Goal: Answer question/provide support: Share knowledge or assist other users

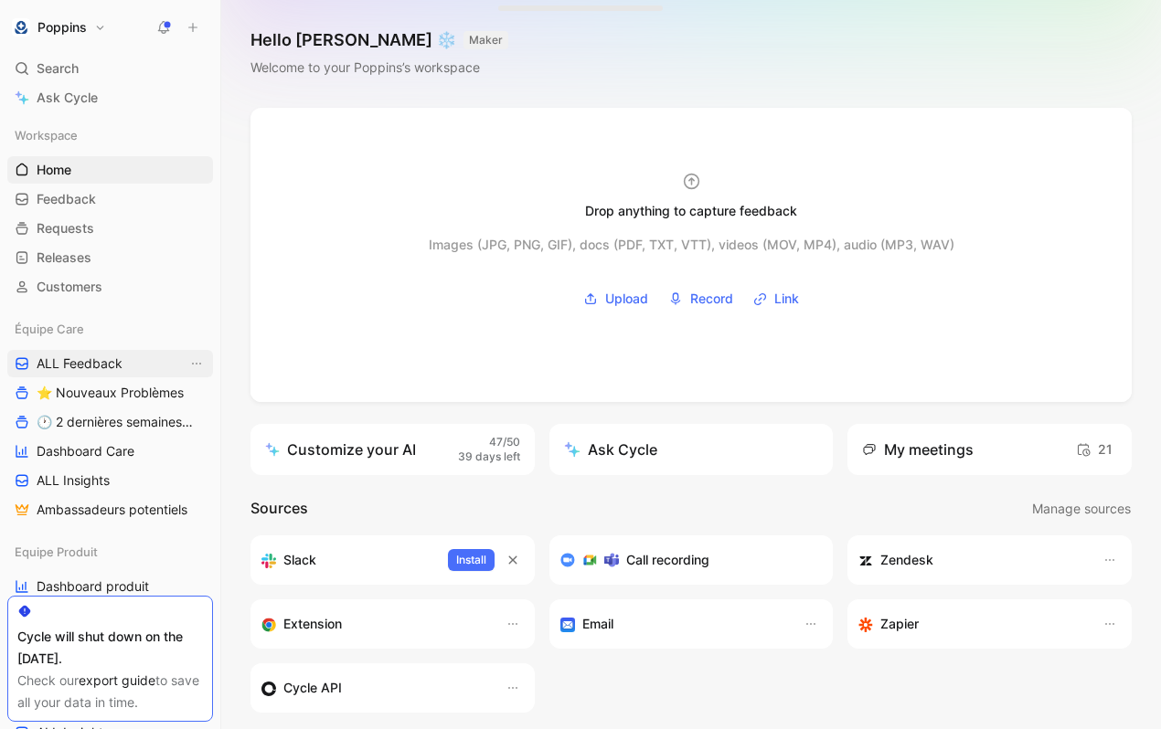
click at [129, 369] on link "ALL Feedback" at bounding box center [110, 363] width 206 height 27
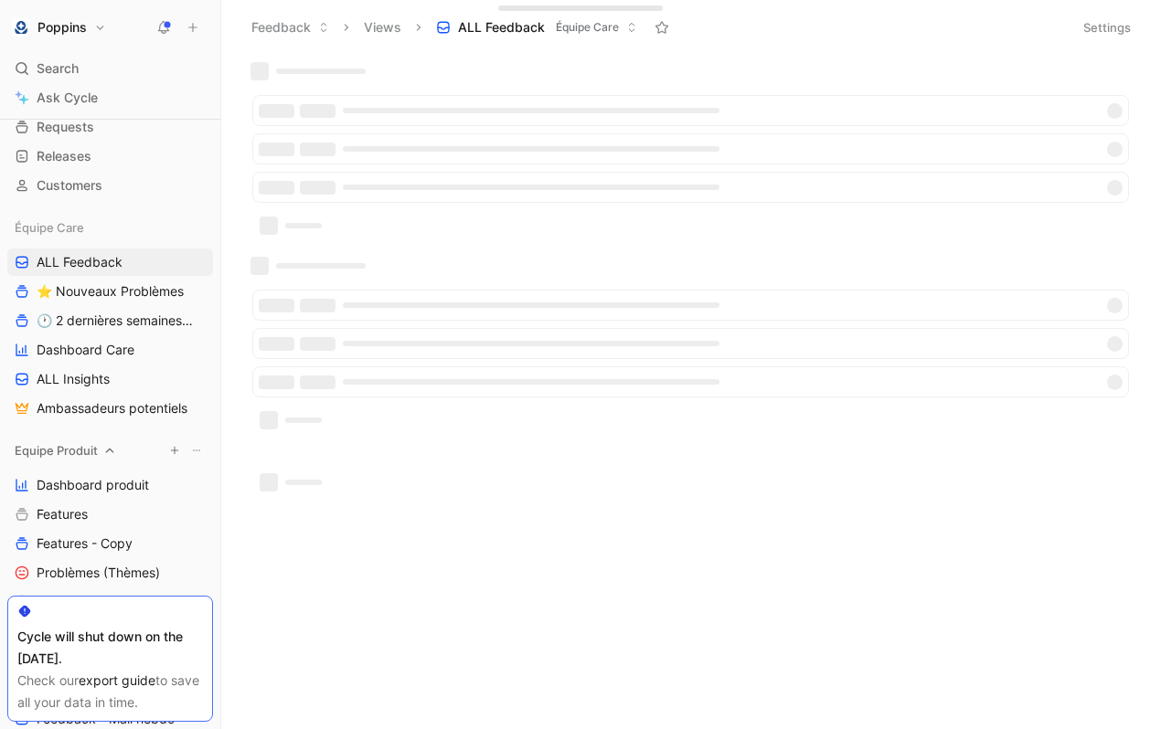
scroll to position [124, 0]
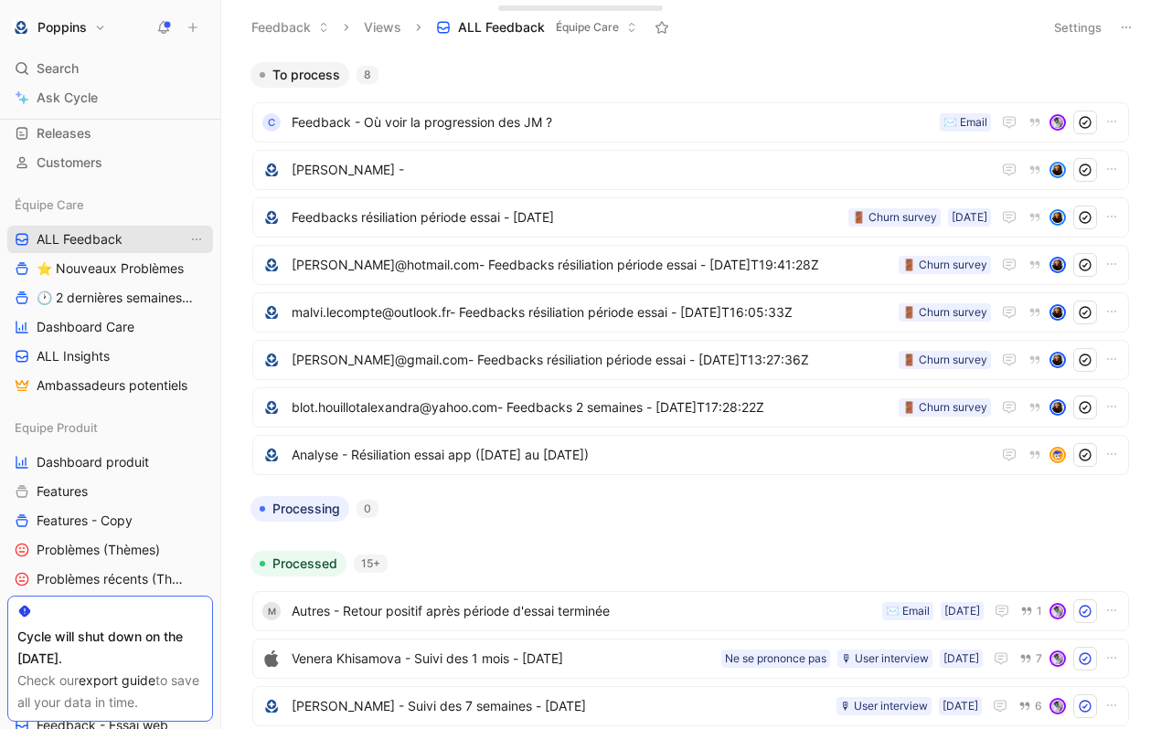
click at [118, 230] on span "ALL Feedback" at bounding box center [80, 239] width 86 height 18
click at [634, 119] on span "Feedback - Où voir la progression des JM ?" at bounding box center [612, 123] width 641 height 22
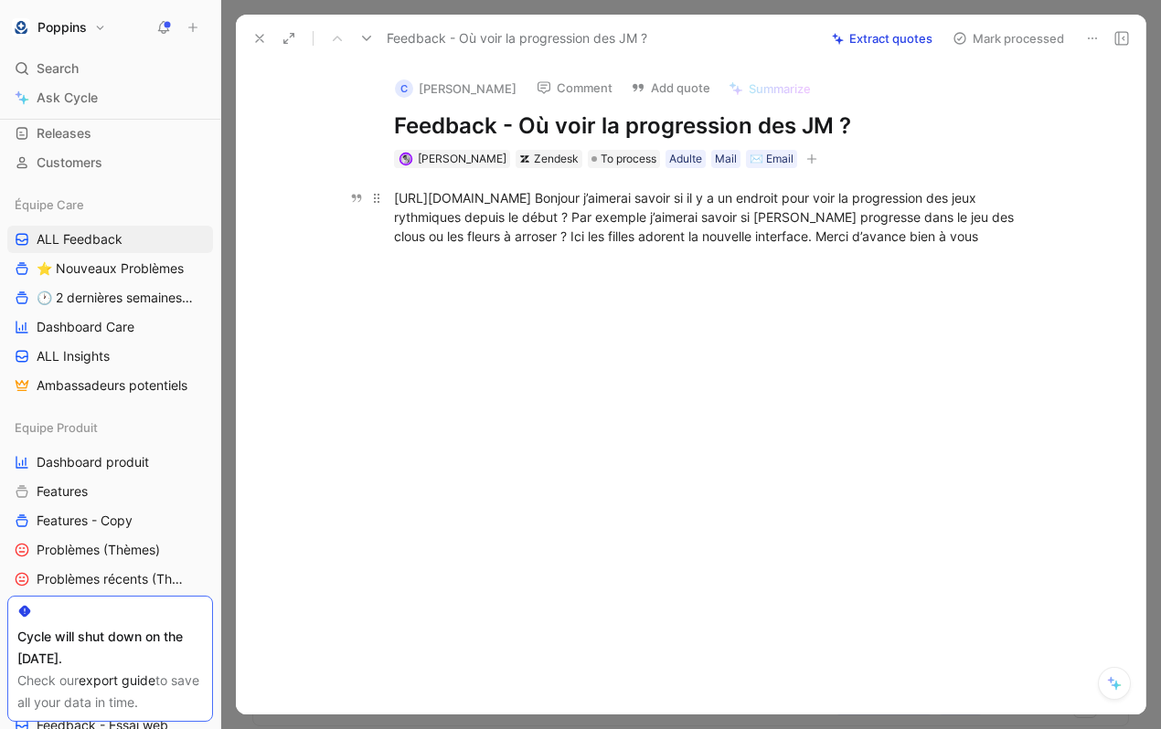
click at [704, 193] on div "[URL][DOMAIN_NAME] Bonjour j’aimerai savoir si il y a un endroit pour voir la p…" at bounding box center [710, 217] width 633 height 58
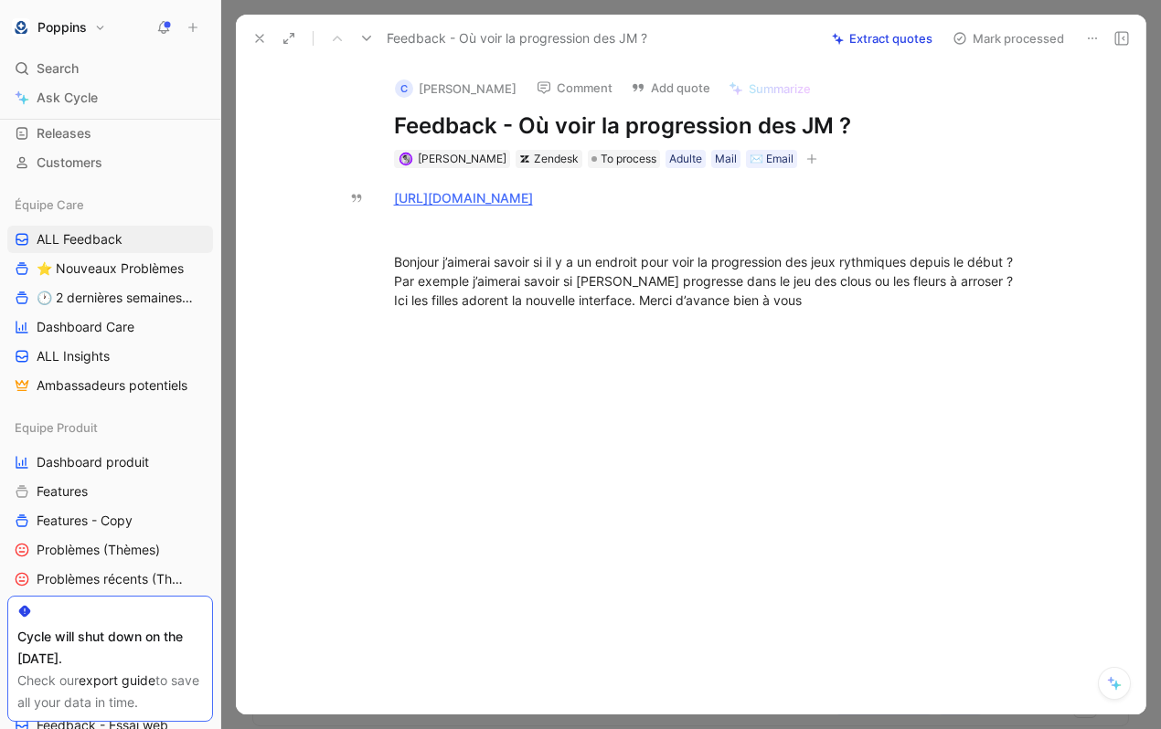
click at [803, 151] on button "button" at bounding box center [812, 159] width 18 height 18
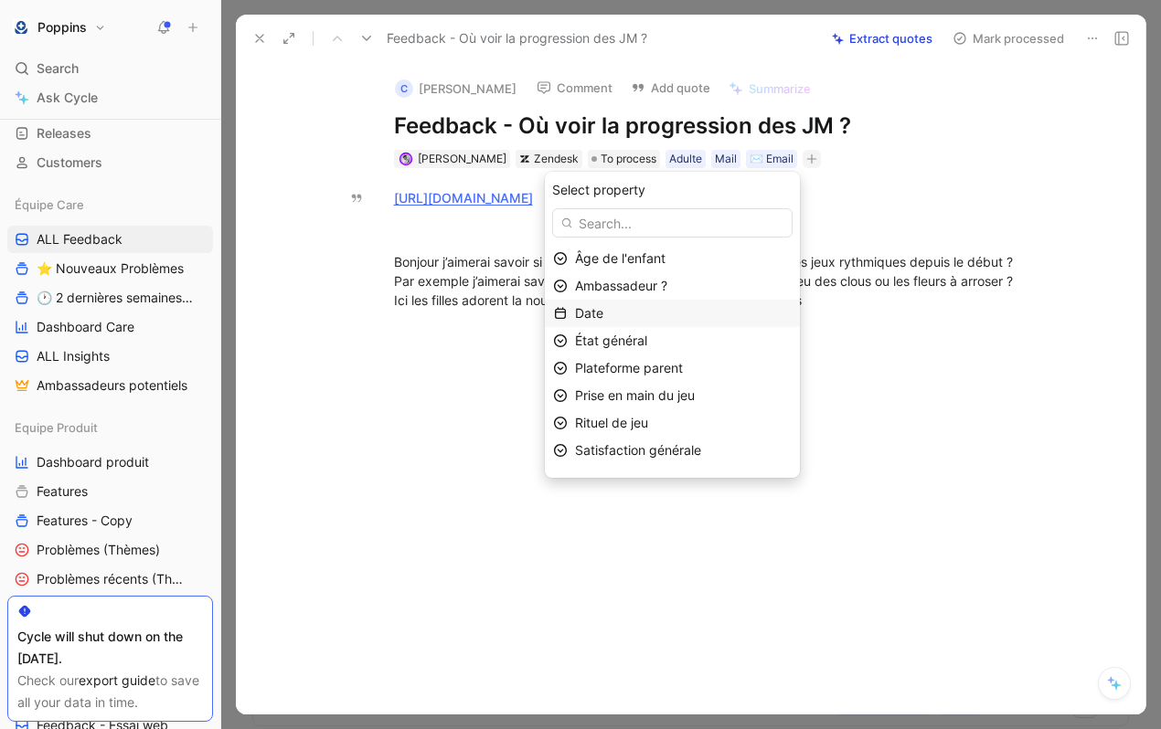
click at [688, 305] on div "Date" at bounding box center [683, 314] width 217 height 22
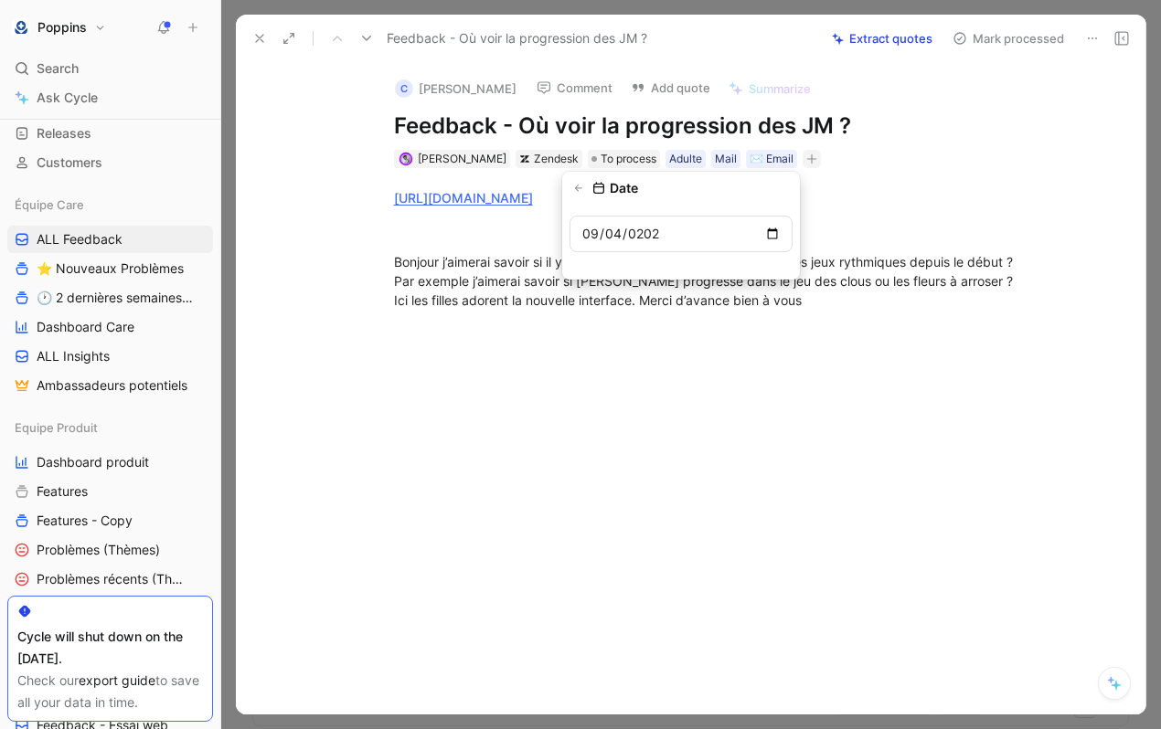
type input "[DATE]"
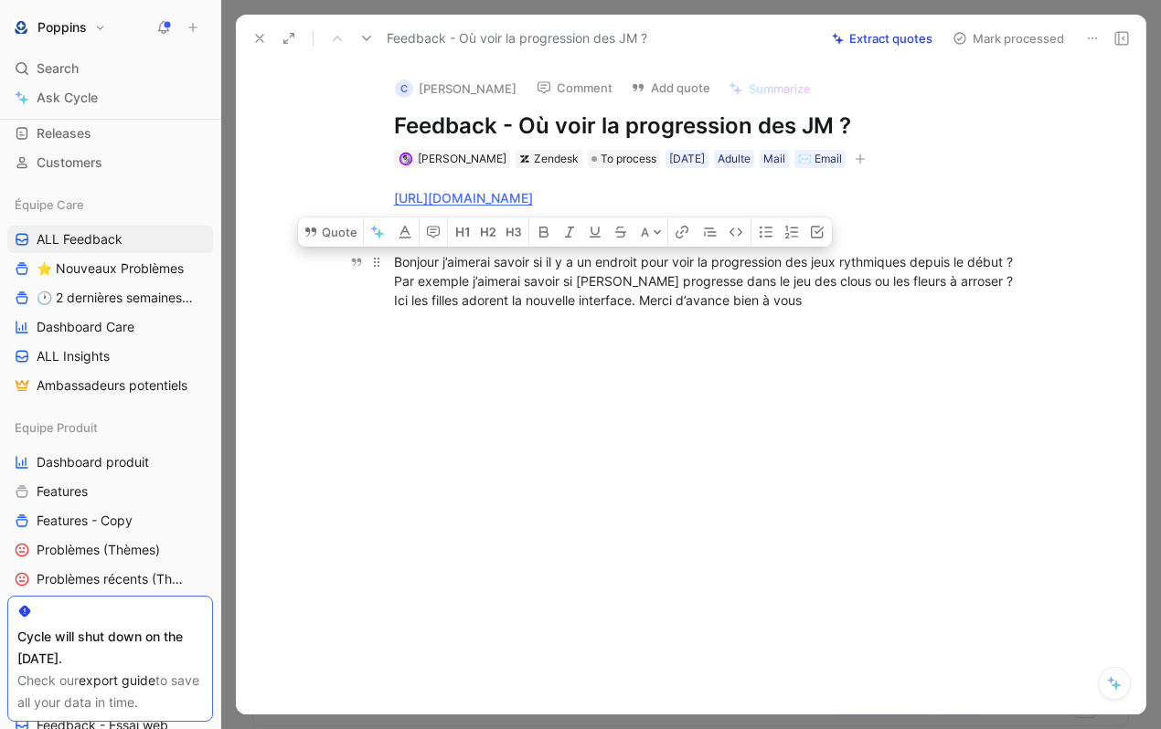
drag, startPoint x: 389, startPoint y: 261, endPoint x: 912, endPoint y: 308, distance: 525.0
click at [912, 308] on p "Bonjour j’aimerai savoir si il y a un endroit pour voir la progression des jeux…" at bounding box center [710, 281] width 702 height 69
click at [335, 222] on button "Quote" at bounding box center [330, 232] width 65 height 29
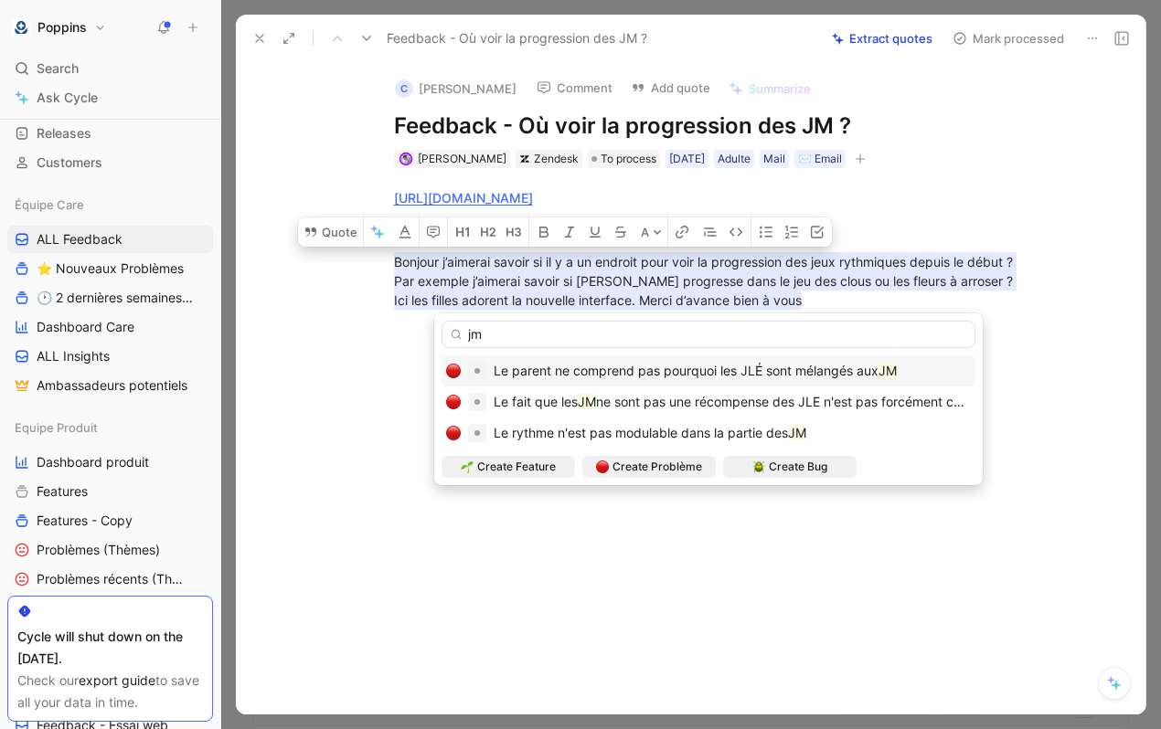
type input "j"
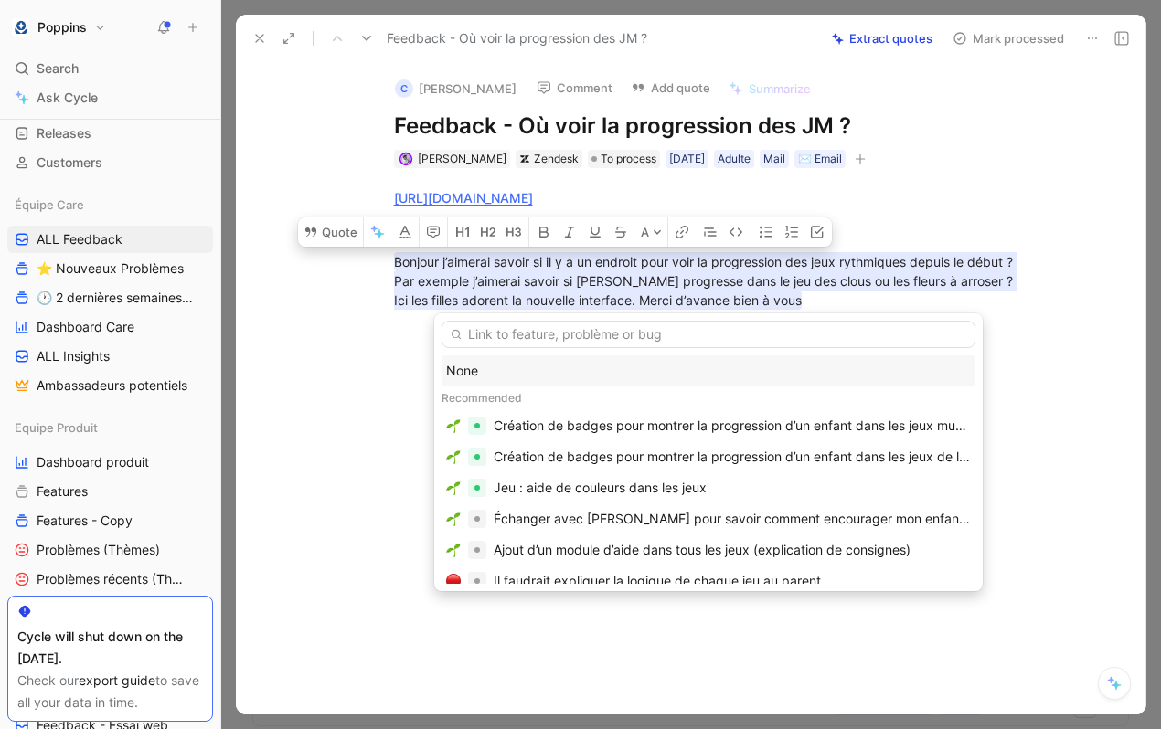
click at [614, 338] on input "text" at bounding box center [709, 334] width 534 height 27
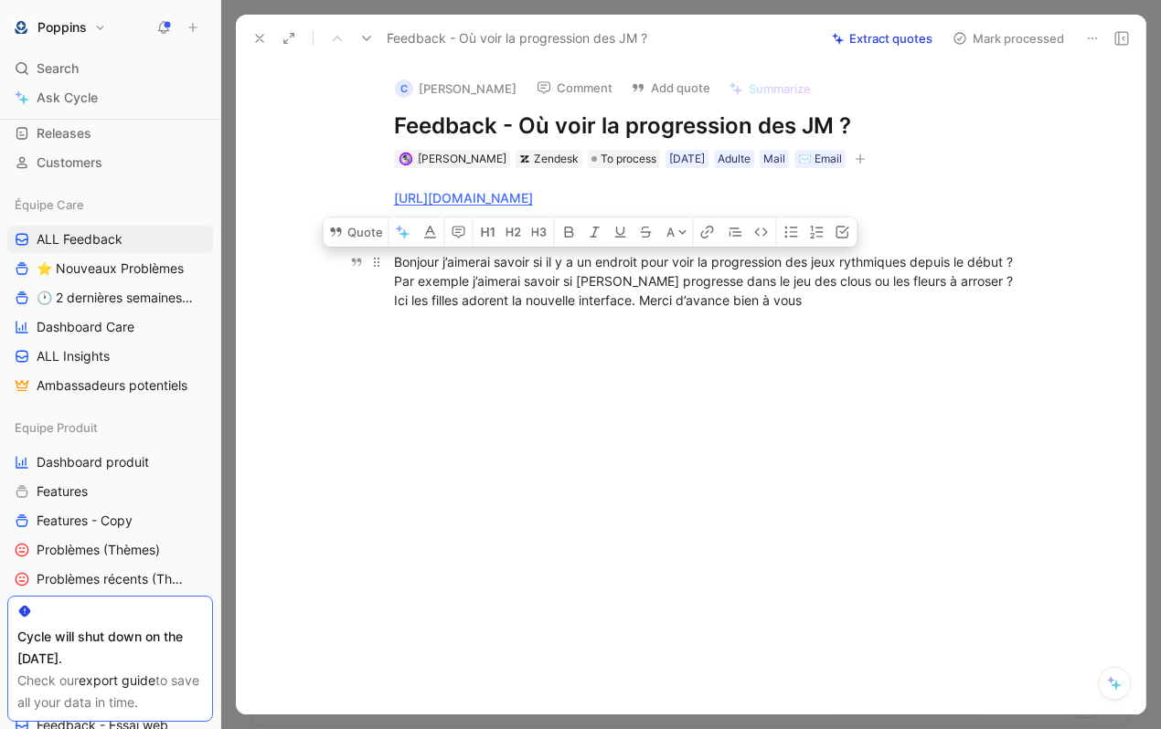
drag, startPoint x: 751, startPoint y: 295, endPoint x: 442, endPoint y: 261, distance: 310.8
click at [442, 261] on div "Bonjour j’aimerai savoir si il y a un endroit pour voir la progression des jeux…" at bounding box center [710, 281] width 633 height 58
click at [365, 228] on button "Quote" at bounding box center [356, 232] width 65 height 29
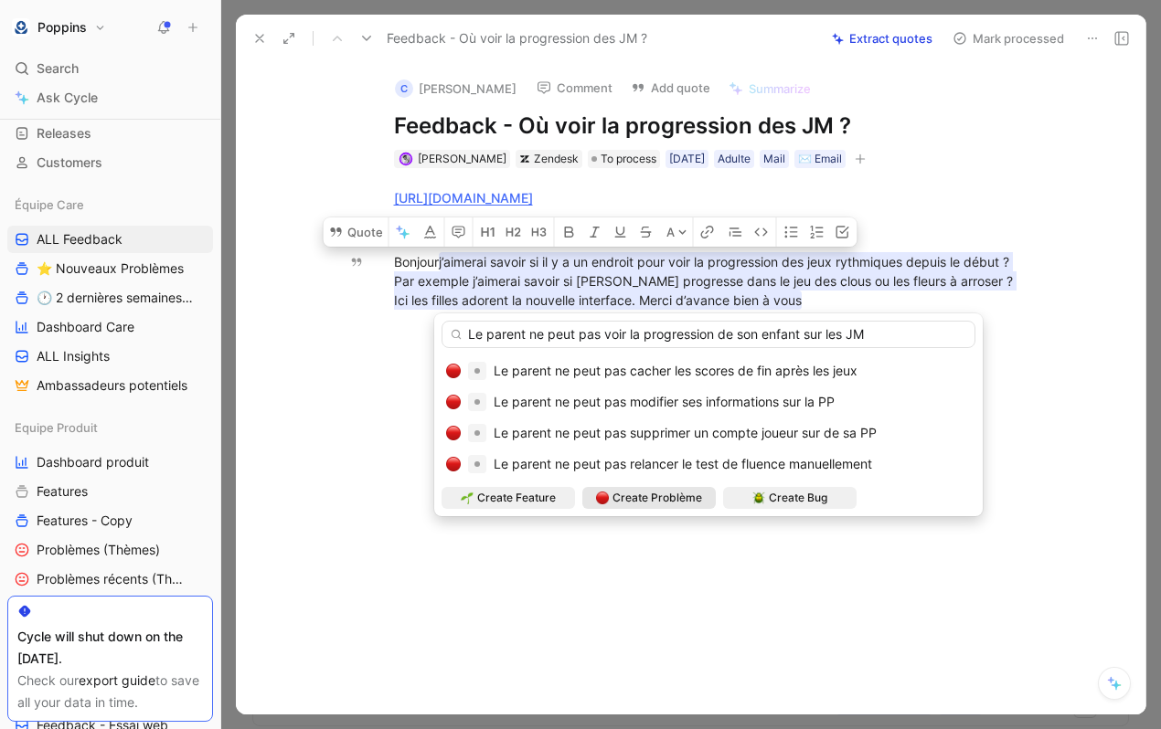
type input "Le parent ne peut pas voir la progression de son enfant sur les JM"
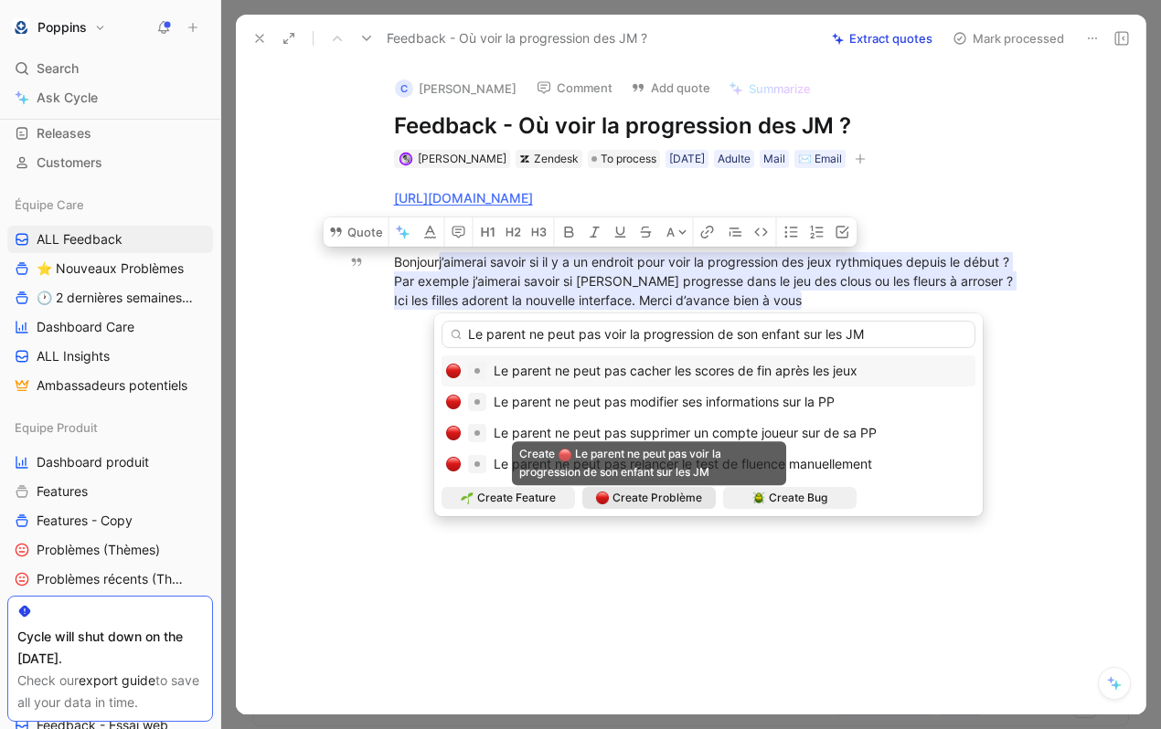
click at [656, 492] on span "Create Problème" at bounding box center [657, 498] width 90 height 18
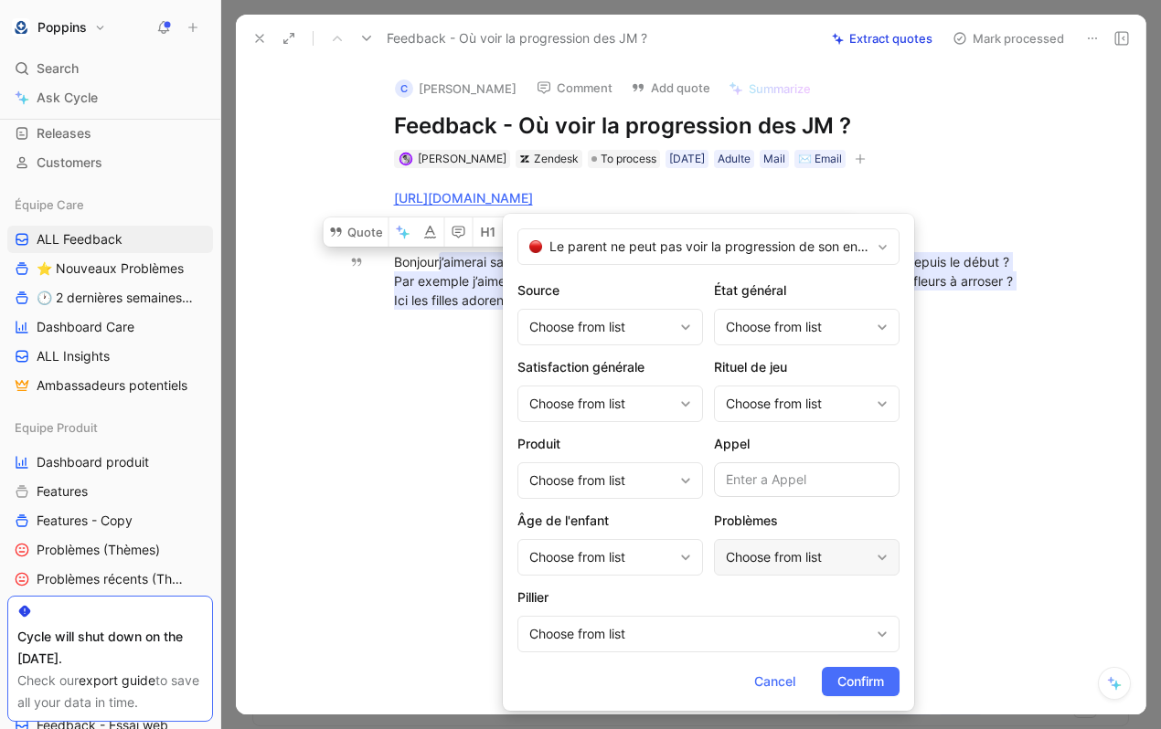
click at [756, 567] on div "Choose from list" at bounding box center [798, 558] width 144 height 22
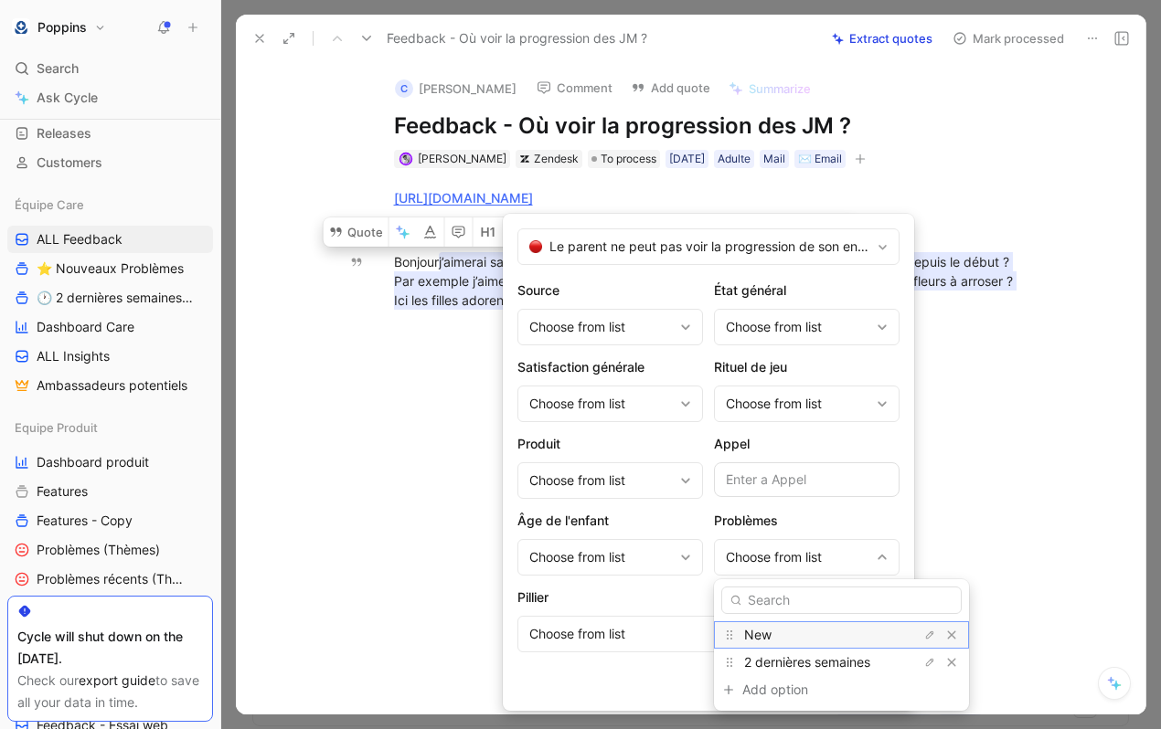
click at [767, 638] on span "New" at bounding box center [757, 635] width 27 height 16
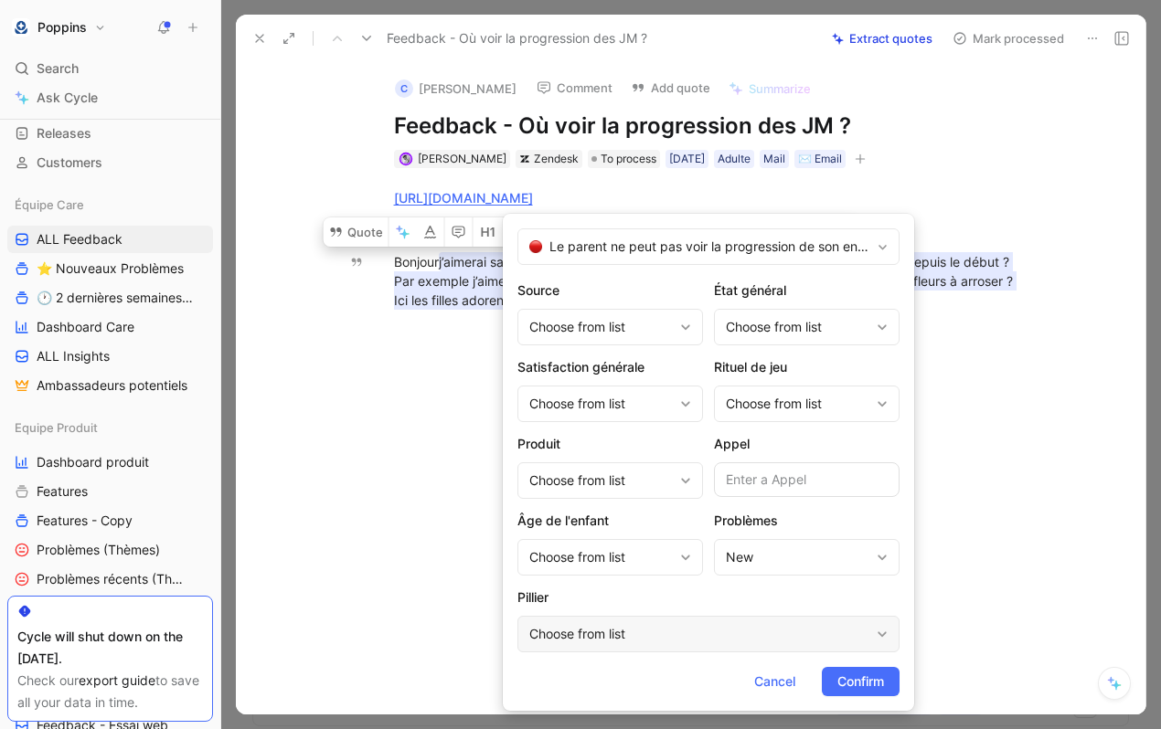
click at [649, 621] on div "Choose from list" at bounding box center [708, 634] width 382 height 37
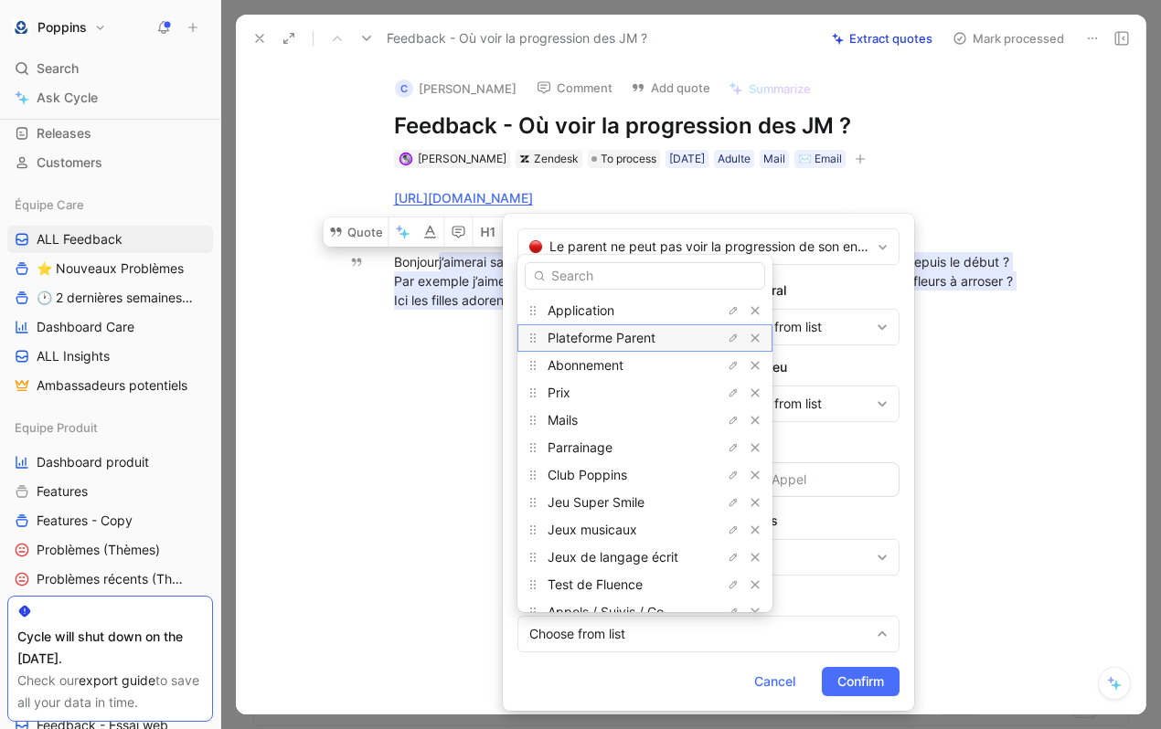
click at [595, 335] on span "Plateforme Parent" at bounding box center [602, 338] width 108 height 16
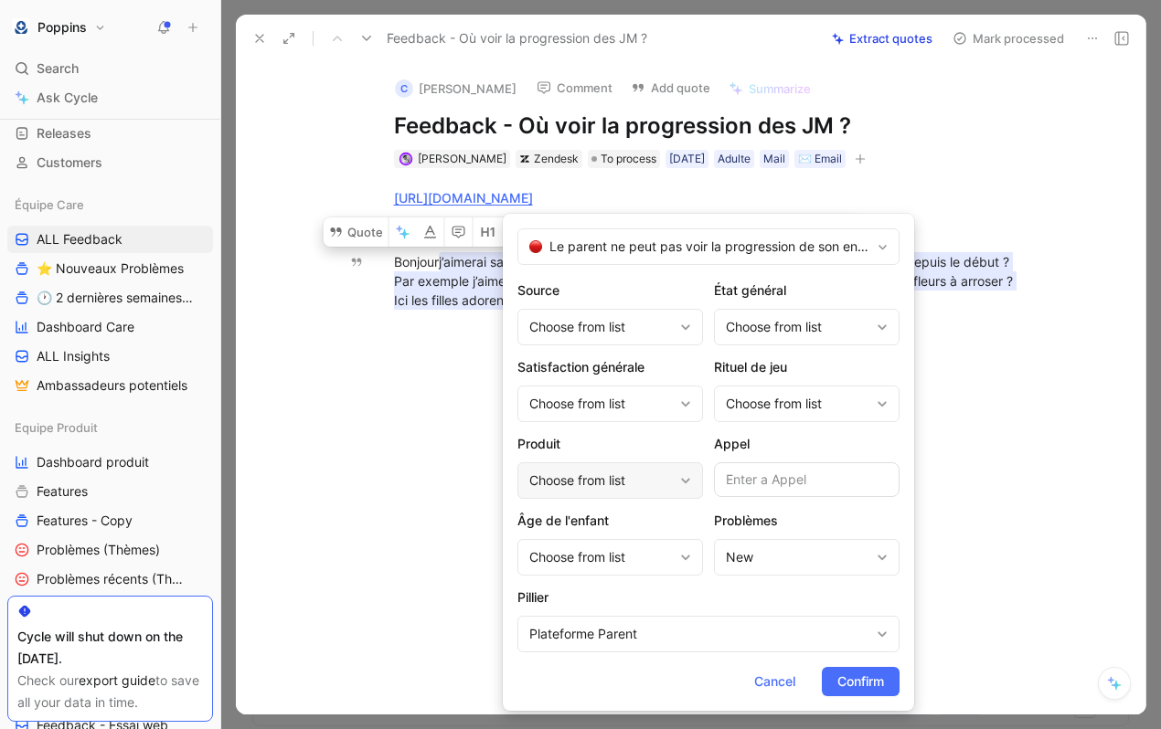
click at [590, 484] on div "Choose from list" at bounding box center [601, 481] width 144 height 22
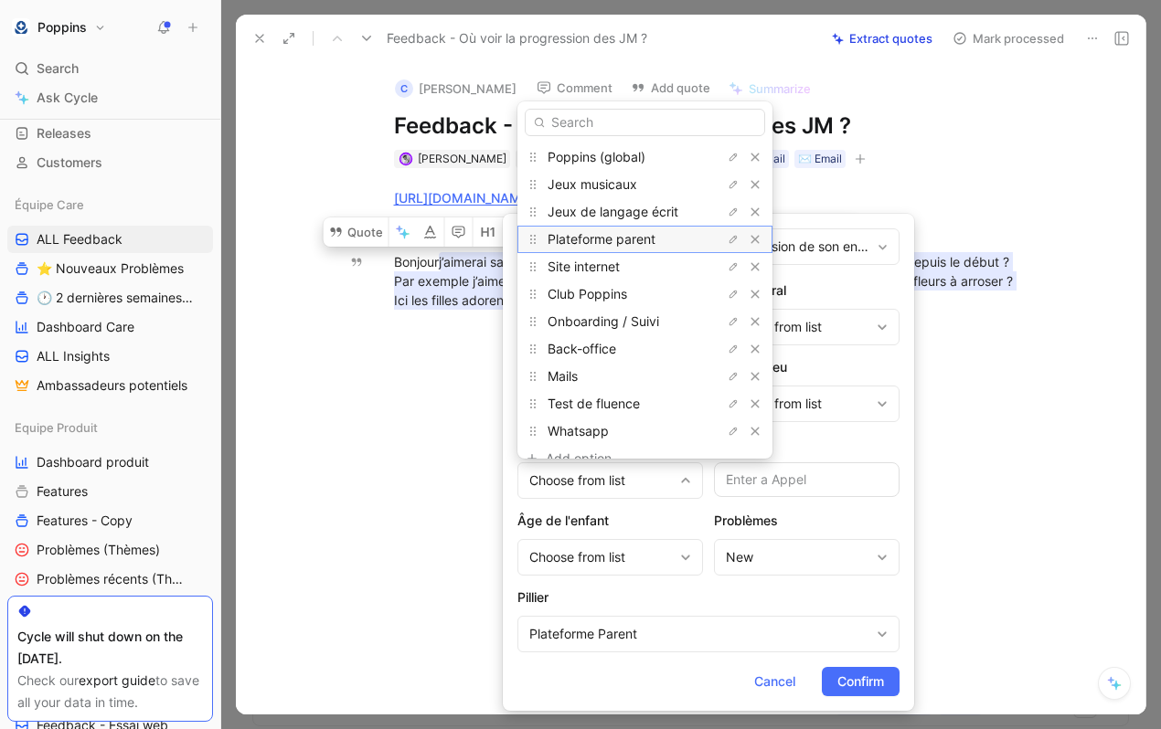
click at [604, 240] on span "Plateforme parent" at bounding box center [602, 239] width 108 height 16
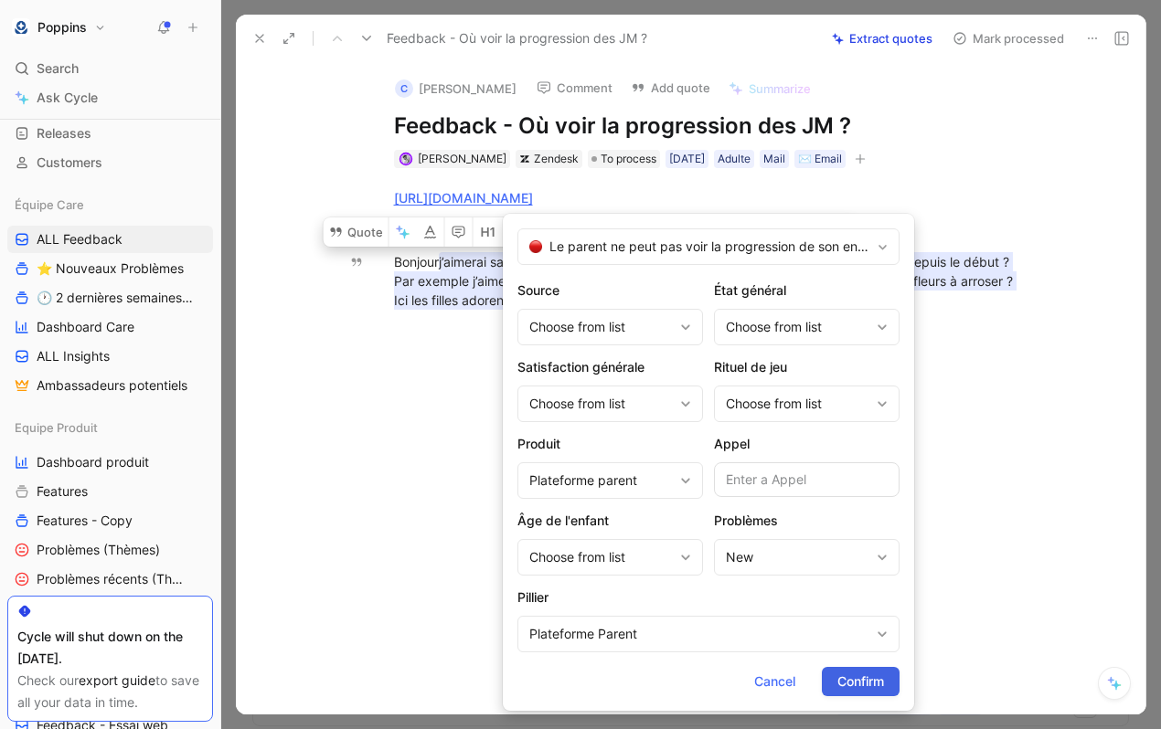
click at [855, 667] on button "Confirm" at bounding box center [861, 681] width 78 height 29
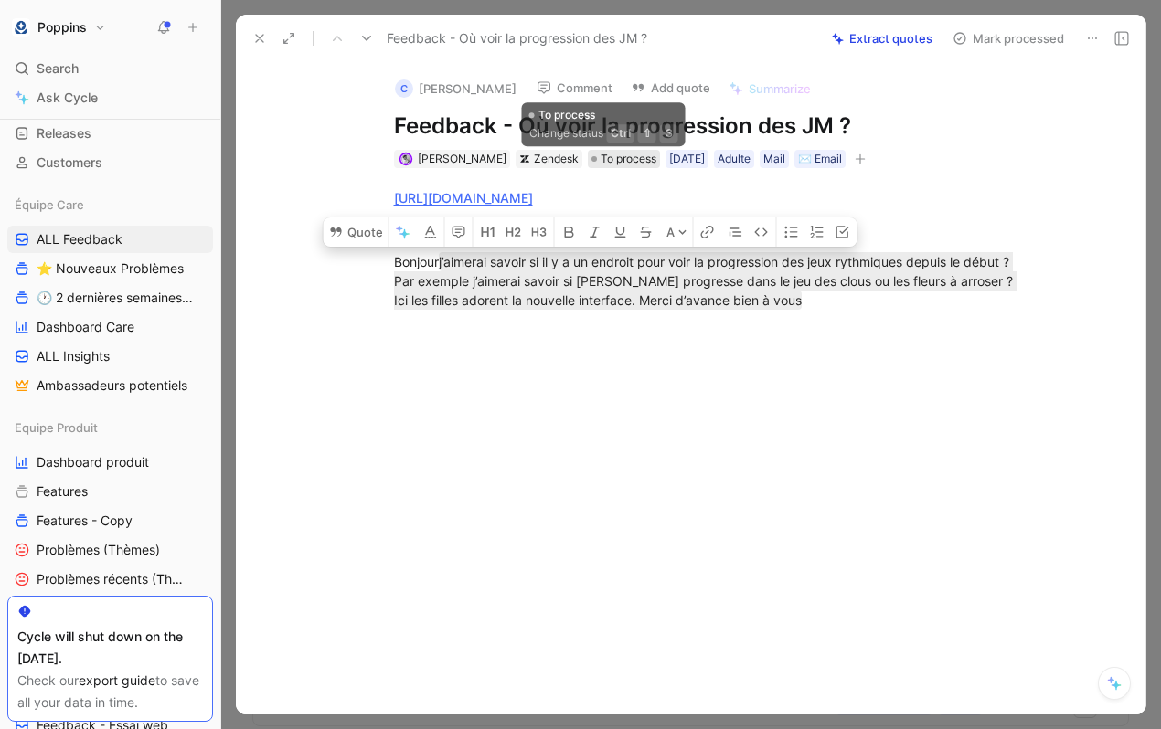
click at [616, 153] on span "To process" at bounding box center [629, 159] width 56 height 18
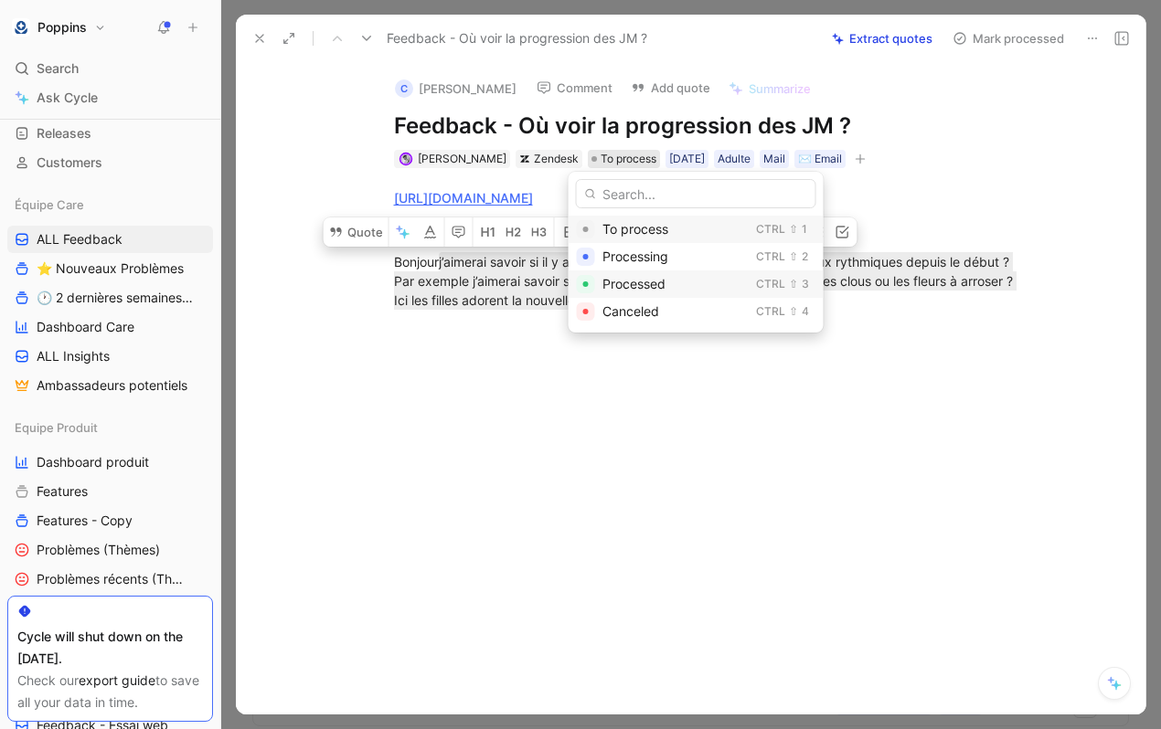
click at [627, 275] on div "Processed" at bounding box center [675, 284] width 146 height 22
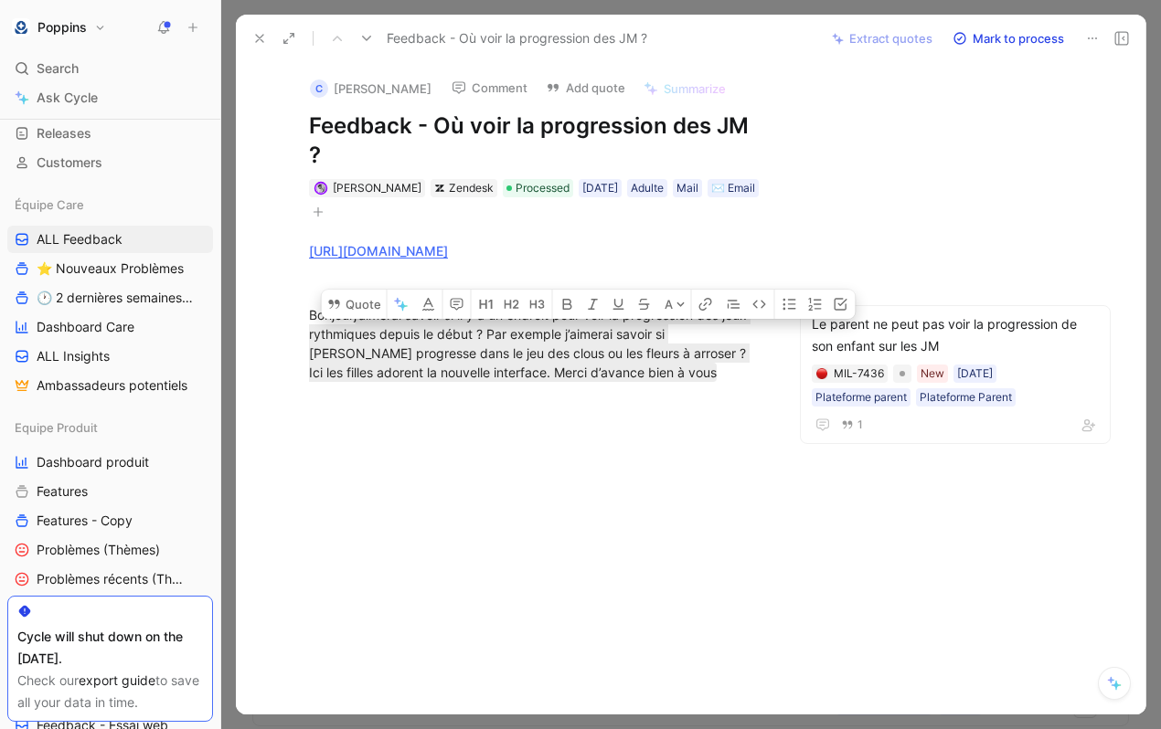
click at [263, 36] on icon at bounding box center [259, 38] width 15 height 15
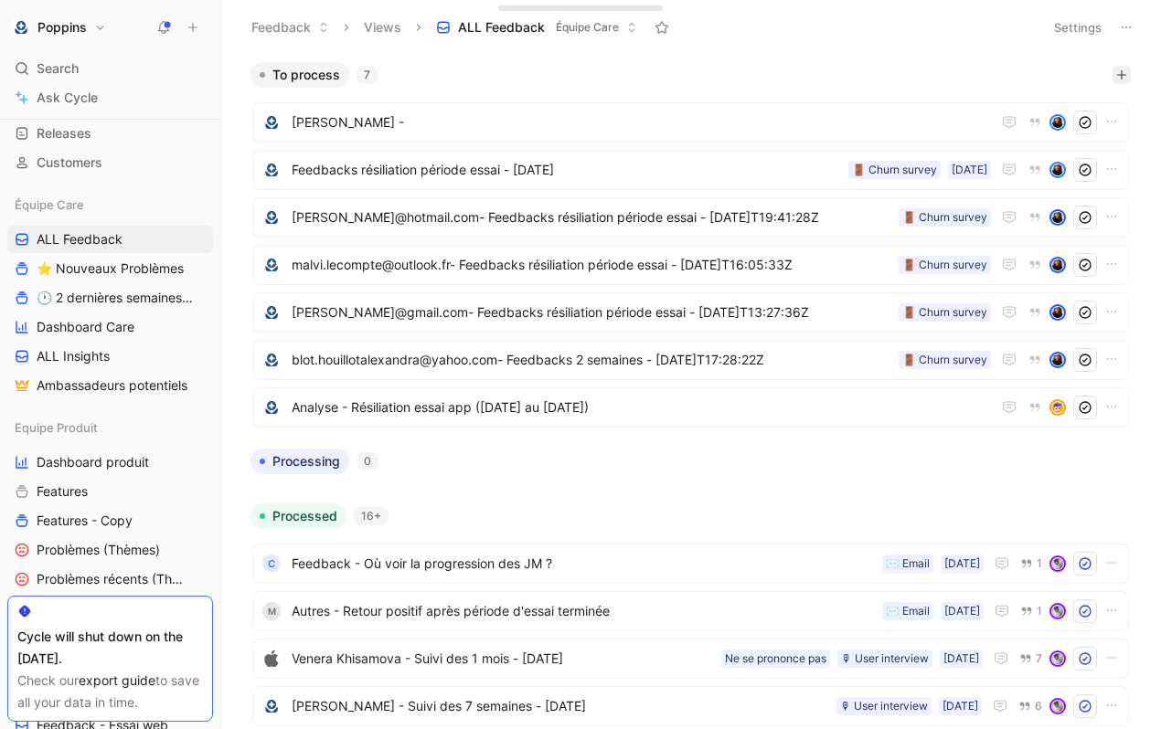
click at [1125, 80] on icon "button" at bounding box center [1121, 74] width 11 height 11
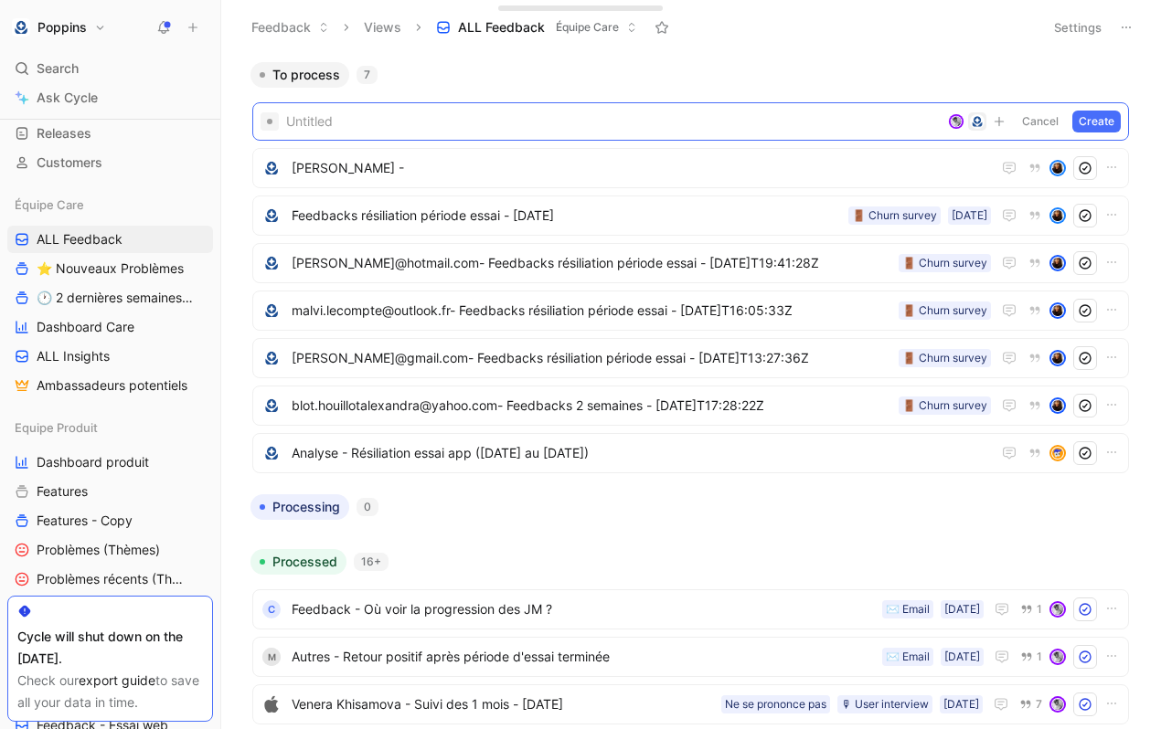
paste span
click at [290, 126] on span "[PERSON_NAME]" at bounding box center [613, 122] width 654 height 22
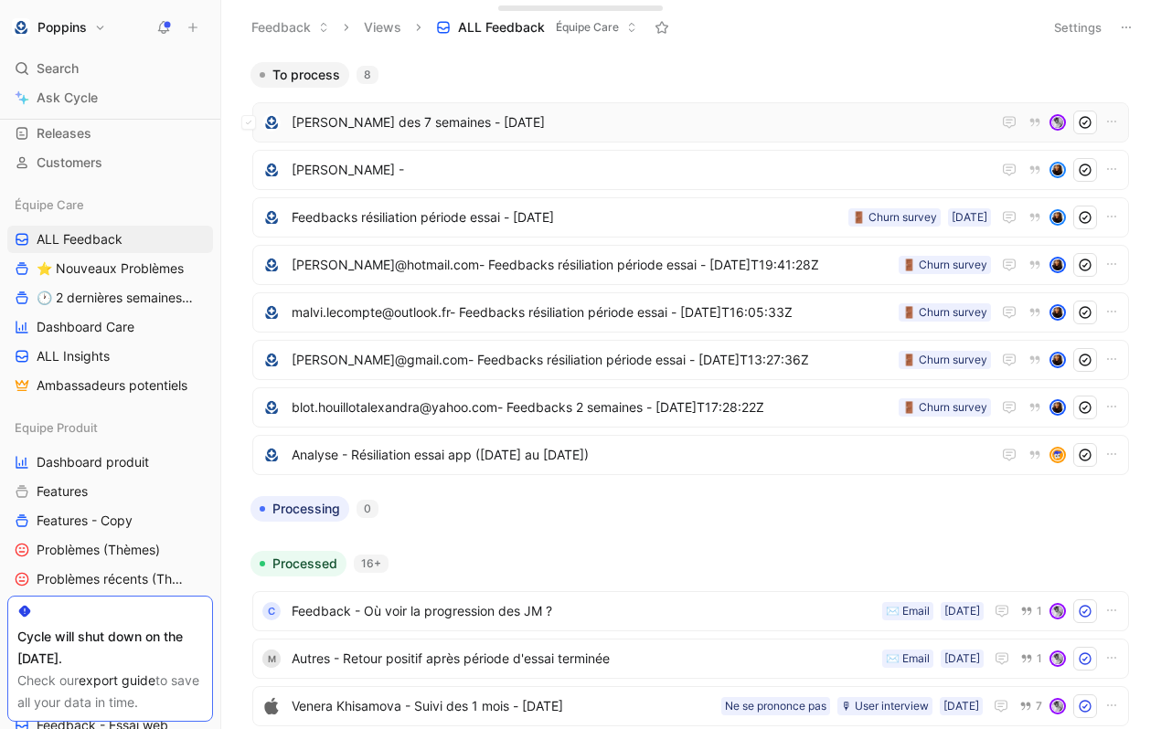
click at [514, 127] on span "[PERSON_NAME] des 7 semaines - [DATE]" at bounding box center [641, 123] width 699 height 22
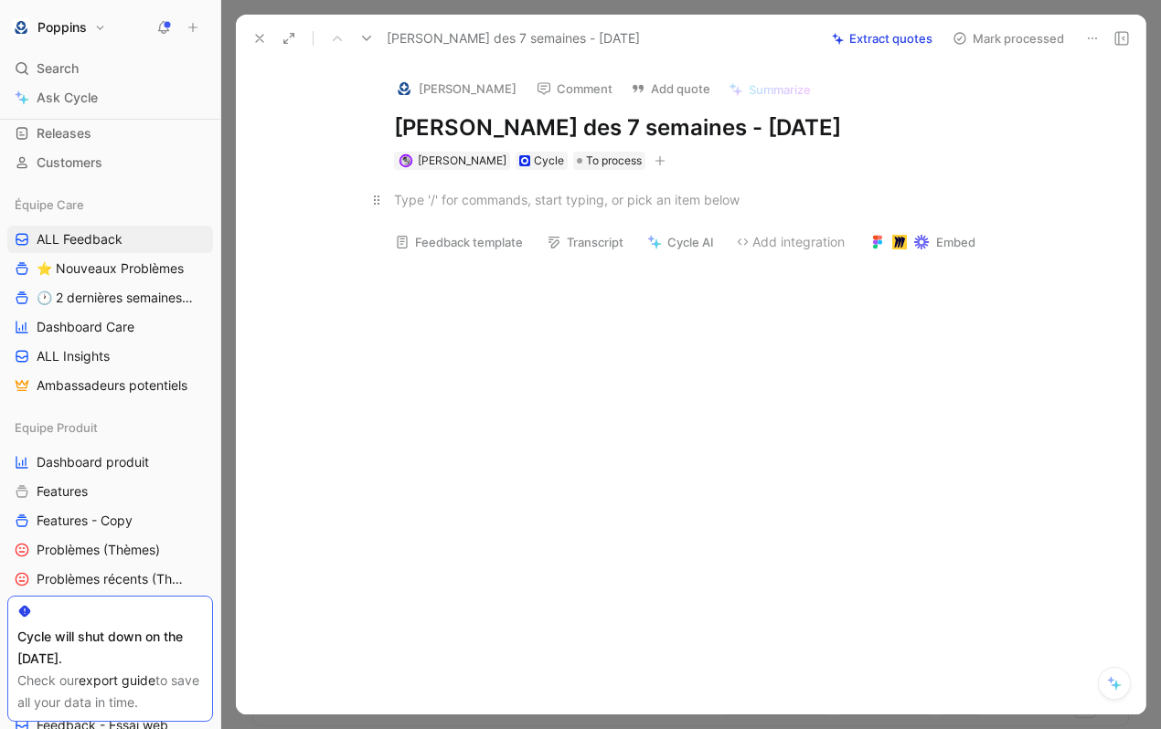
click at [488, 209] on div at bounding box center [710, 199] width 633 height 19
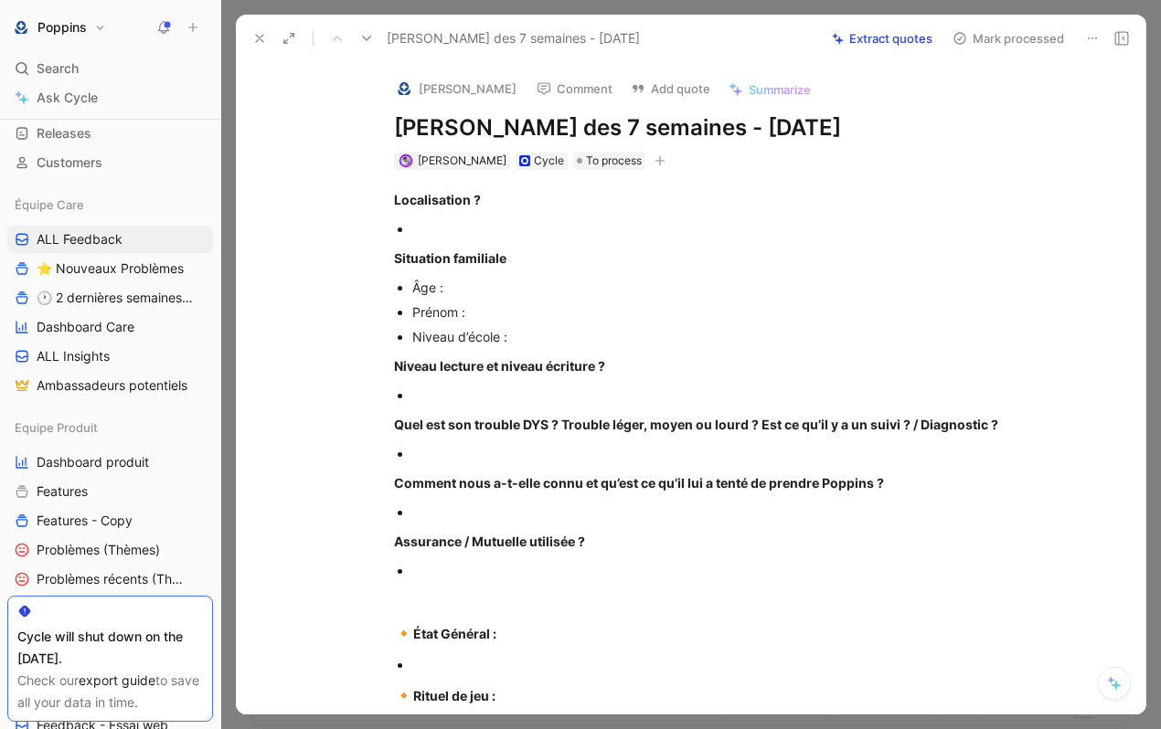
click at [455, 207] on strong "Localisation ?" at bounding box center [437, 200] width 87 height 16
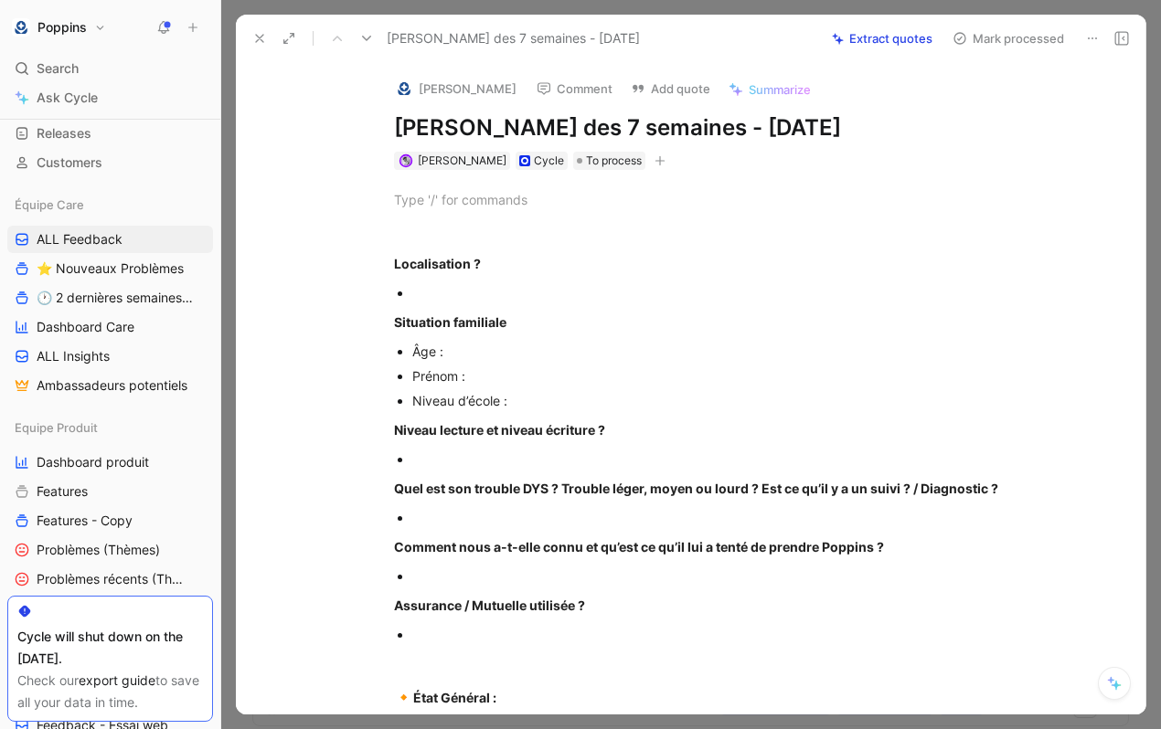
click at [491, 209] on div at bounding box center [710, 199] width 633 height 19
paste div
click at [447, 330] on strong "Situation familiale" at bounding box center [450, 322] width 112 height 16
click at [448, 361] on div "Âge :" at bounding box center [719, 351] width 614 height 19
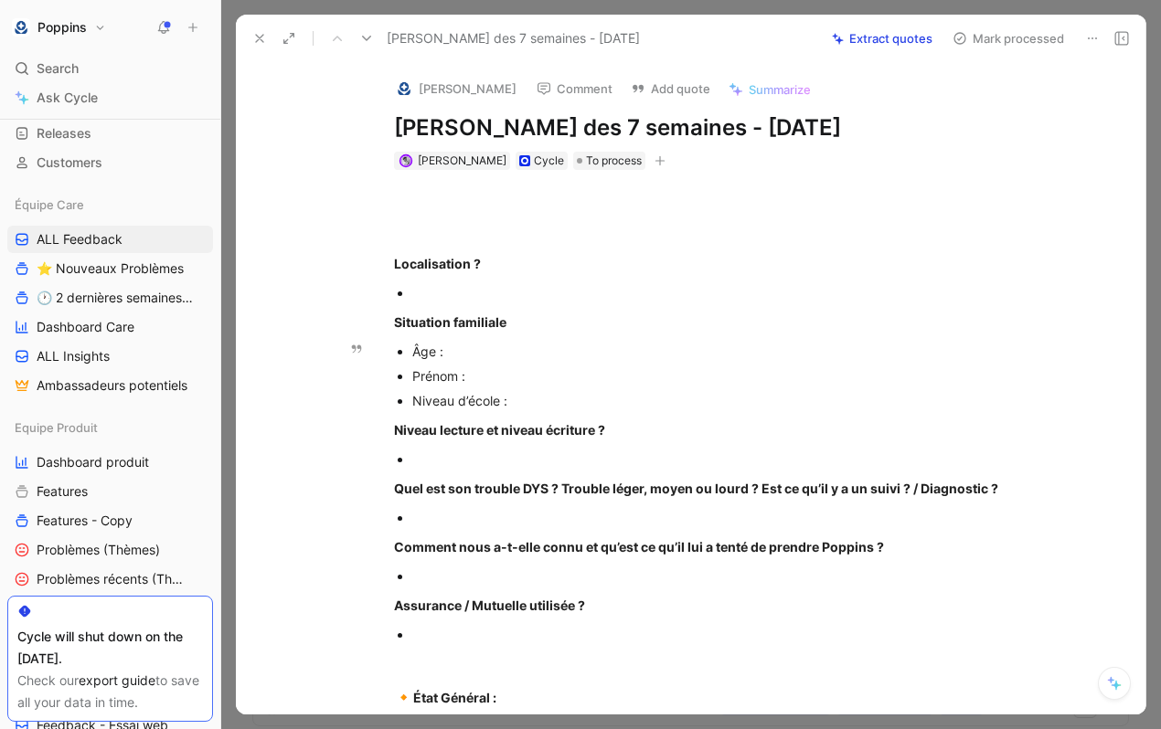
click at [448, 303] on div at bounding box center [719, 292] width 614 height 19
click at [468, 215] on p at bounding box center [710, 200] width 702 height 30
click at [492, 241] on div at bounding box center [710, 231] width 633 height 19
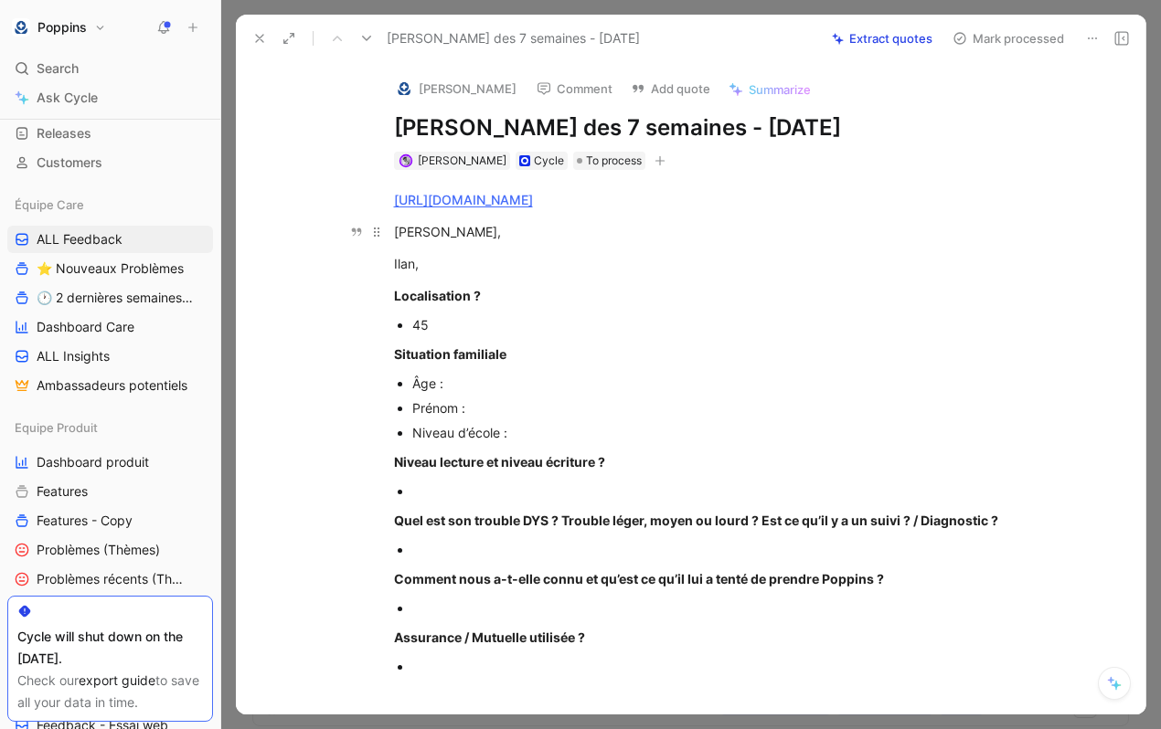
click at [467, 241] on div "[PERSON_NAME]," at bounding box center [710, 231] width 633 height 19
click at [467, 396] on p "Âge :" at bounding box center [719, 383] width 614 height 25
click at [410, 273] on div "Ilan," at bounding box center [710, 263] width 633 height 19
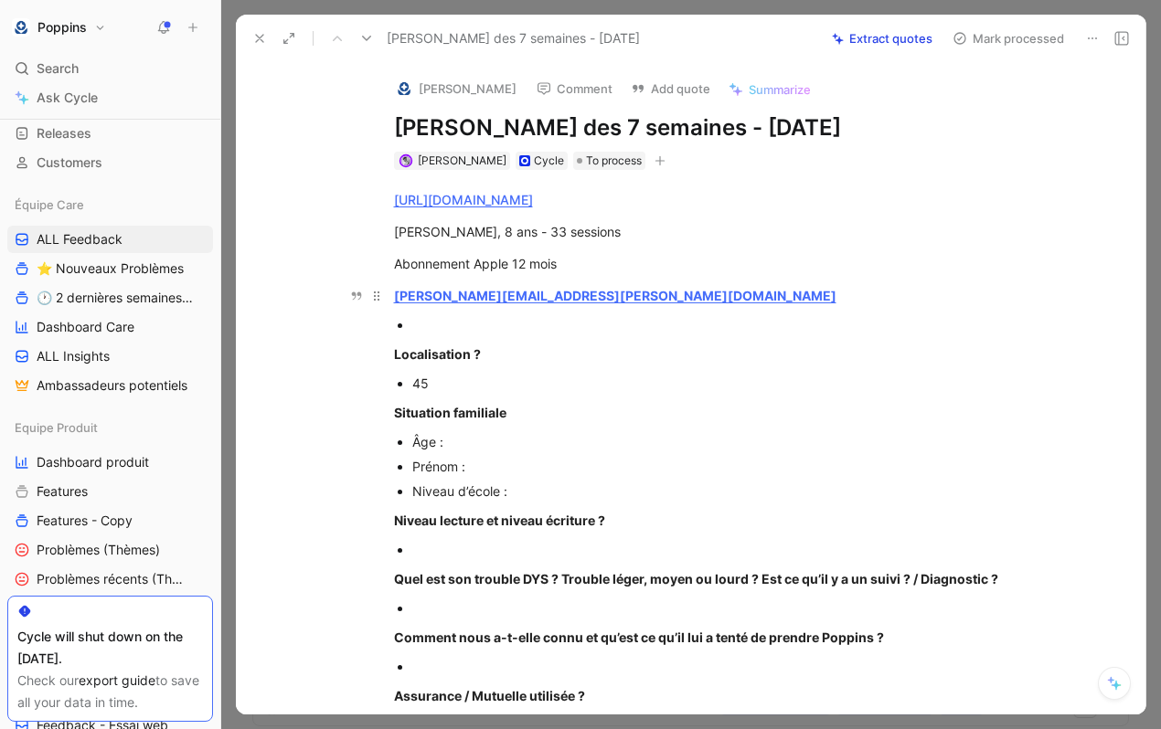
click at [616, 305] on div "[PERSON_NAME][EMAIL_ADDRESS][PERSON_NAME][DOMAIN_NAME]" at bounding box center [710, 295] width 633 height 19
click at [524, 335] on div at bounding box center [719, 324] width 614 height 19
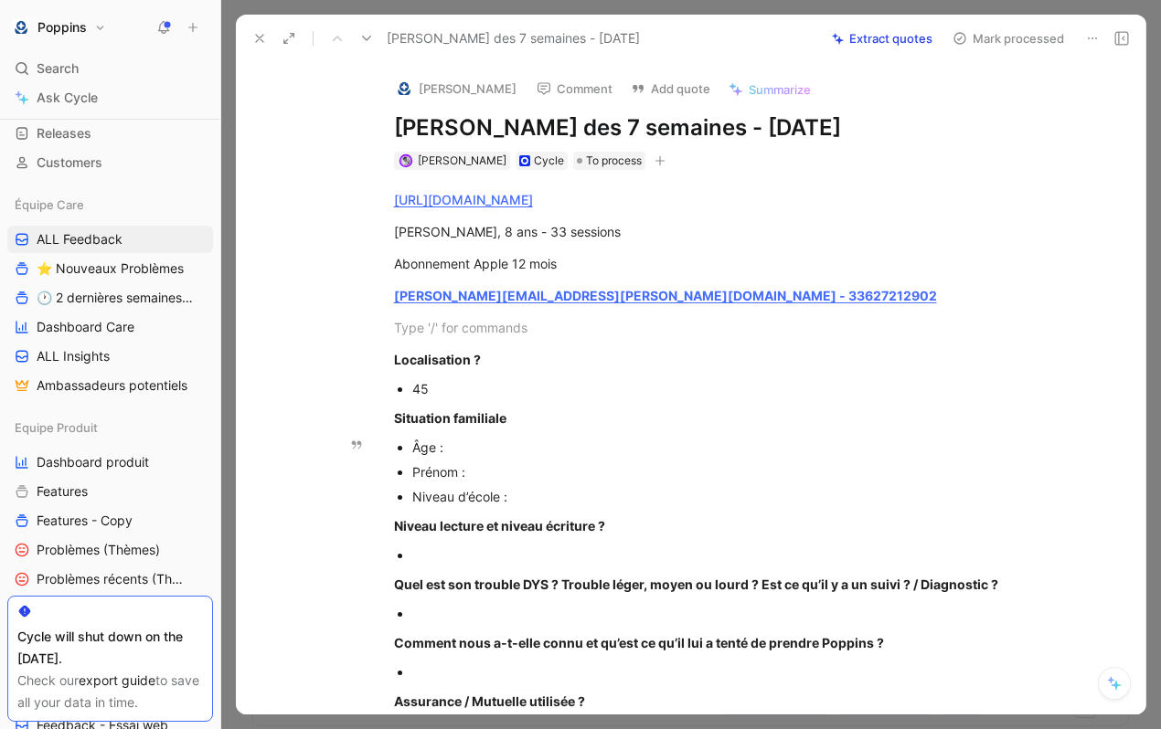
click at [541, 506] on div "Niveau d’école :" at bounding box center [719, 496] width 614 height 19
click at [516, 482] on div "Prénom :" at bounding box center [719, 472] width 614 height 19
click at [585, 303] on strong "[PERSON_NAME][EMAIL_ADDRESS][PERSON_NAME][DOMAIN_NAME] - 33627212902" at bounding box center [665, 296] width 543 height 16
drag, startPoint x: 710, startPoint y: 325, endPoint x: 570, endPoint y: 325, distance: 139.9
click at [570, 305] on div "[PERSON_NAME][EMAIL_ADDRESS][PERSON_NAME][DOMAIN_NAME] - 33627212902" at bounding box center [710, 295] width 633 height 19
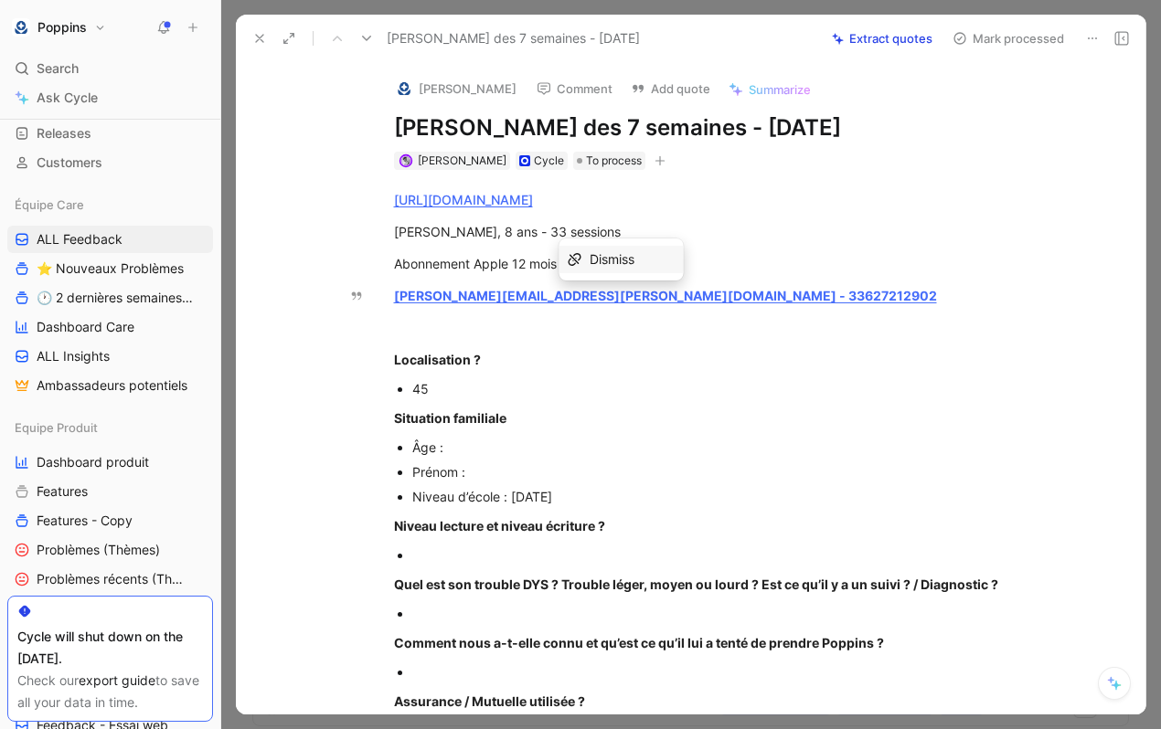
click at [590, 267] on span "Dismiss" at bounding box center [612, 259] width 45 height 16
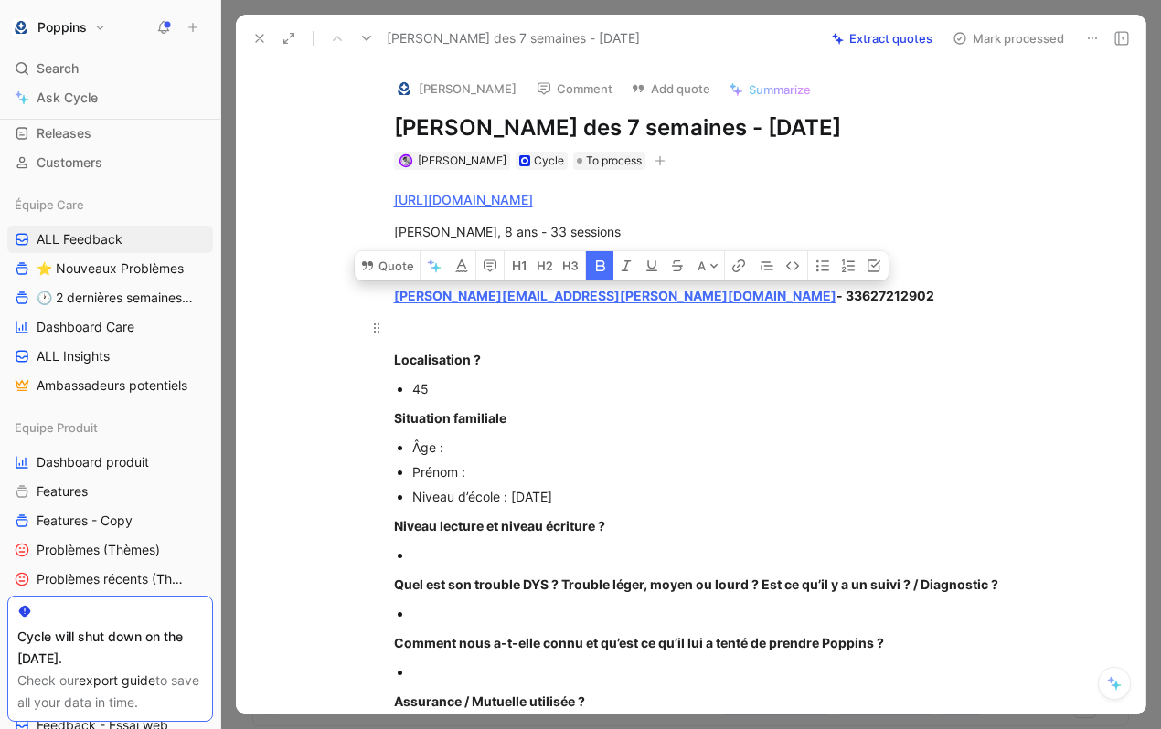
click at [611, 337] on div at bounding box center [710, 327] width 633 height 19
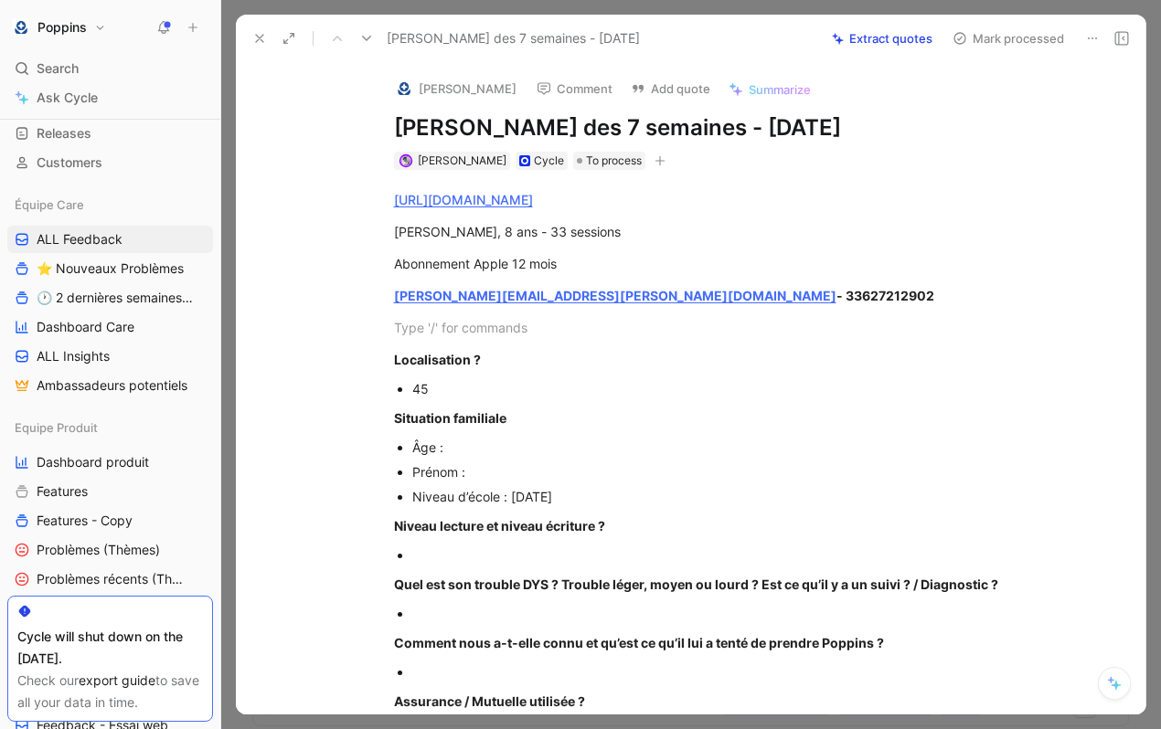
click at [568, 565] on div at bounding box center [719, 555] width 614 height 19
click at [492, 457] on div "Âge :" at bounding box center [719, 447] width 614 height 19
click at [409, 241] on div "[PERSON_NAME], 8 ans - 33 sessions" at bounding box center [710, 231] width 633 height 19
copy div "[PERSON_NAME]"
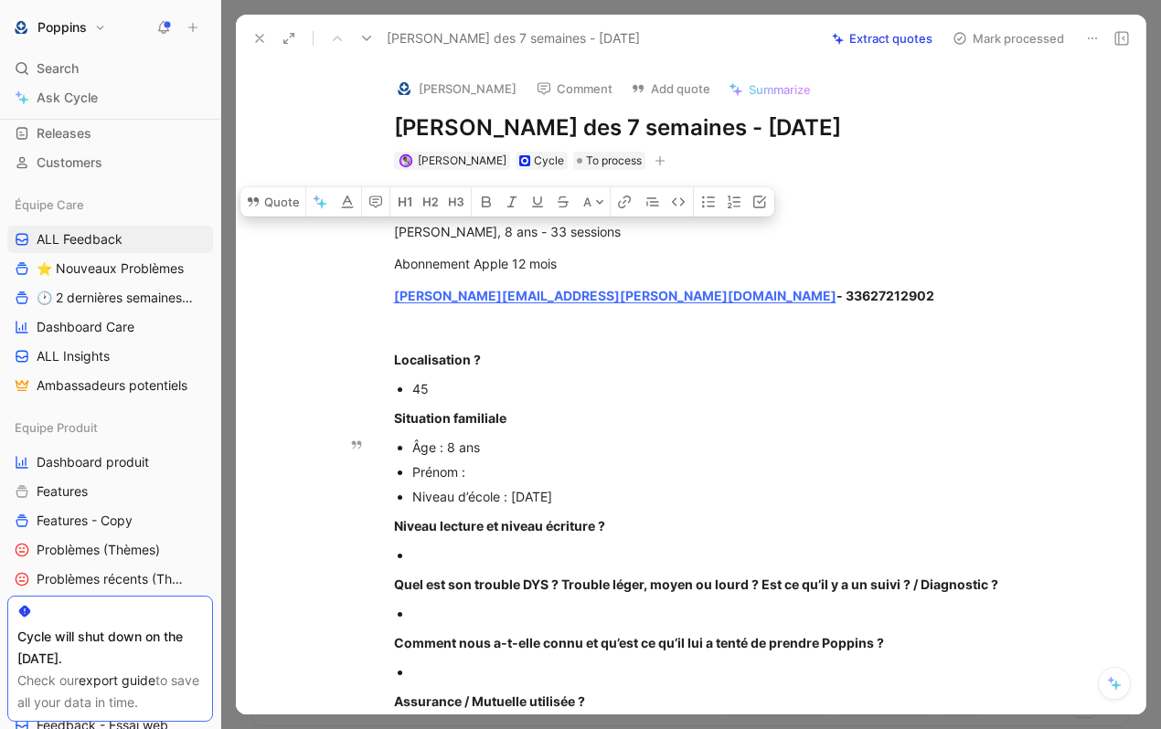
click at [491, 482] on div "Prénom :" at bounding box center [719, 472] width 614 height 19
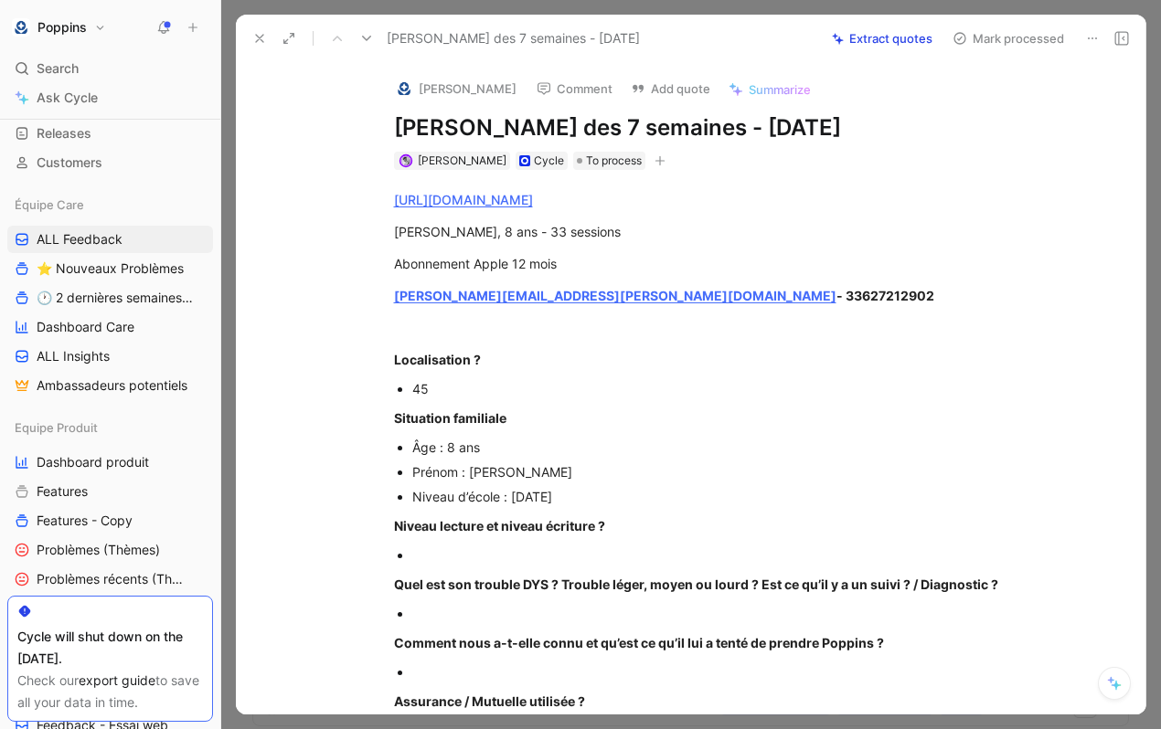
scroll to position [96, 0]
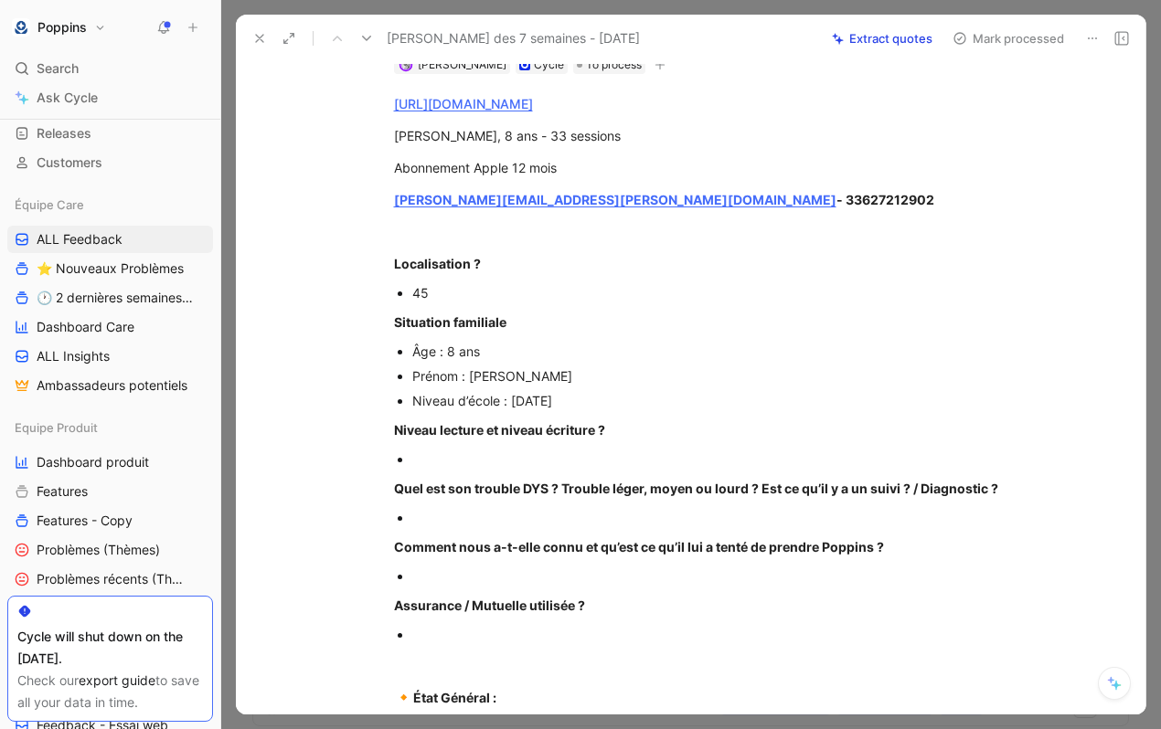
click at [455, 469] on div at bounding box center [719, 459] width 614 height 19
click at [435, 527] on div at bounding box center [719, 517] width 614 height 19
click at [433, 469] on div at bounding box center [719, 459] width 614 height 19
click at [487, 527] on div "Psychologue l’année dernière" at bounding box center [719, 517] width 614 height 19
click at [491, 469] on div at bounding box center [719, 459] width 614 height 19
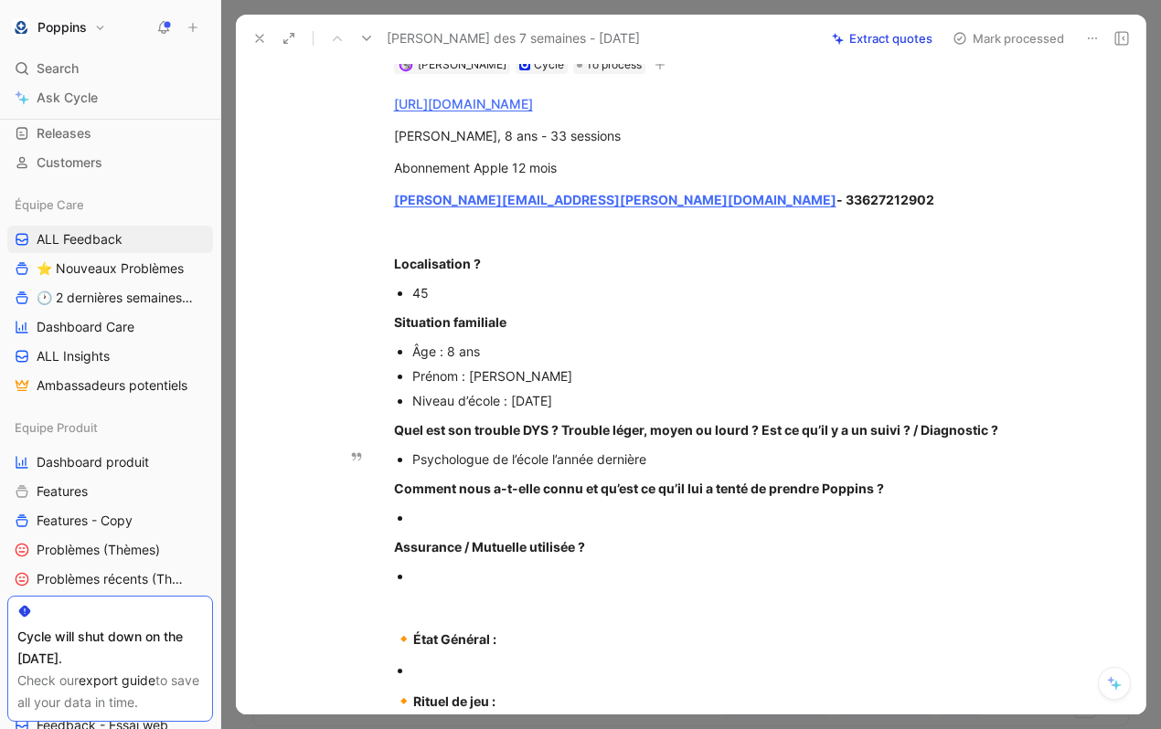
click at [713, 469] on div "Psychologue de l’école l’année dernière" at bounding box center [719, 459] width 614 height 19
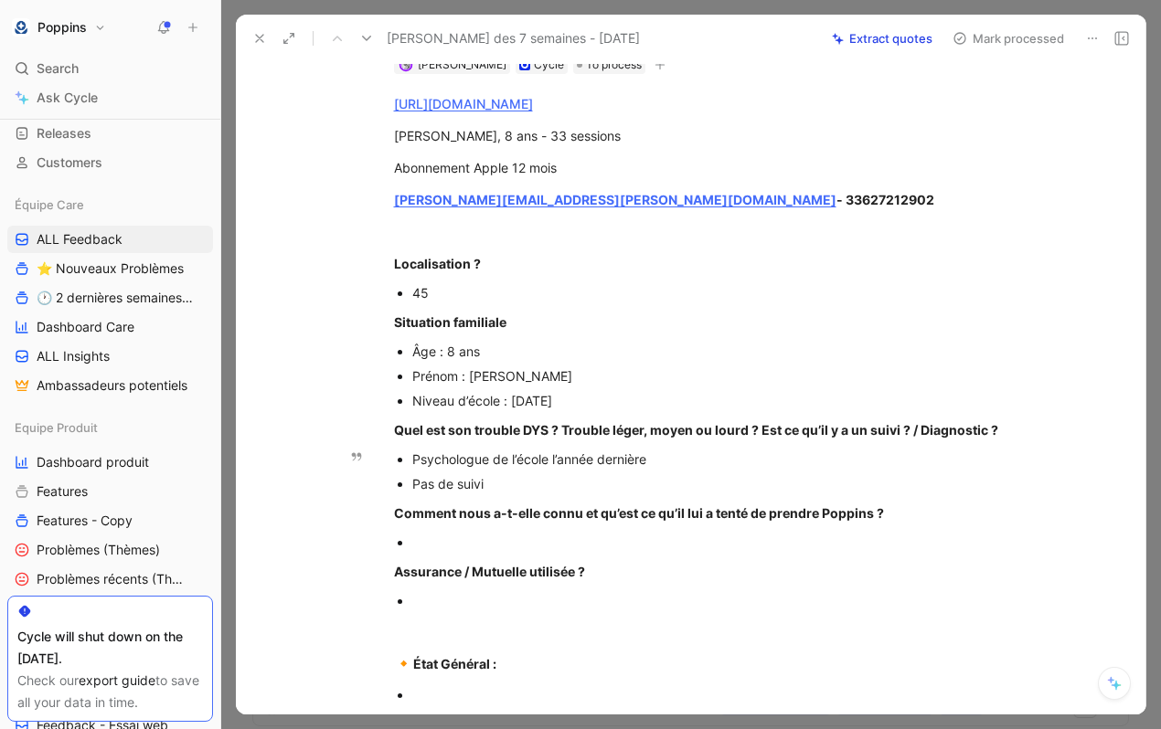
click at [682, 469] on div "Psychologue de l’école l’année dernière" at bounding box center [719, 459] width 614 height 19
click at [509, 494] on div "Pas de suivi" at bounding box center [719, 483] width 614 height 19
click at [695, 494] on div "Pas de suivi" at bounding box center [719, 483] width 614 height 19
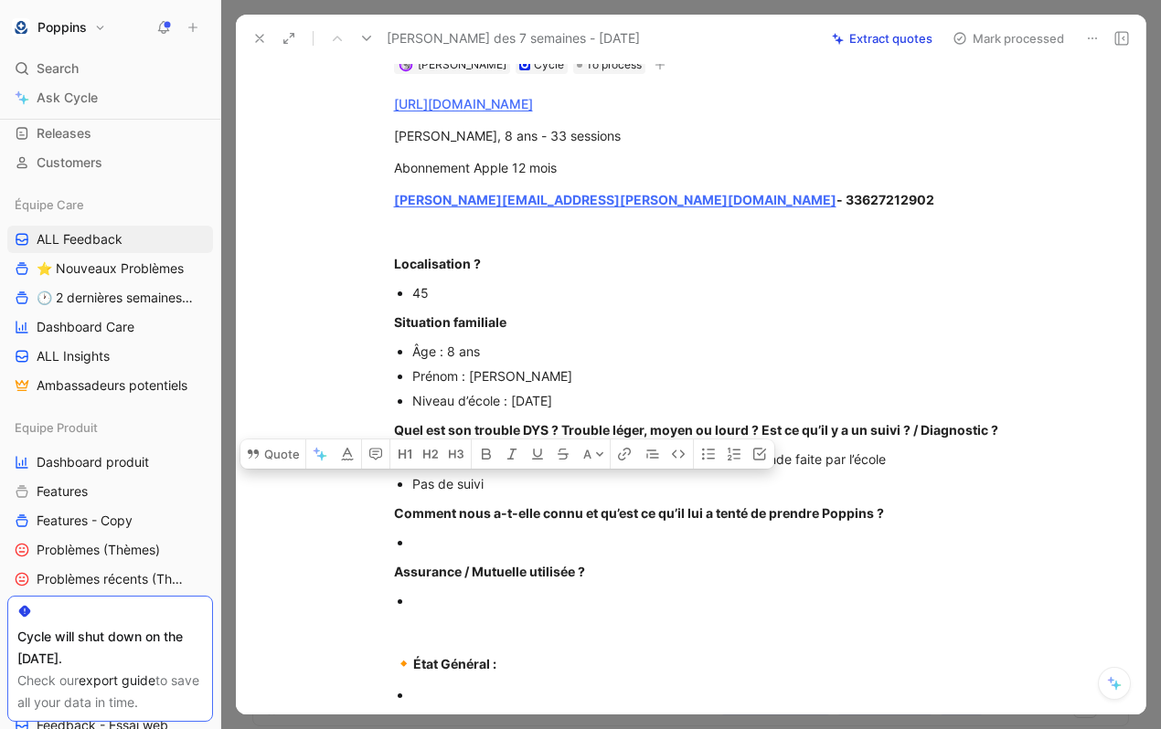
drag, startPoint x: 490, startPoint y: 516, endPoint x: 407, endPoint y: 516, distance: 83.2
click at [407, 496] on ul "Psychologue de l’école l’année dernière pour un bilan, demande faite par l’écol…" at bounding box center [710, 471] width 702 height 49
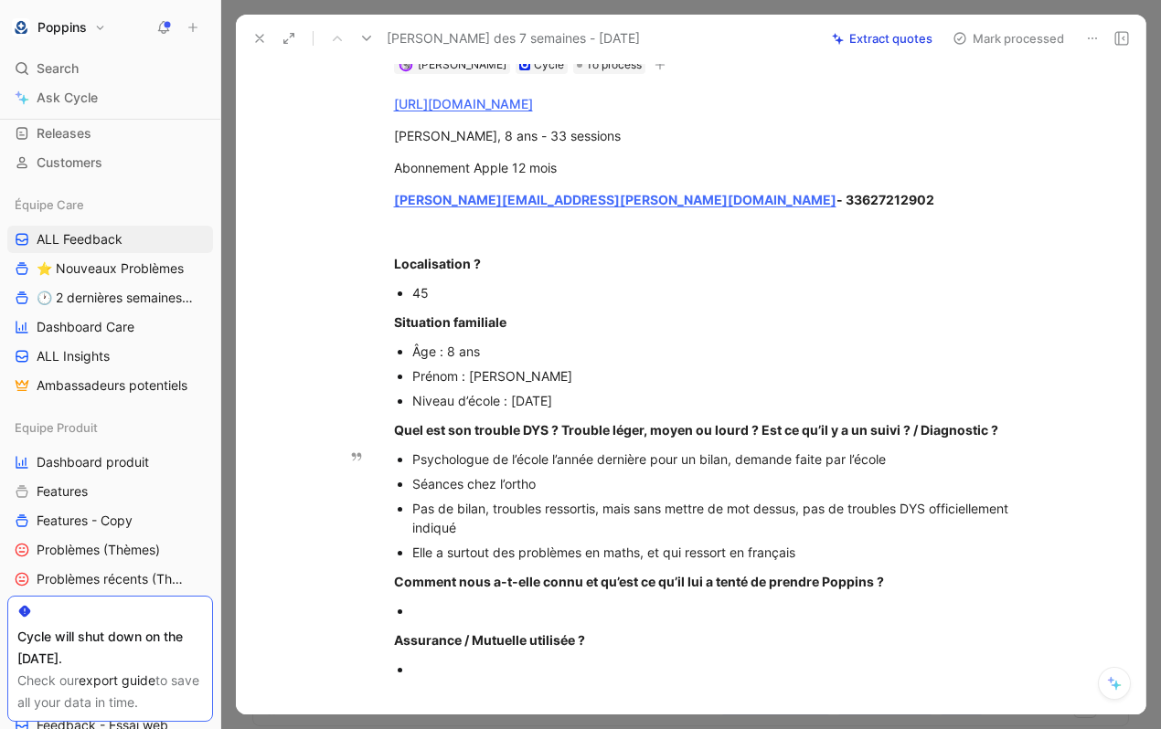
click at [729, 562] on div "Elle a surtout des problèmes en maths, et qui ressort en français" at bounding box center [719, 552] width 614 height 19
click at [844, 562] on div "Elle a surtout des problèmes en maths, et qui ressortent en français" at bounding box center [719, 552] width 614 height 19
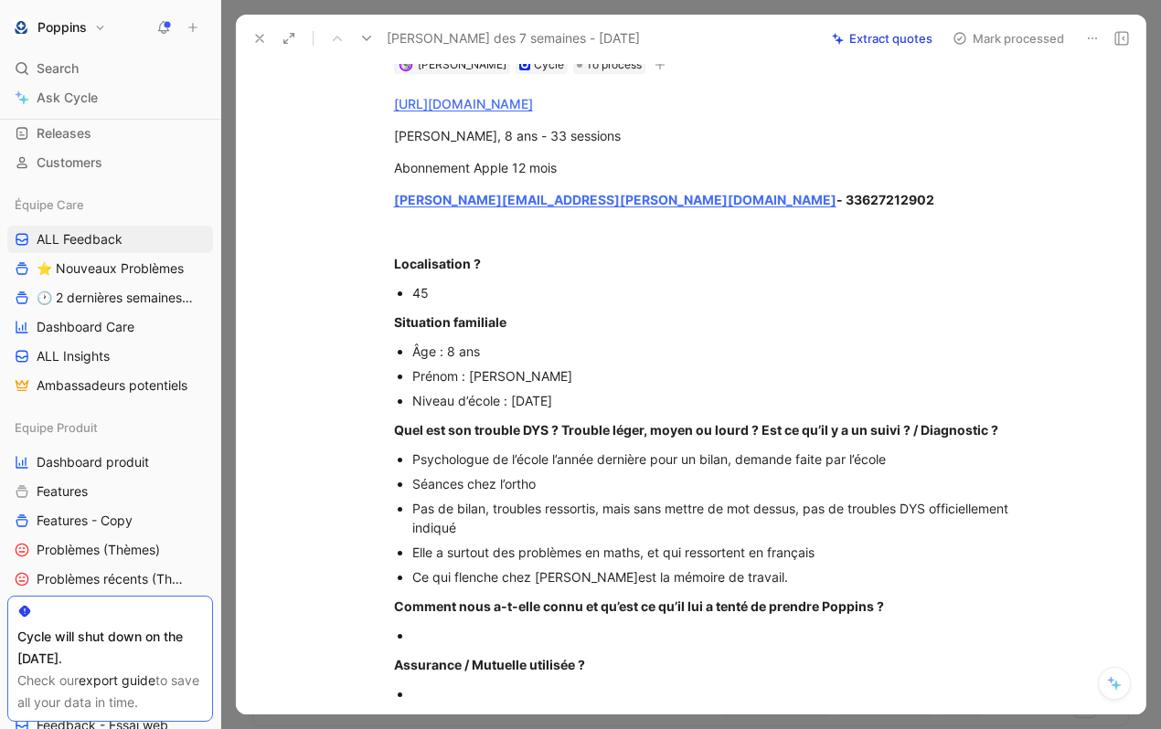
click at [654, 70] on icon "button" at bounding box center [659, 64] width 11 height 11
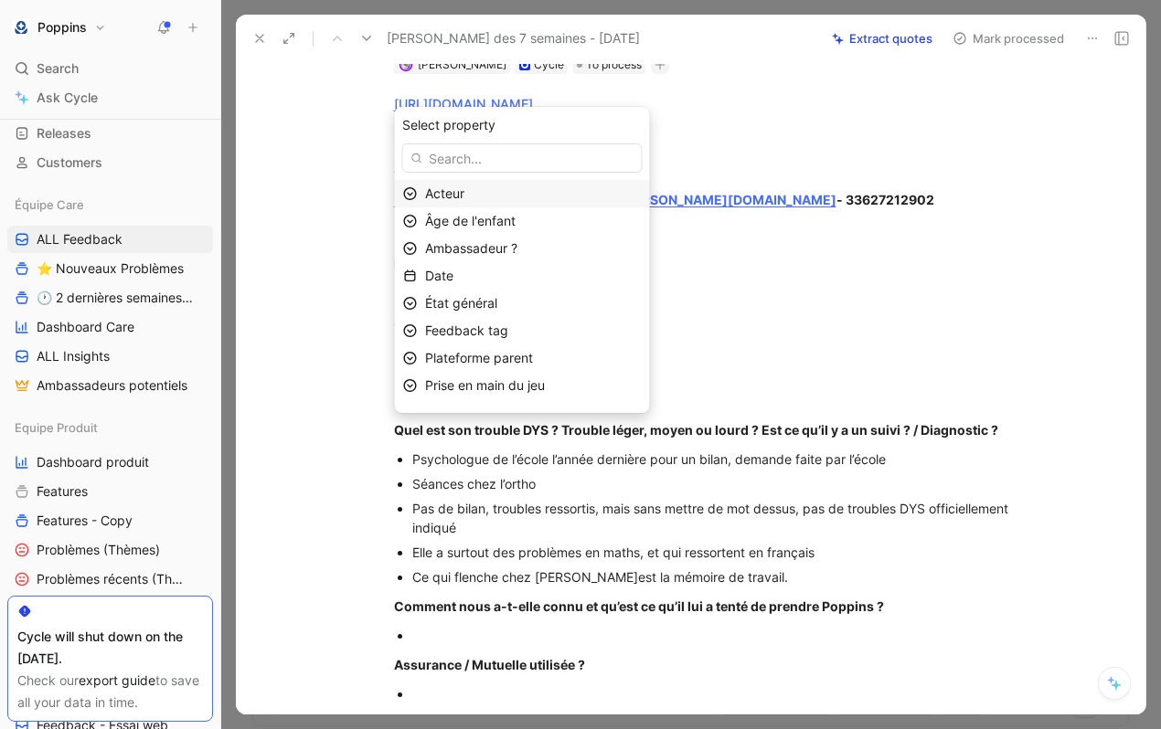
click at [543, 186] on div "Acteur" at bounding box center [533, 194] width 217 height 22
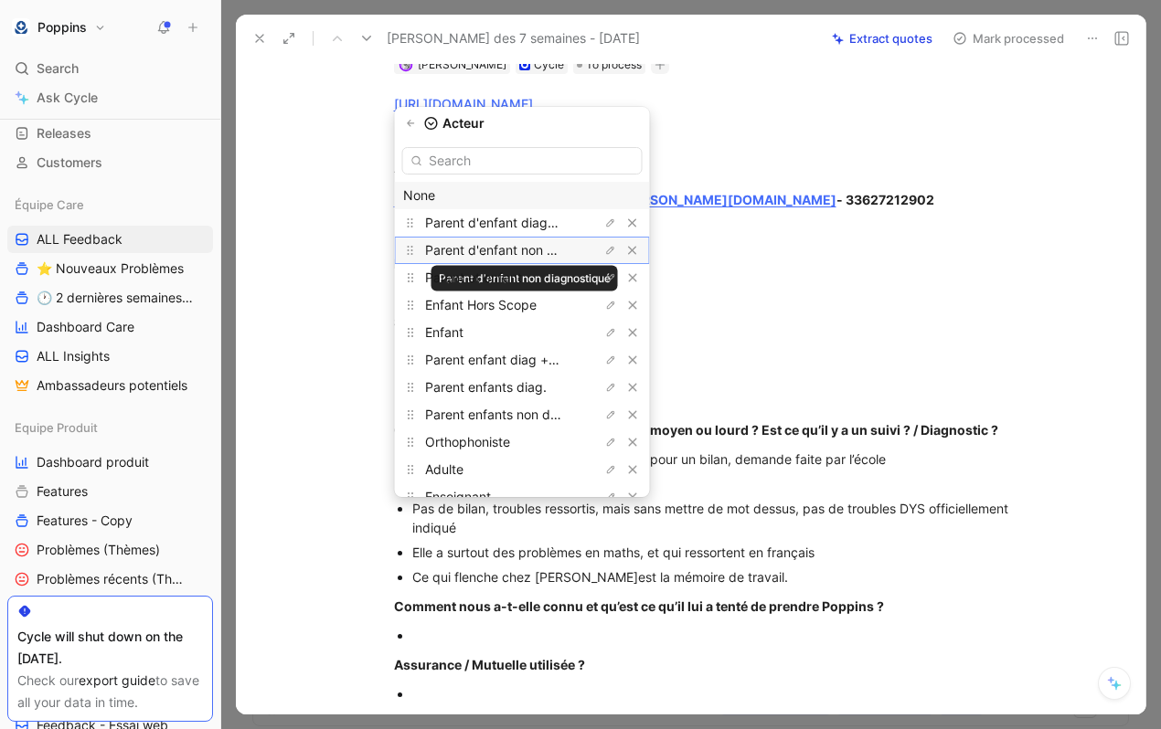
click at [554, 254] on span "Parent d'enfant non diagnostiqué" at bounding box center [524, 250] width 199 height 16
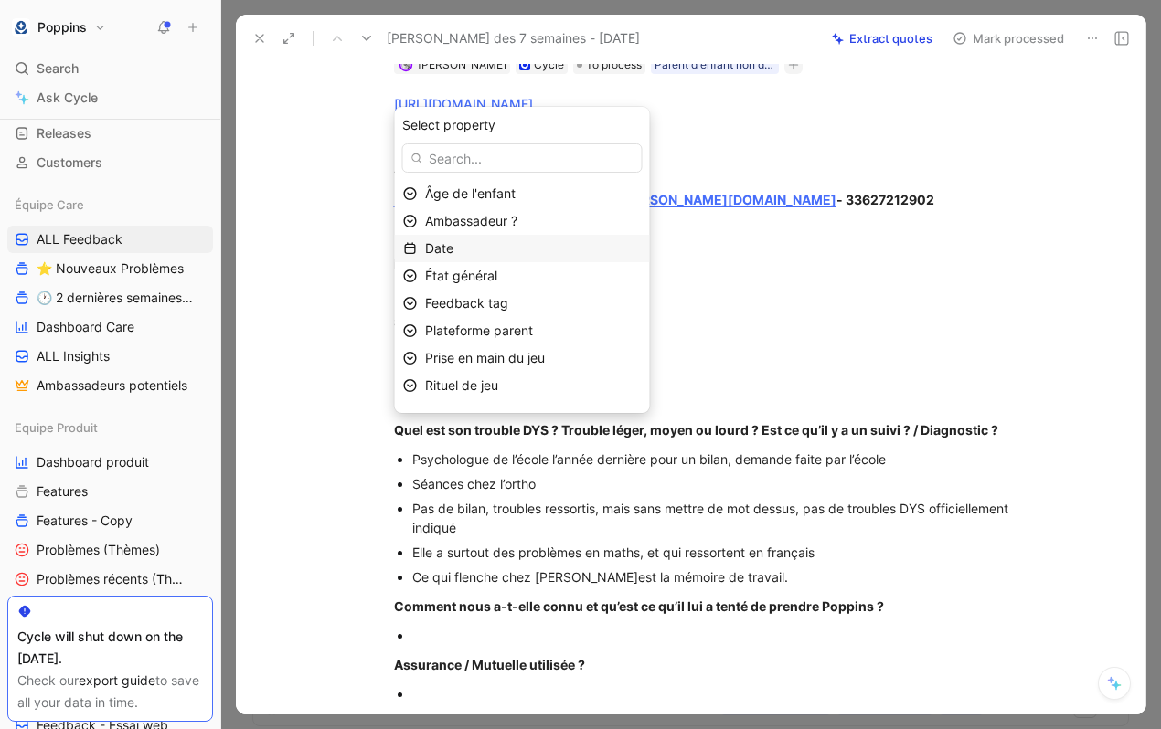
click at [524, 251] on div "Date" at bounding box center [533, 249] width 217 height 22
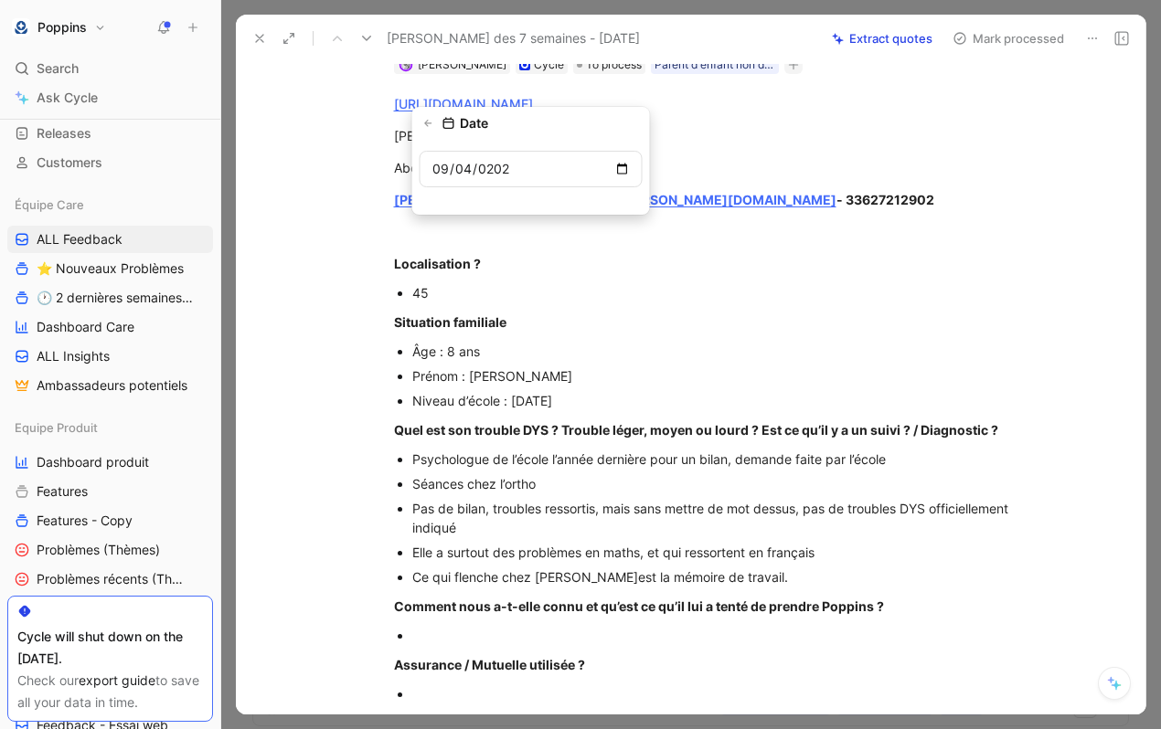
type input "[DATE]"
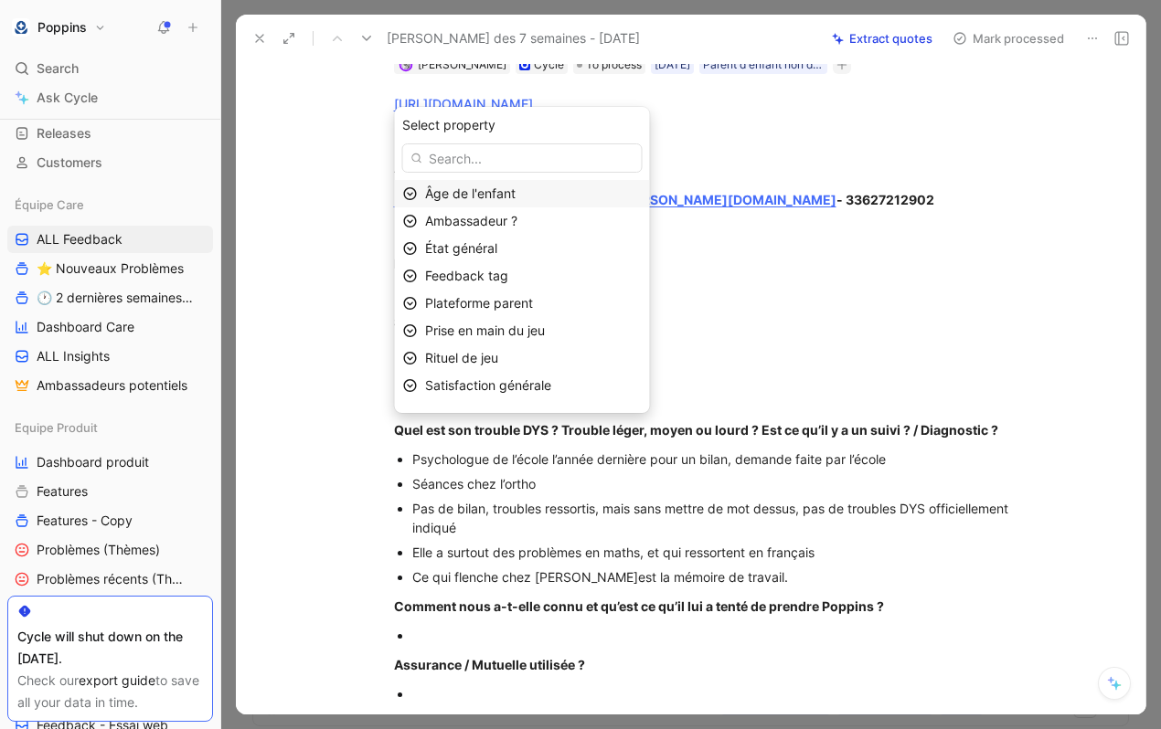
click at [550, 198] on div "Âge de l'enfant" at bounding box center [533, 194] width 217 height 22
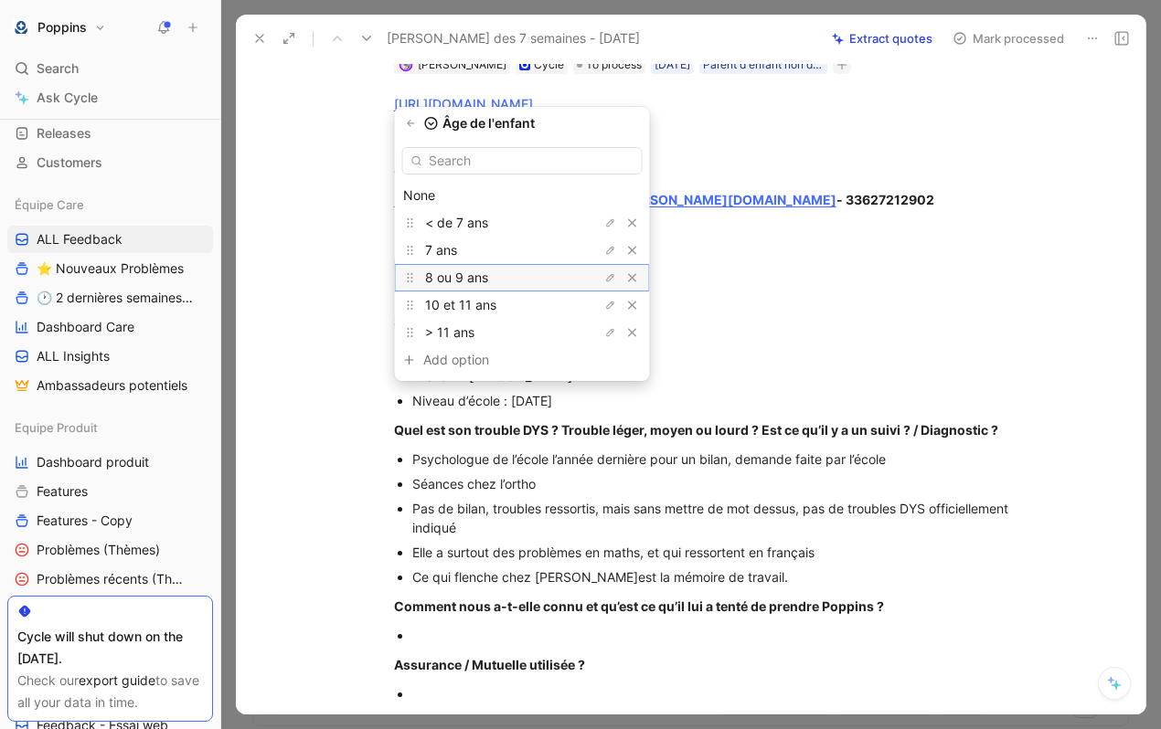
click at [506, 273] on div "8 ou 9 ans" at bounding box center [493, 278] width 137 height 22
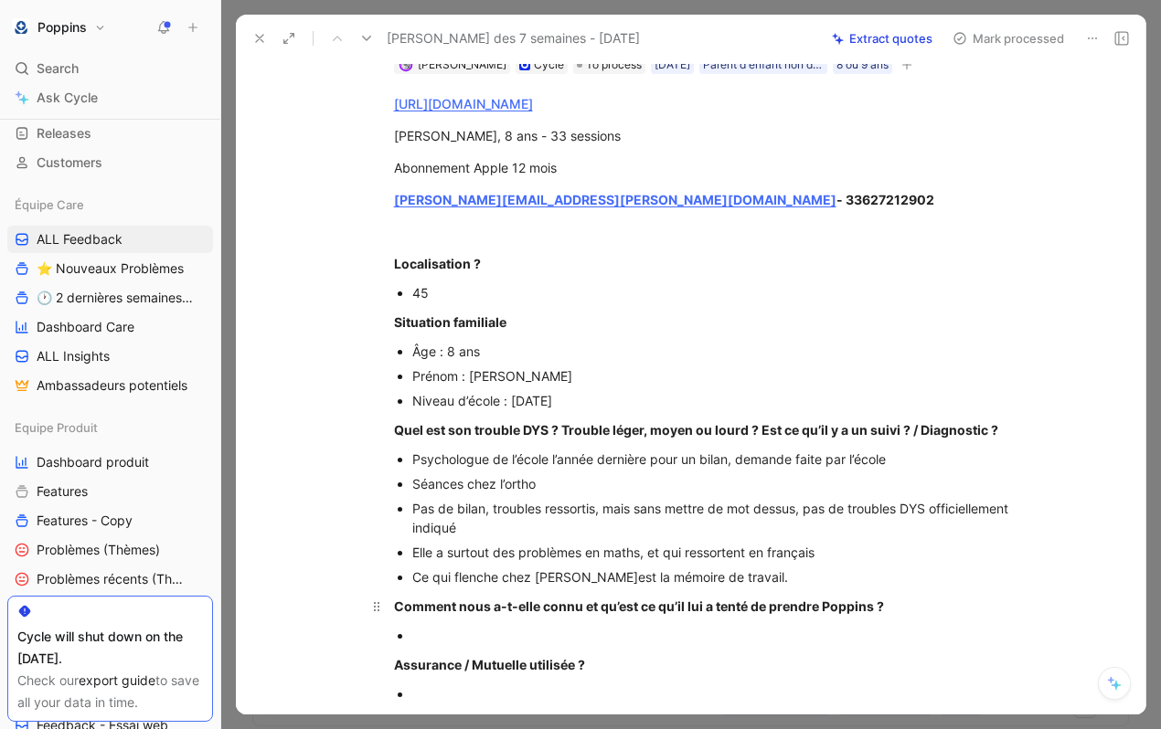
drag, startPoint x: 451, startPoint y: 658, endPoint x: 452, endPoint y: 648, distance: 10.2
click at [450, 645] on div at bounding box center [719, 635] width 614 height 19
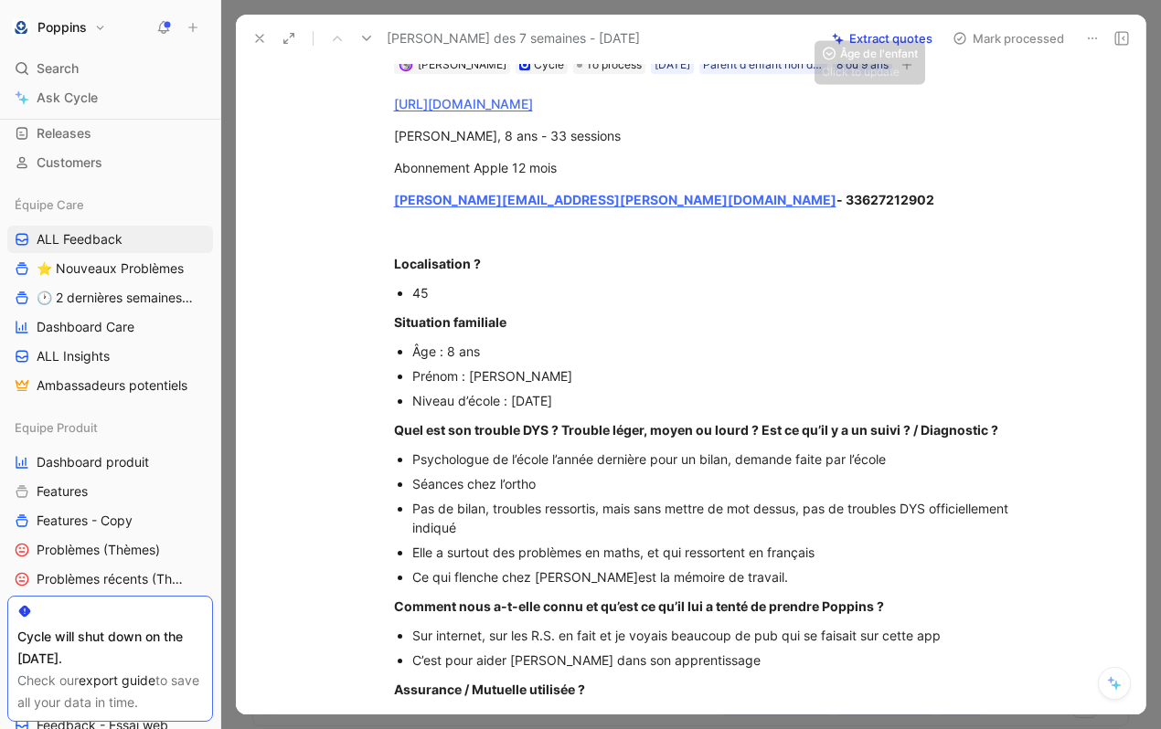
click at [912, 70] on icon "button" at bounding box center [906, 64] width 11 height 11
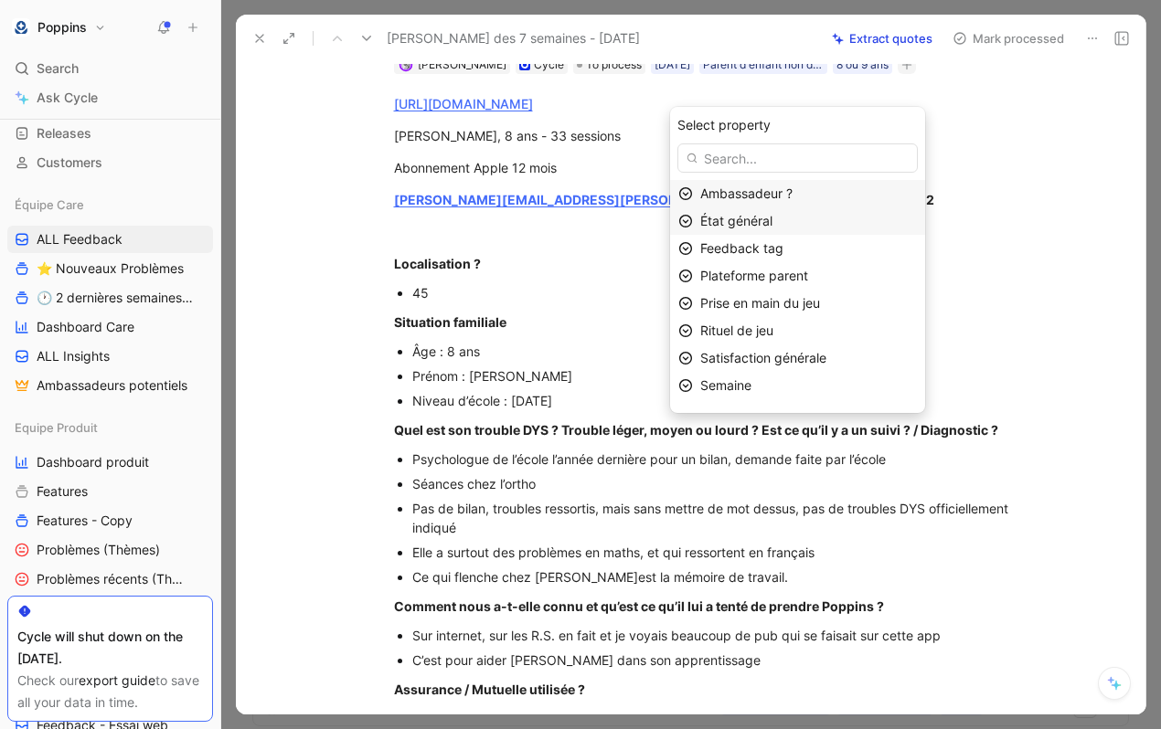
click at [803, 220] on div "État général" at bounding box center [808, 221] width 217 height 22
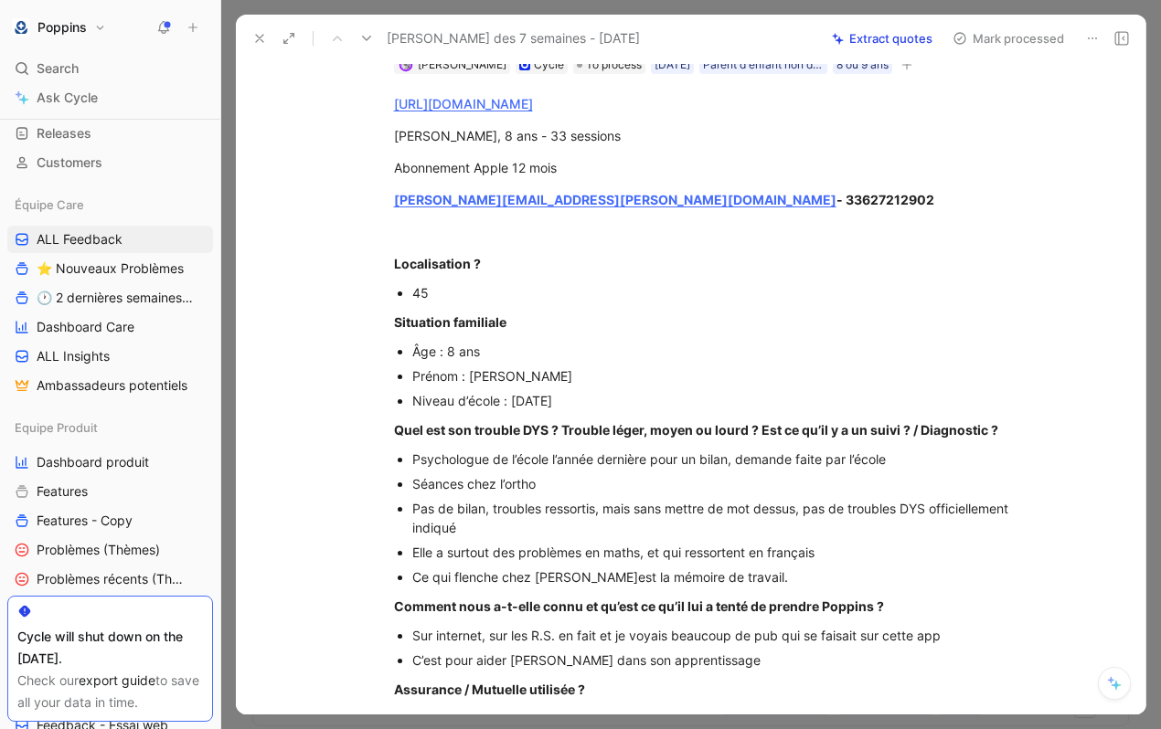
click at [916, 74] on button "button" at bounding box center [907, 65] width 18 height 18
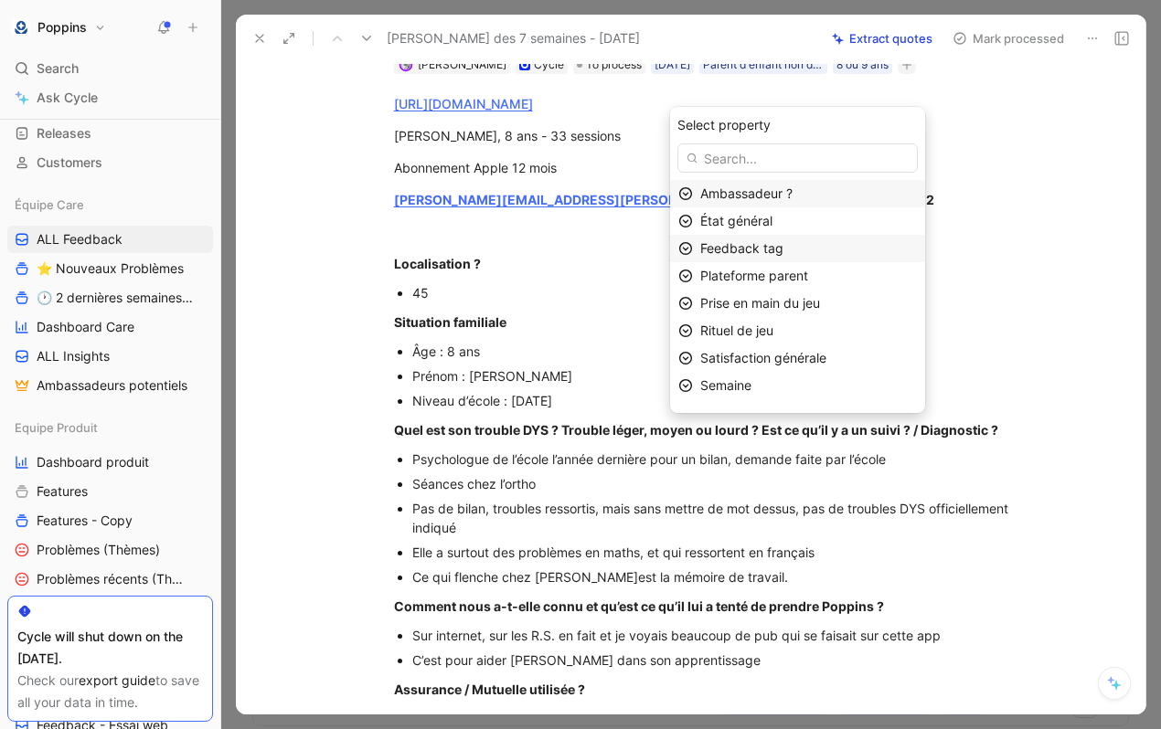
click at [823, 257] on div "Feedback tag" at bounding box center [808, 249] width 217 height 22
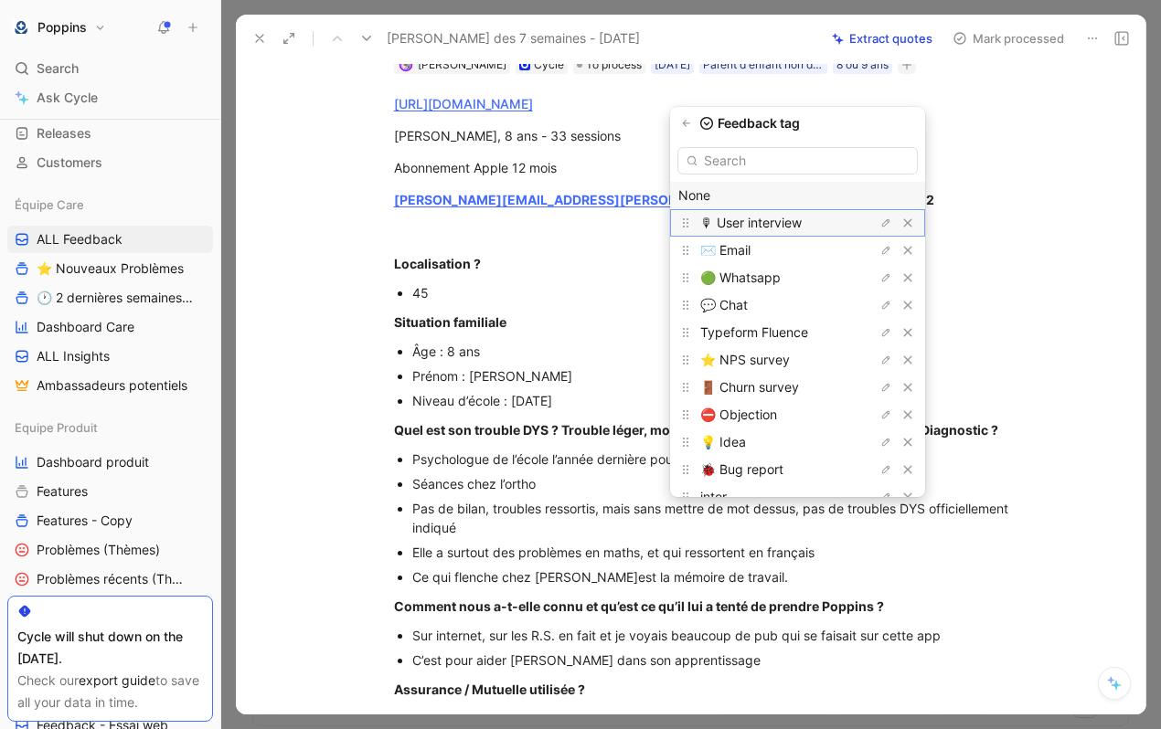
click at [793, 229] on span "🎙 User interview" at bounding box center [750, 223] width 101 height 16
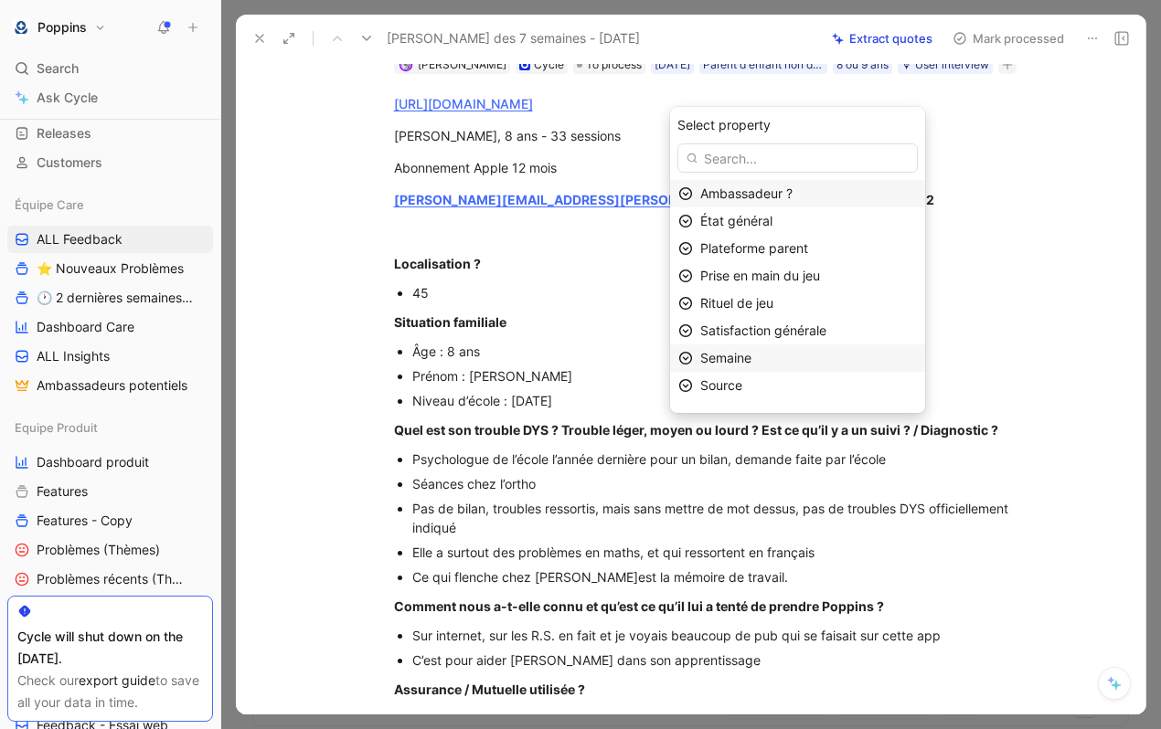
click at [783, 363] on div "Semaine" at bounding box center [808, 358] width 217 height 22
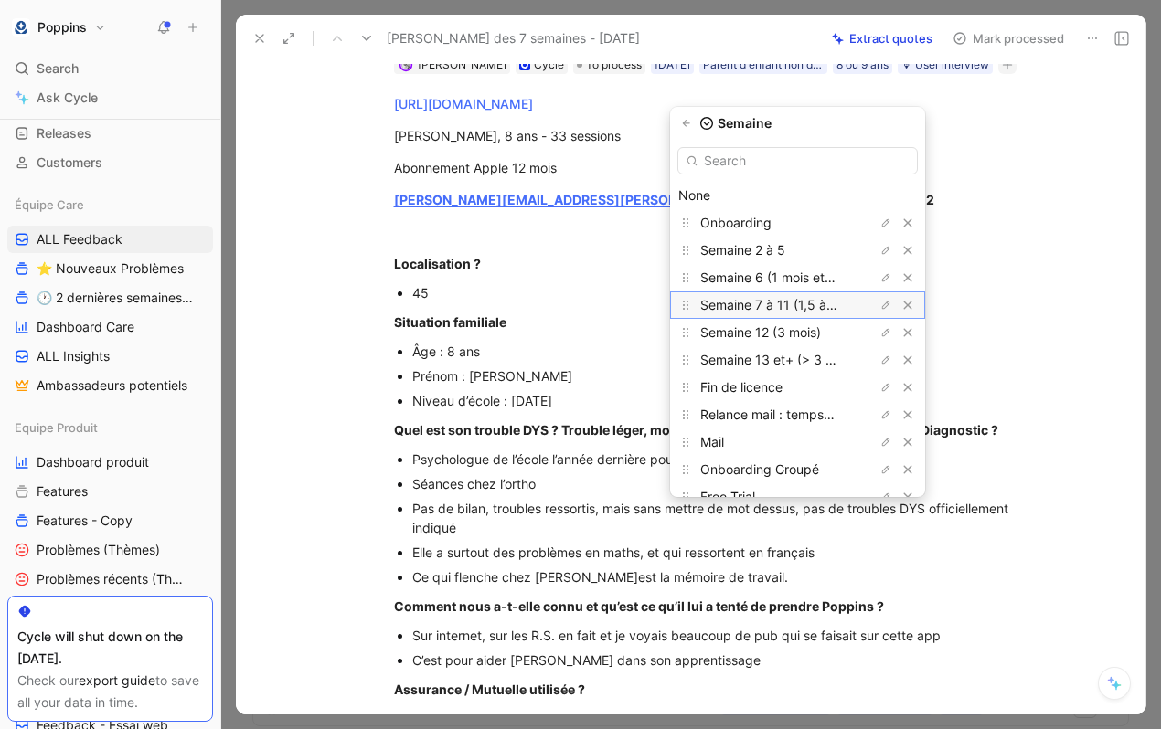
click at [790, 303] on span "Semaine 7 à 11 (1,5 à 3 mois)" at bounding box center [787, 305] width 174 height 16
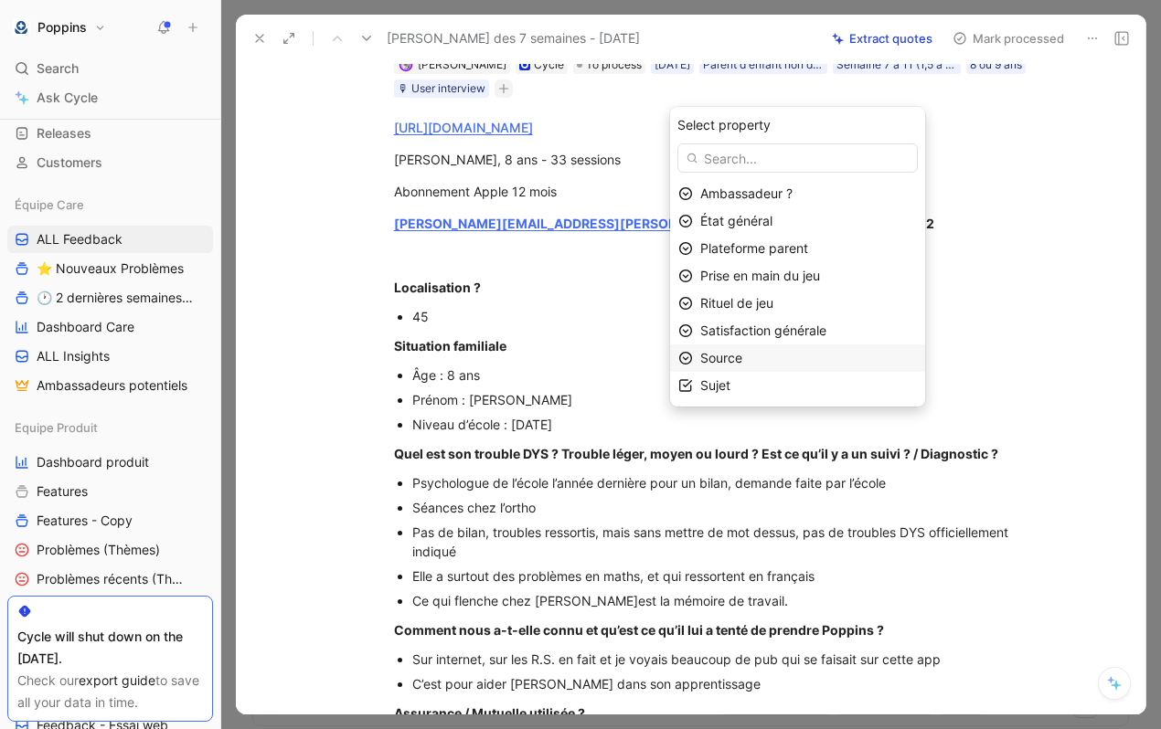
click at [777, 360] on div "Source" at bounding box center [808, 358] width 217 height 22
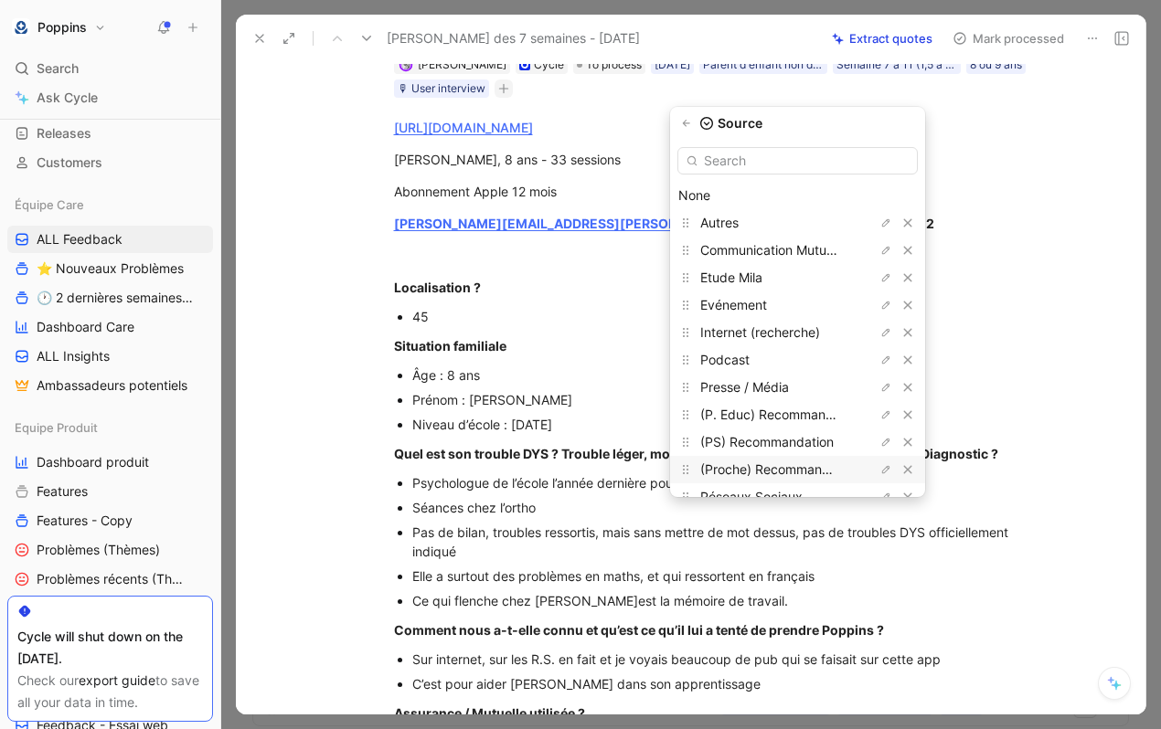
scroll to position [48, 0]
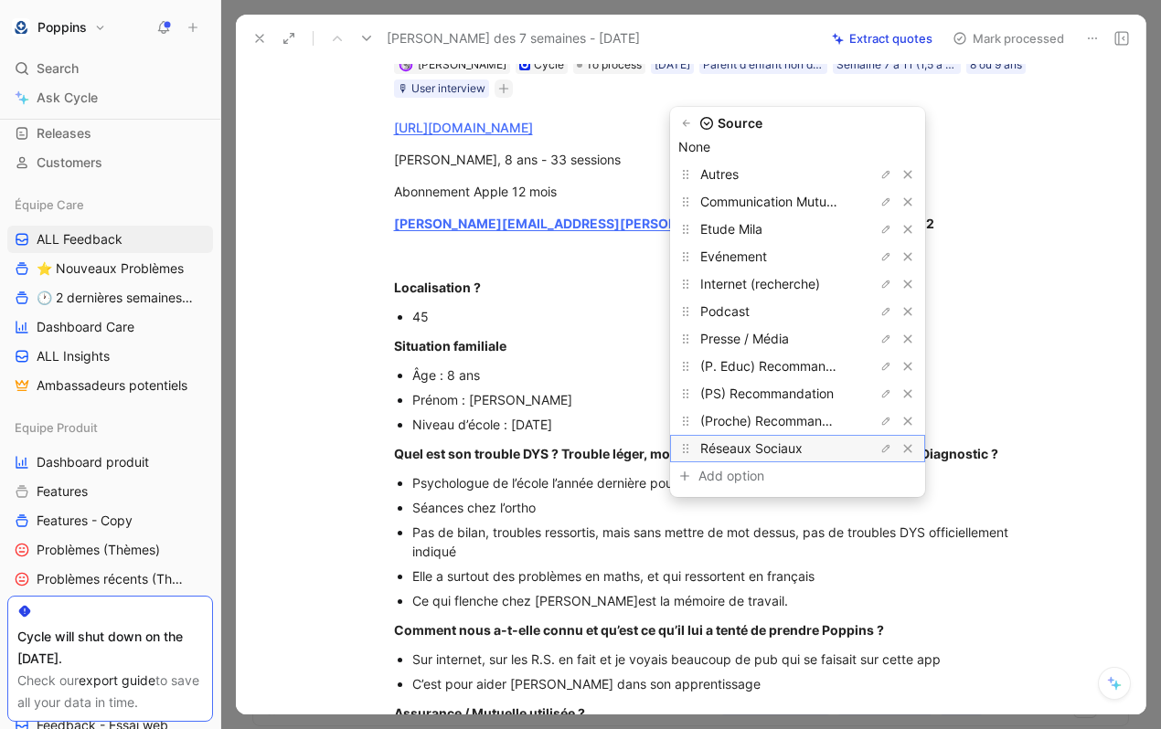
click at [788, 443] on span "Réseaux Sociaux" at bounding box center [751, 449] width 102 height 16
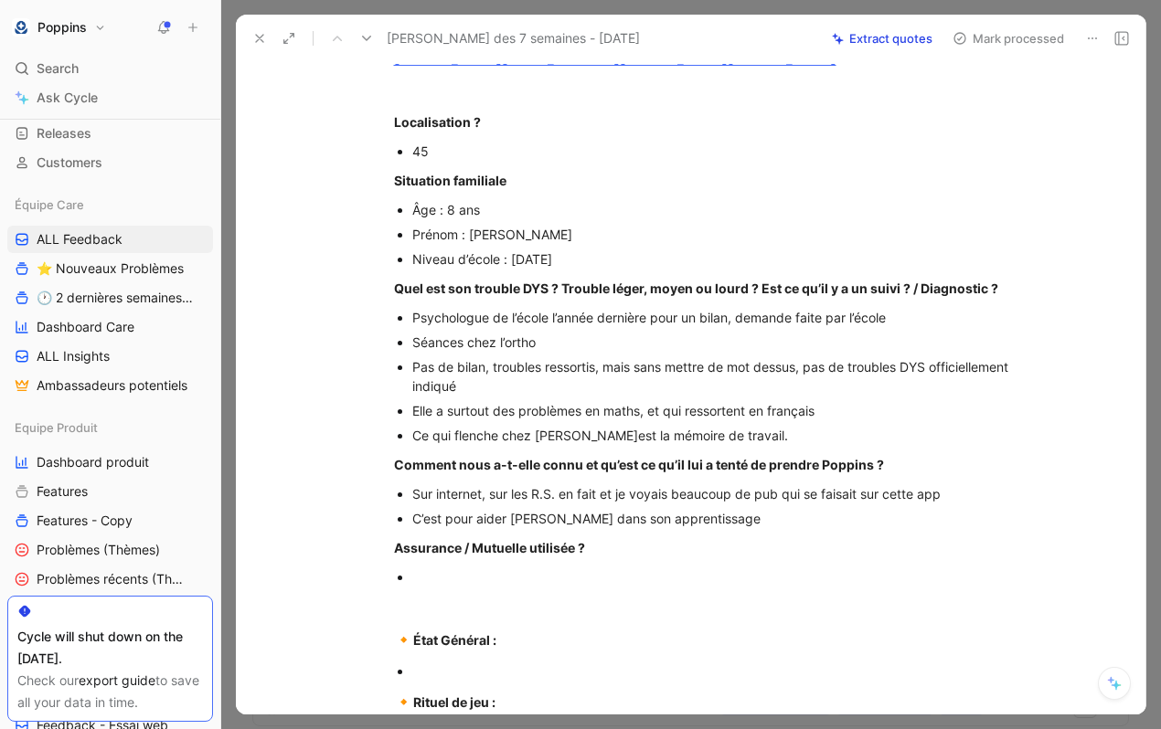
scroll to position [267, 0]
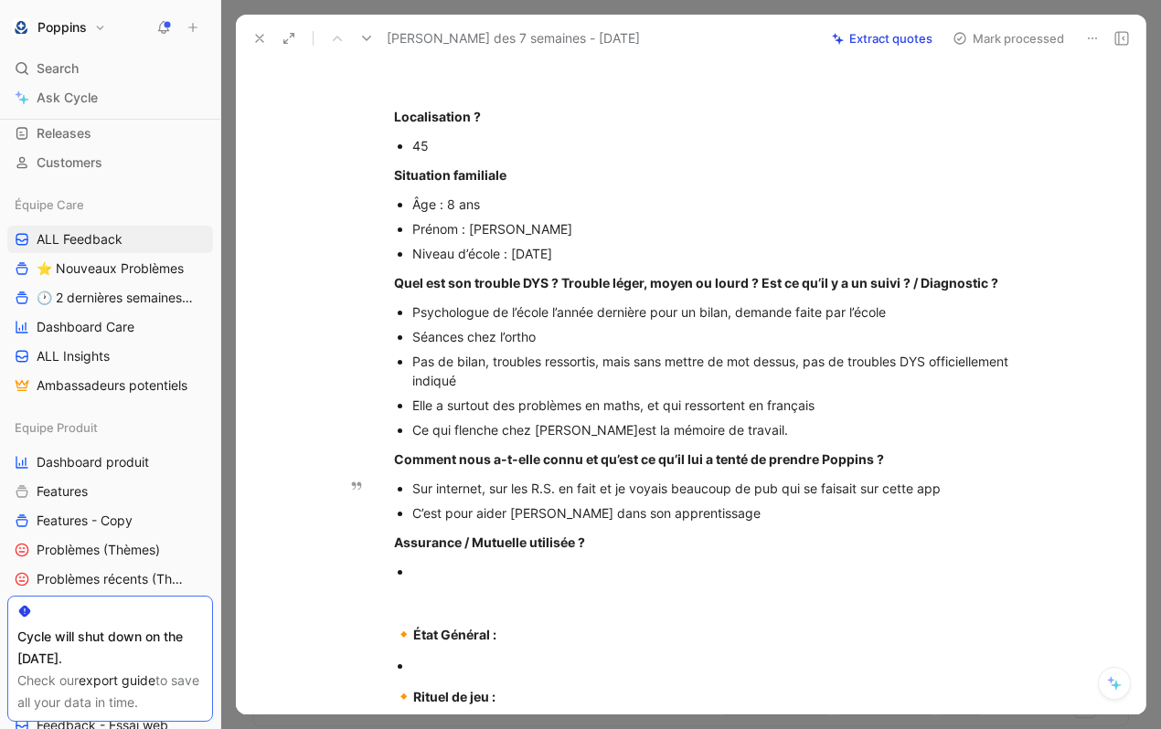
drag, startPoint x: 498, startPoint y: 516, endPoint x: 398, endPoint y: 516, distance: 100.5
click at [398, 516] on ul "Sur internet, sur les R.S. en fait et je voyais beaucoup de pub qui se faisait …" at bounding box center [710, 500] width 702 height 49
click at [661, 498] on div "Sur les R.S. en fait et je voyais beaucoup de pub qui se faisait sur cette app" at bounding box center [719, 488] width 614 height 19
click at [715, 523] on div "C’est pour aider [PERSON_NAME] dans son apprentissage" at bounding box center [719, 513] width 614 height 19
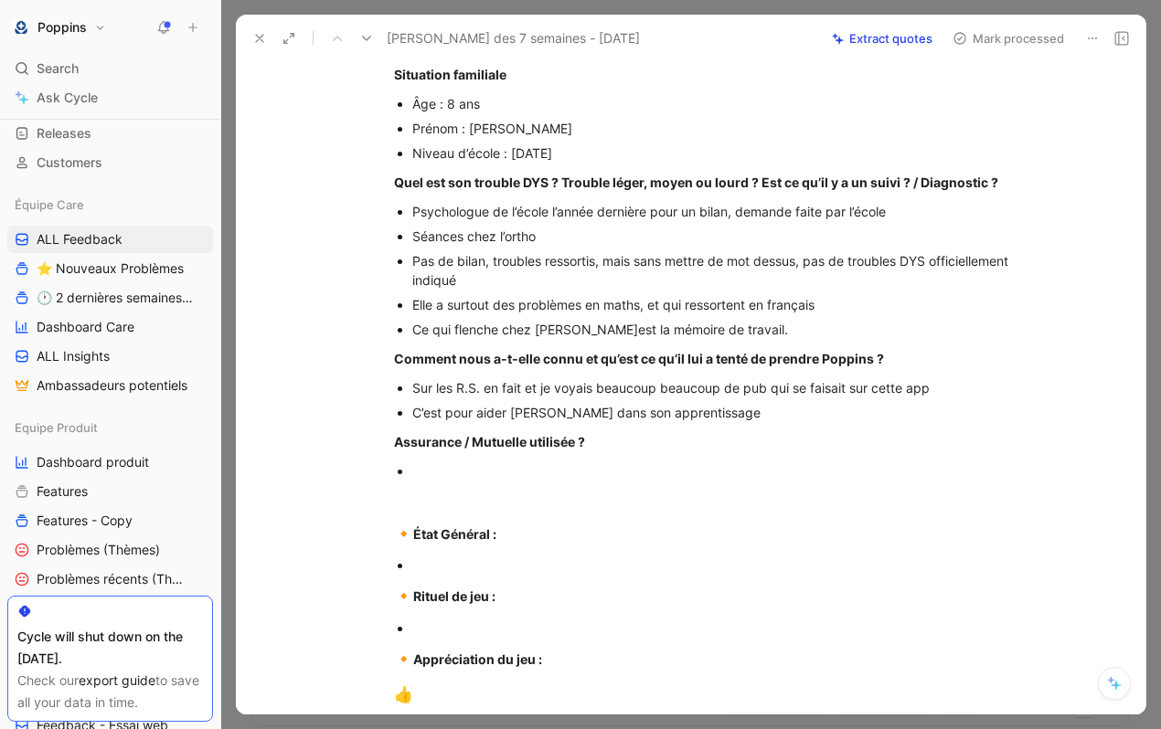
scroll to position [394, 0]
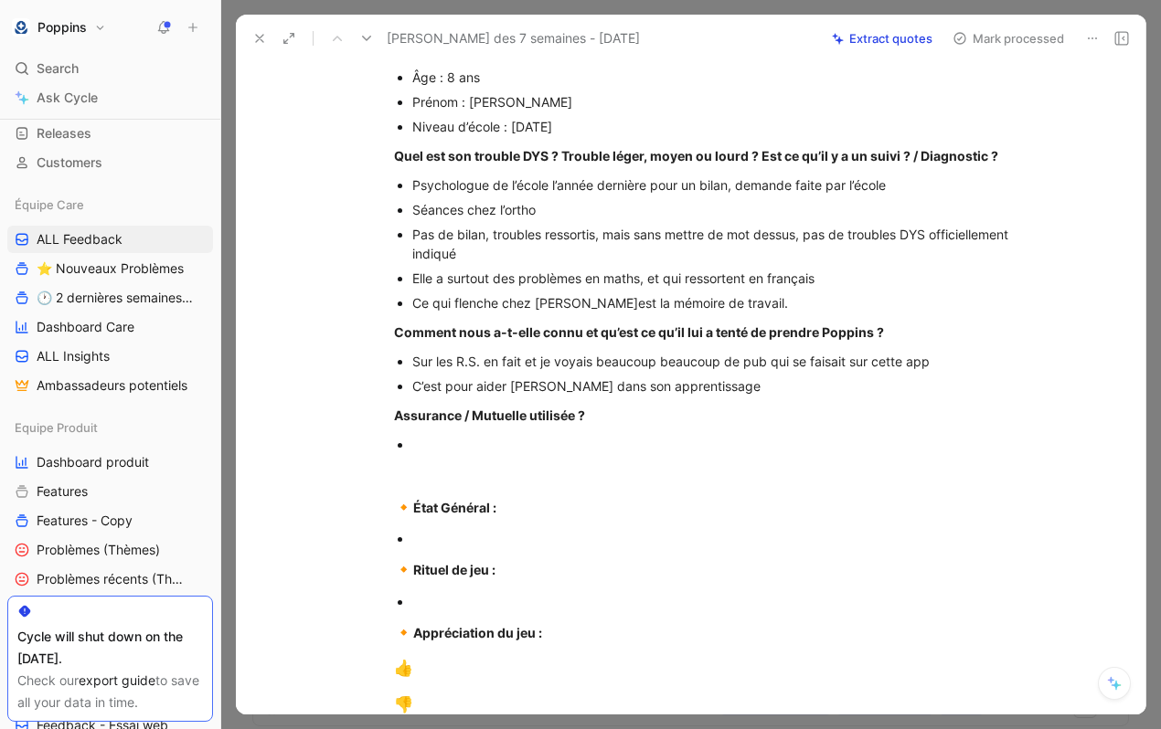
click at [492, 454] on div at bounding box center [719, 444] width 614 height 19
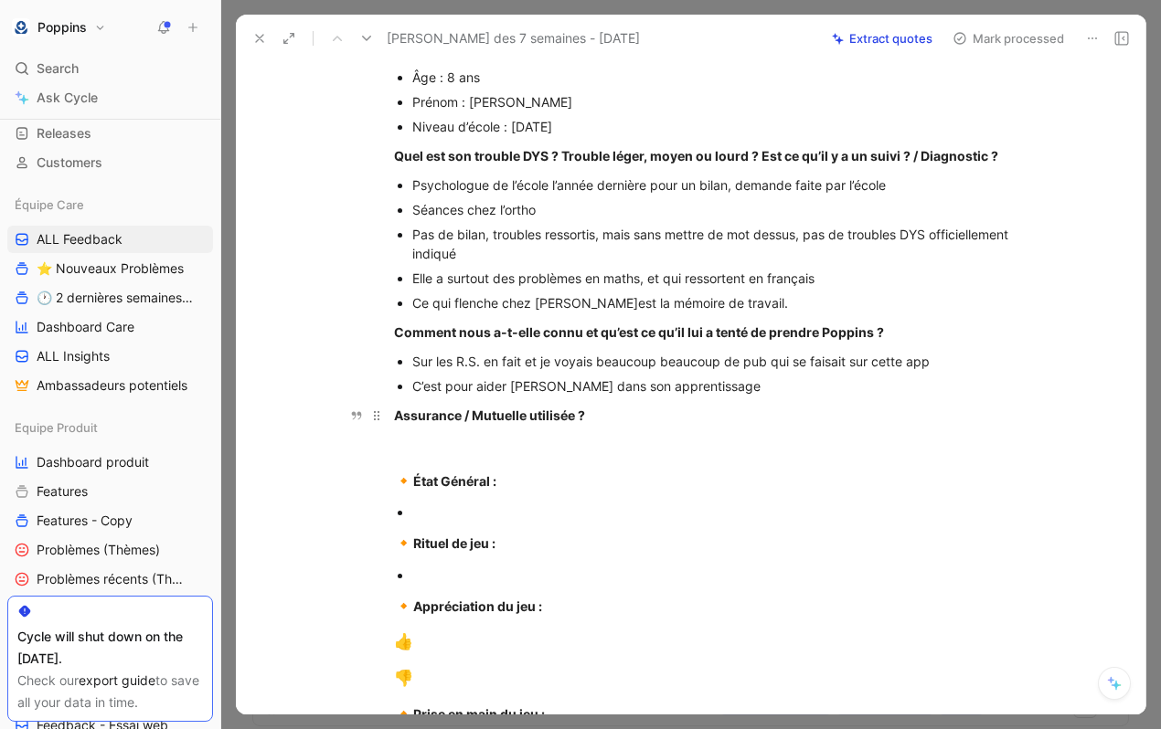
drag, startPoint x: 607, startPoint y: 442, endPoint x: 388, endPoint y: 445, distance: 219.4
click at [388, 431] on p "Assurance / Mutuelle utilisée ?" at bounding box center [710, 415] width 702 height 30
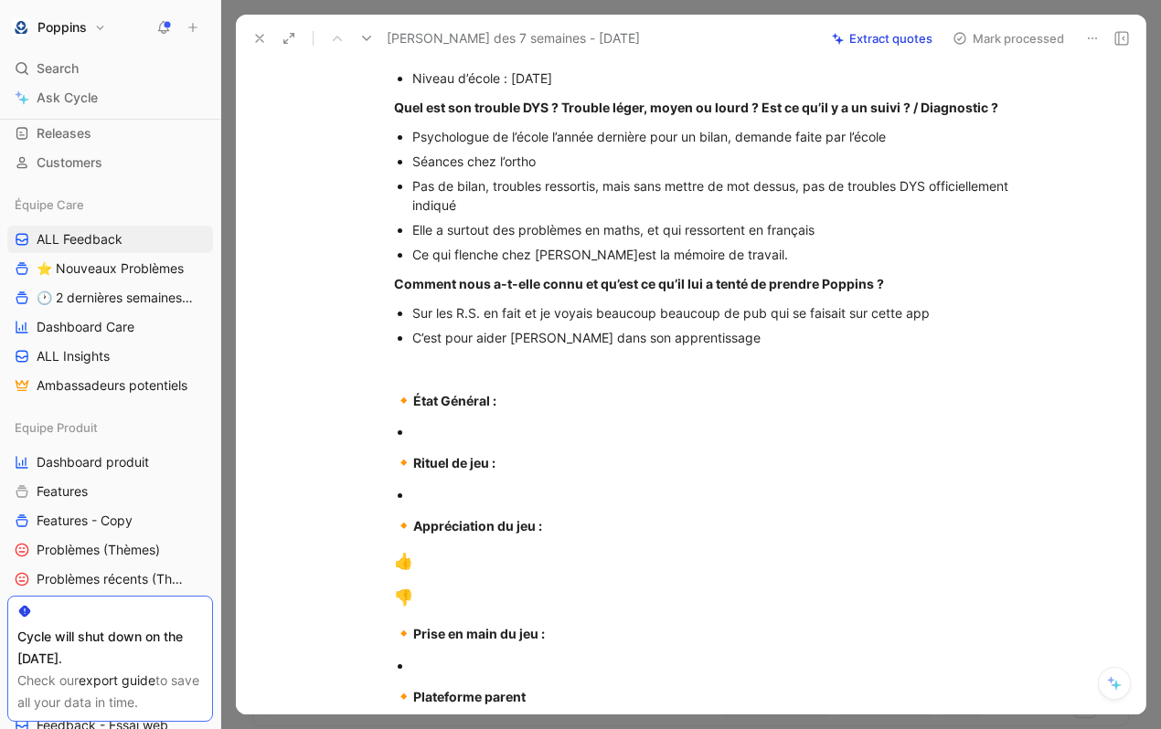
scroll to position [494, 0]
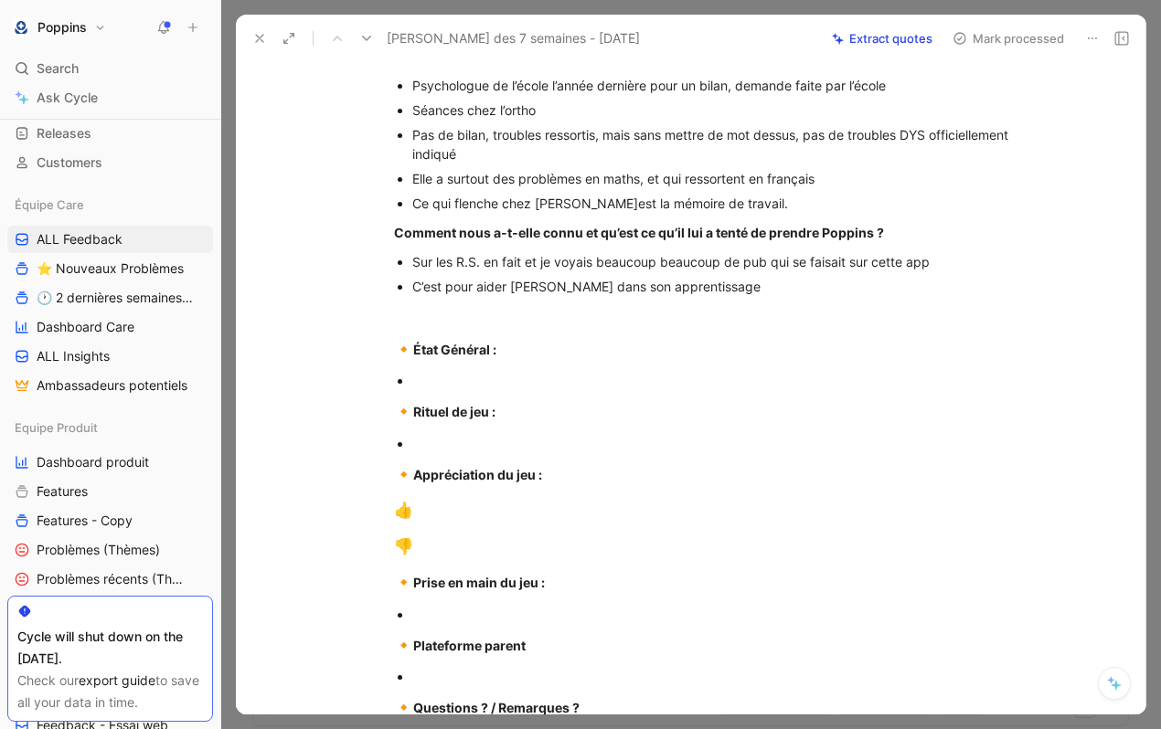
click at [718, 296] on div "C’est pour aider [PERSON_NAME] dans son apprentissage" at bounding box center [719, 286] width 614 height 19
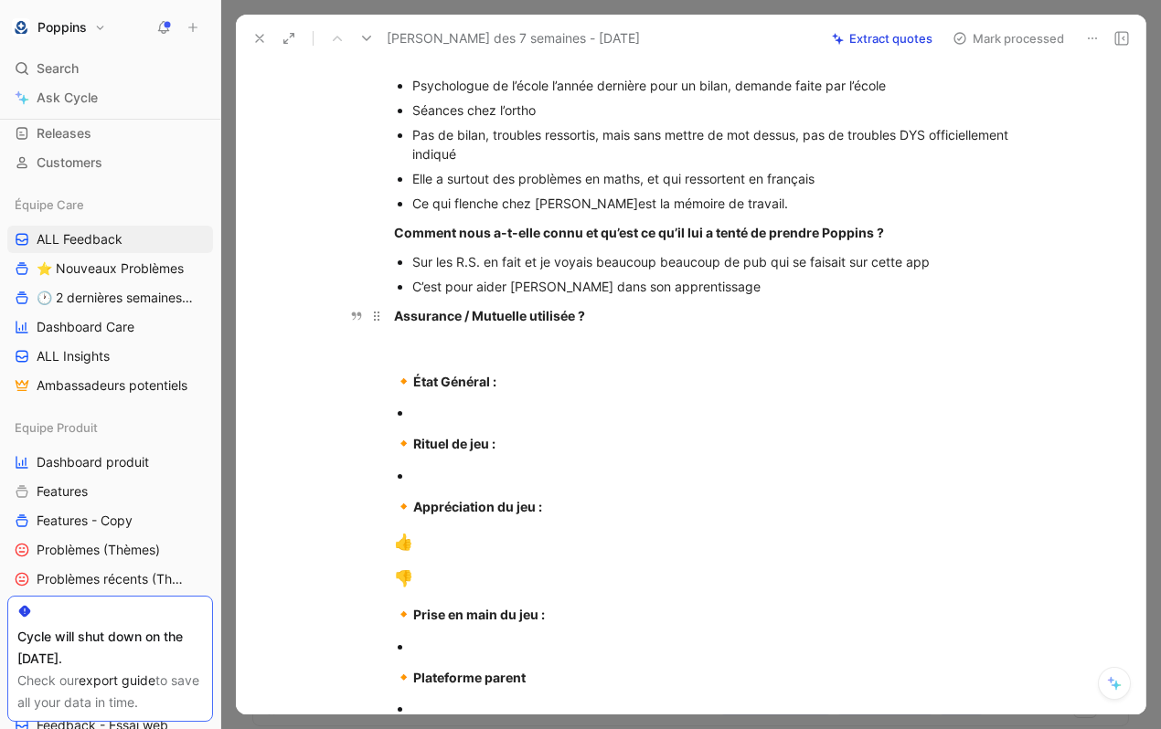
click at [611, 325] on div "Assurance / Mutuelle utilisée ?" at bounding box center [710, 315] width 633 height 19
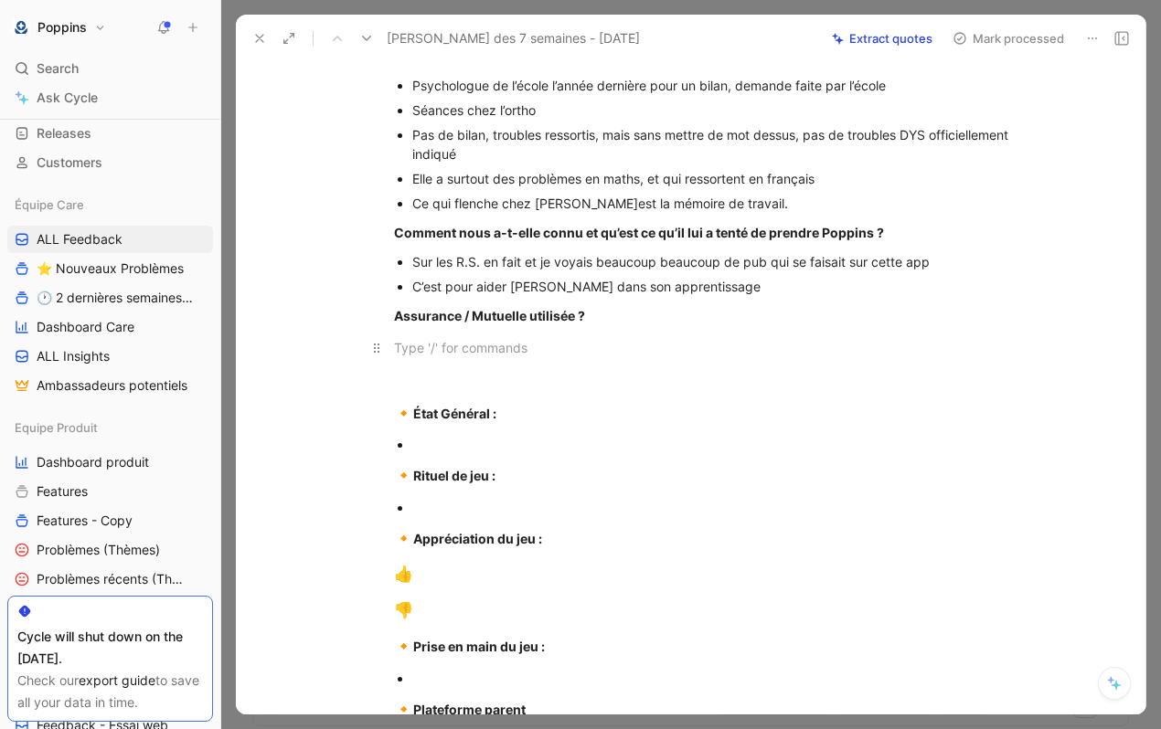
click at [448, 357] on div at bounding box center [710, 347] width 633 height 19
click at [435, 356] on strong "Harmionie Mutuelle" at bounding box center [455, 348] width 122 height 16
click at [491, 356] on strong "Harmonie Mutuelle" at bounding box center [453, 348] width 119 height 16
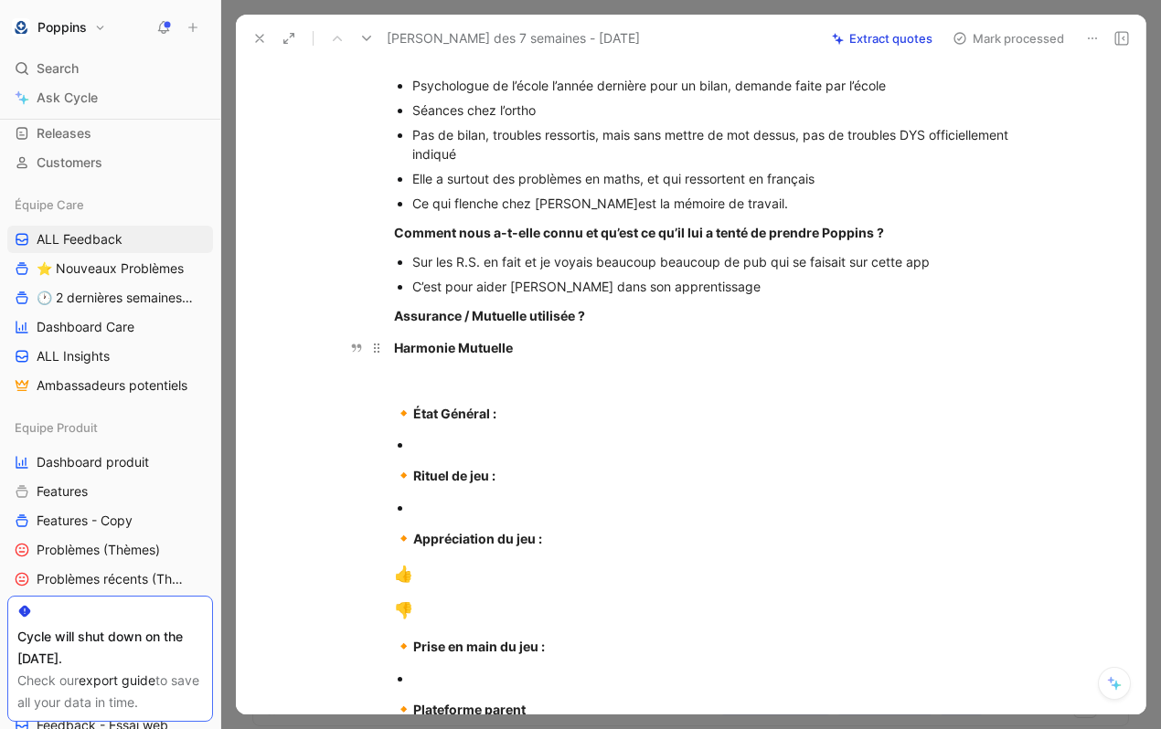
click at [491, 356] on strong "Harmonie Mutuelle" at bounding box center [453, 348] width 119 height 16
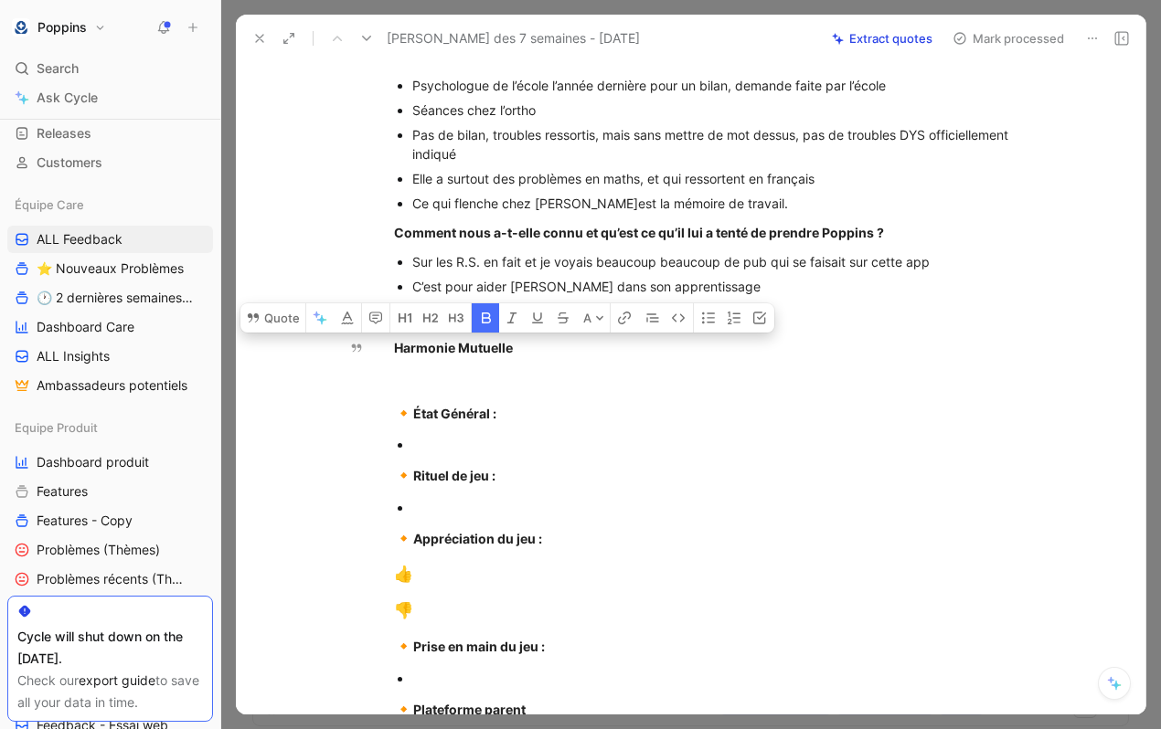
click at [483, 324] on icon "button" at bounding box center [486, 318] width 9 height 11
click at [708, 324] on icon "button" at bounding box center [708, 318] width 13 height 11
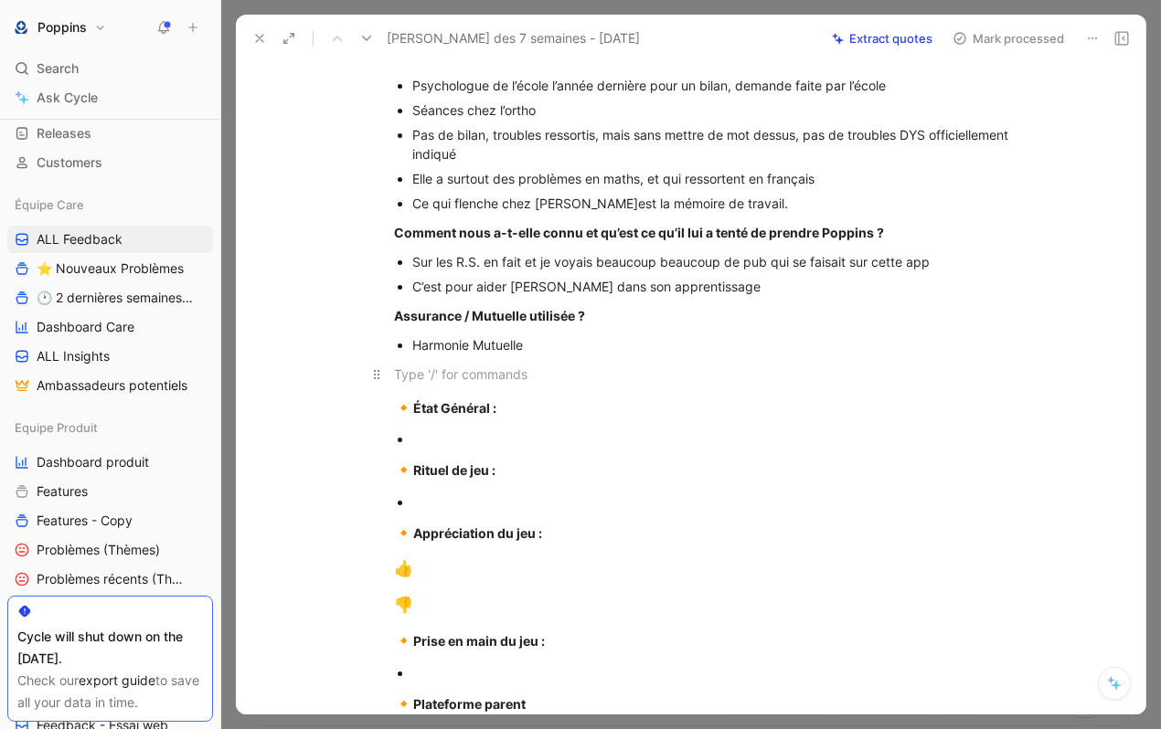
click at [505, 384] on div at bounding box center [710, 374] width 633 height 19
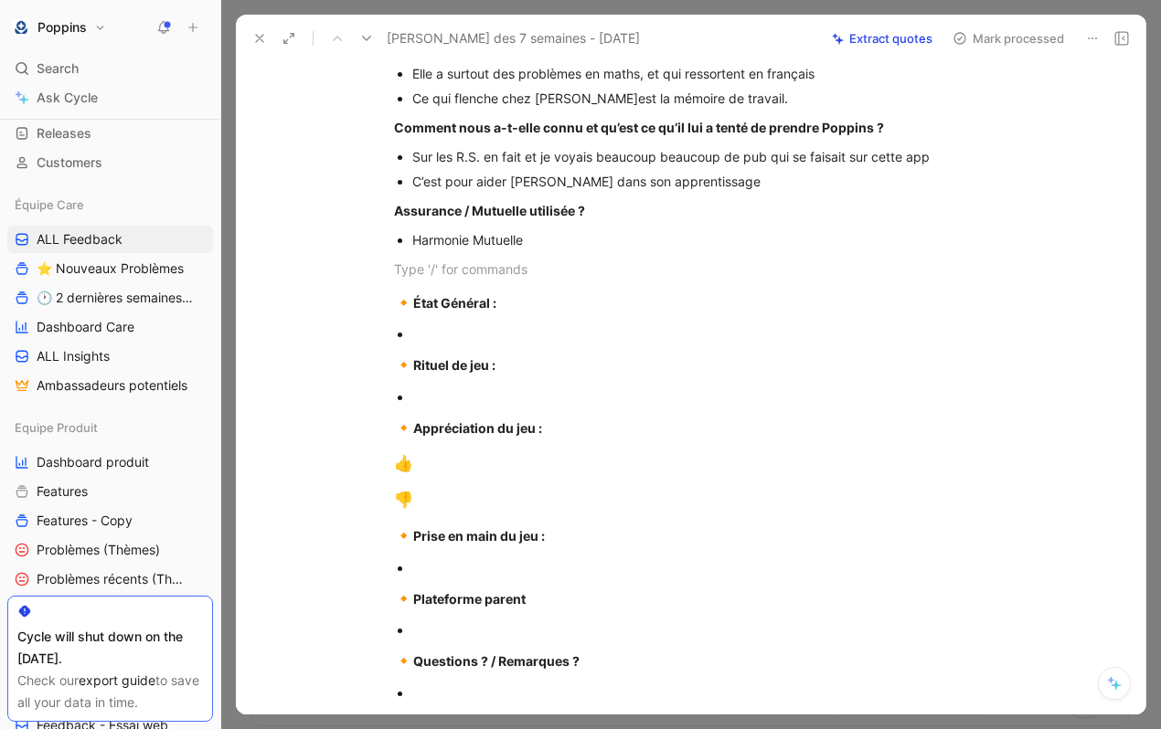
click at [490, 344] on div at bounding box center [719, 334] width 614 height 19
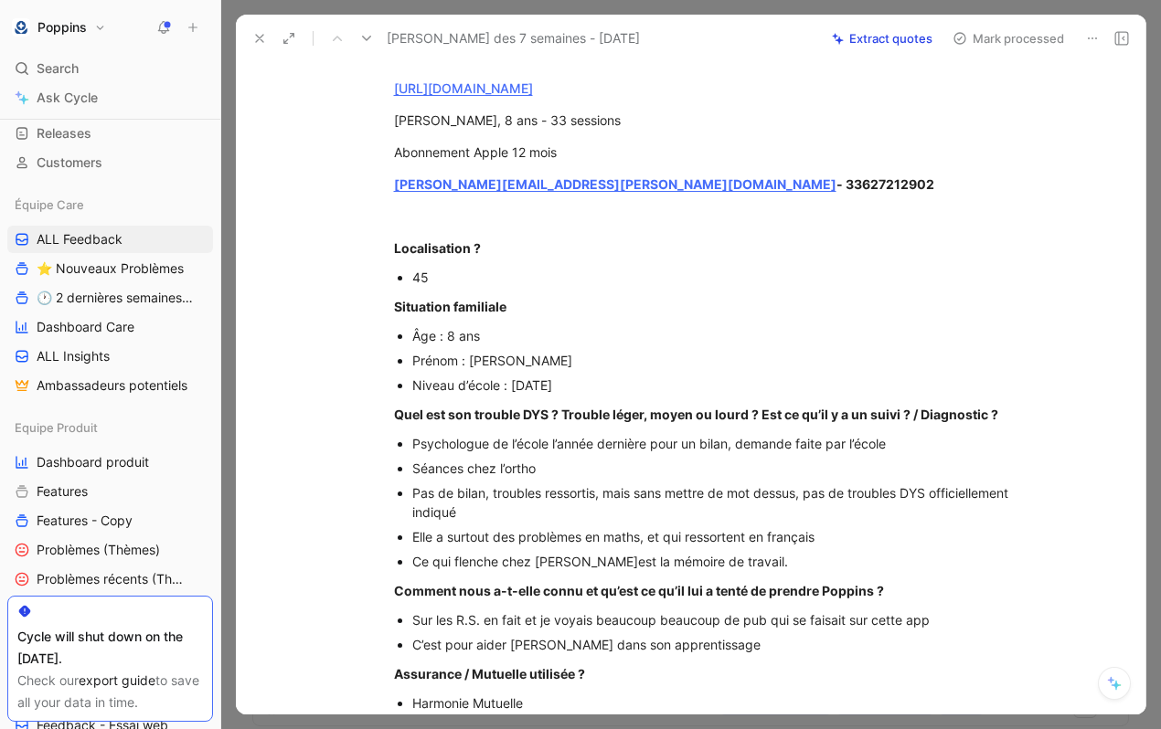
scroll to position [0, 0]
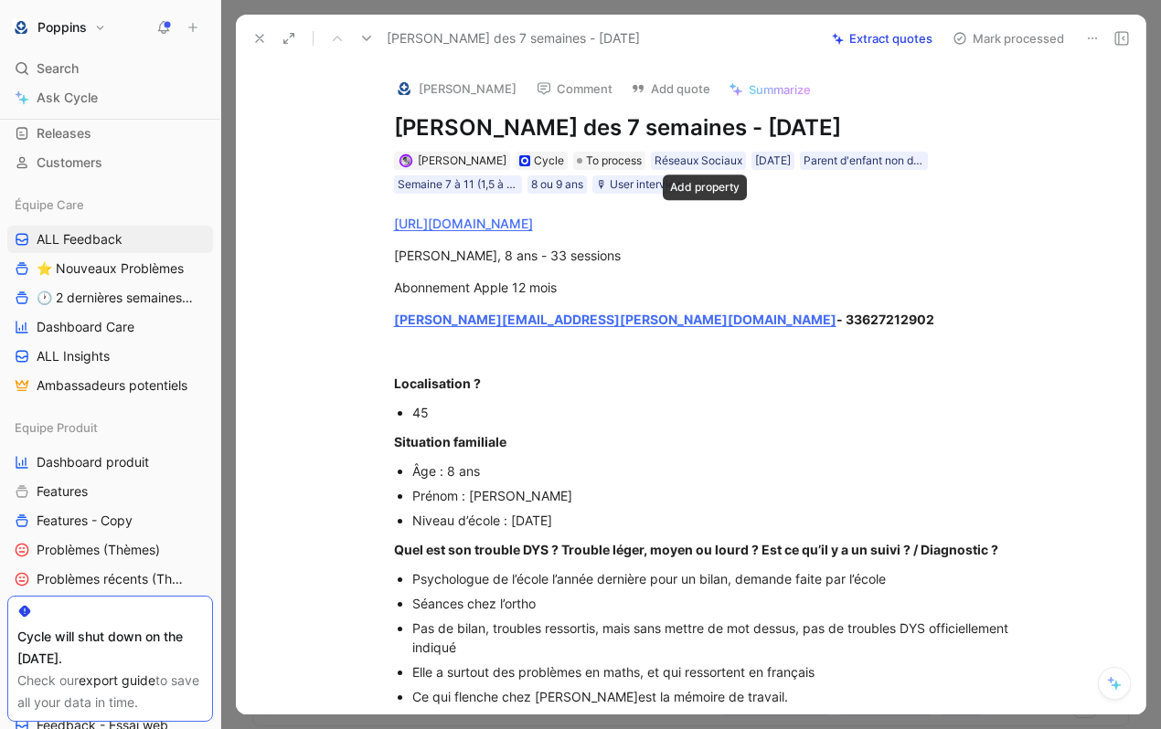
click at [708, 190] on icon "button" at bounding box center [702, 184] width 11 height 11
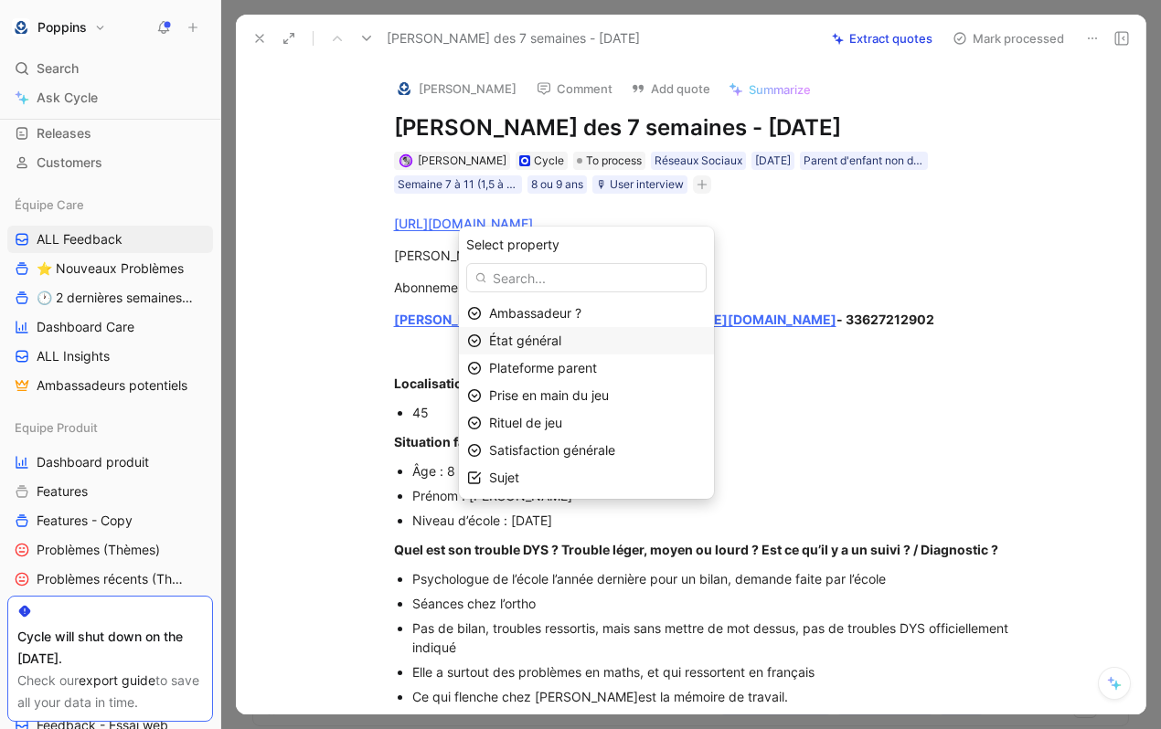
click at [597, 337] on div "État général" at bounding box center [597, 341] width 217 height 22
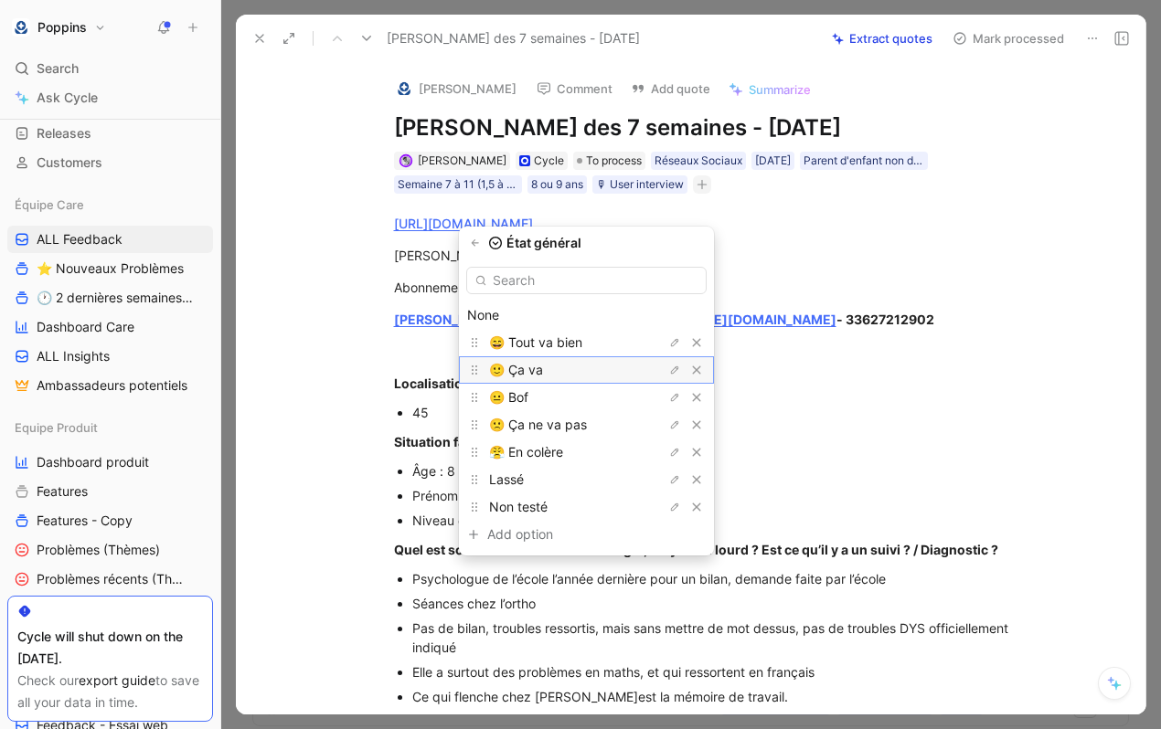
click at [580, 363] on div "🙂 Ça va" at bounding box center [557, 370] width 137 height 22
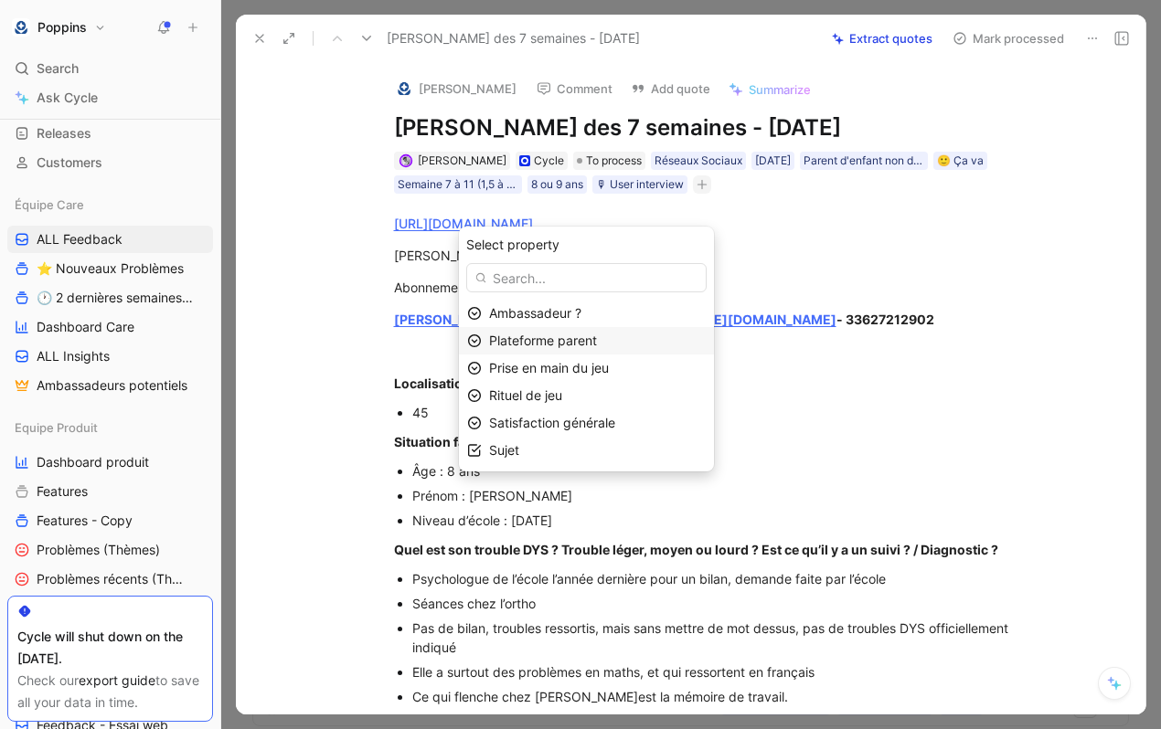
click at [590, 341] on span "Plateforme parent" at bounding box center [543, 341] width 108 height 16
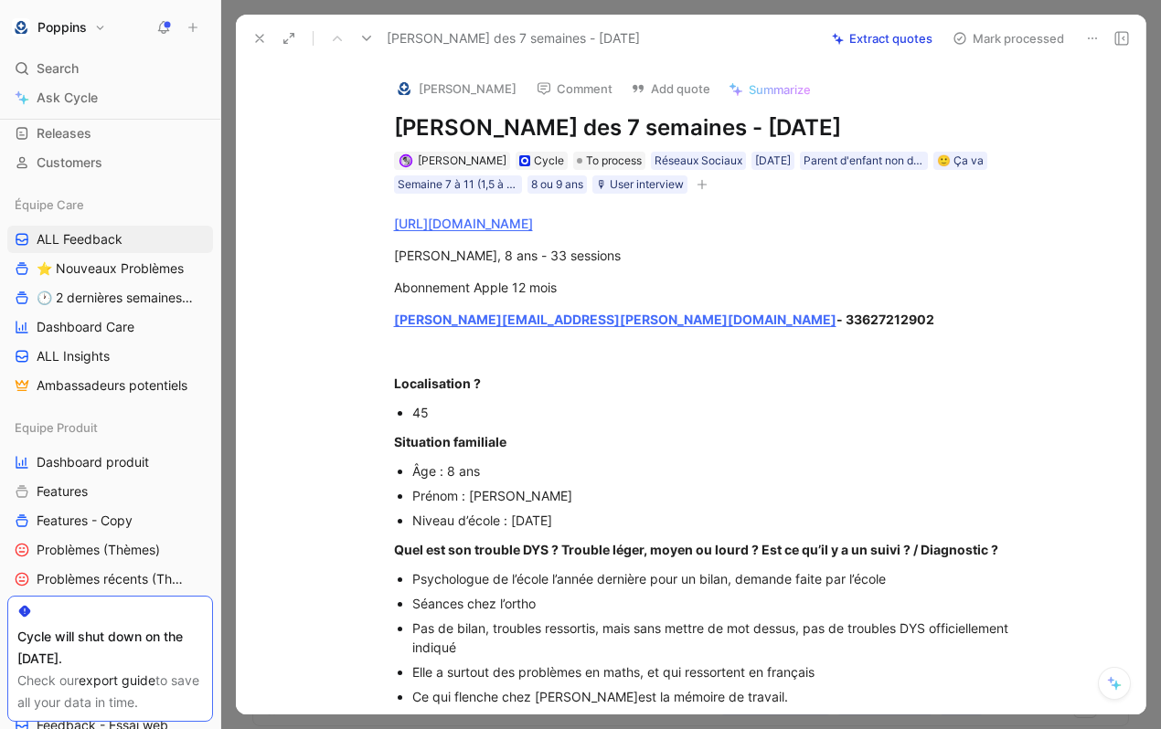
click at [710, 194] on button "button" at bounding box center [702, 185] width 18 height 18
click at [706, 194] on button "button" at bounding box center [702, 185] width 18 height 18
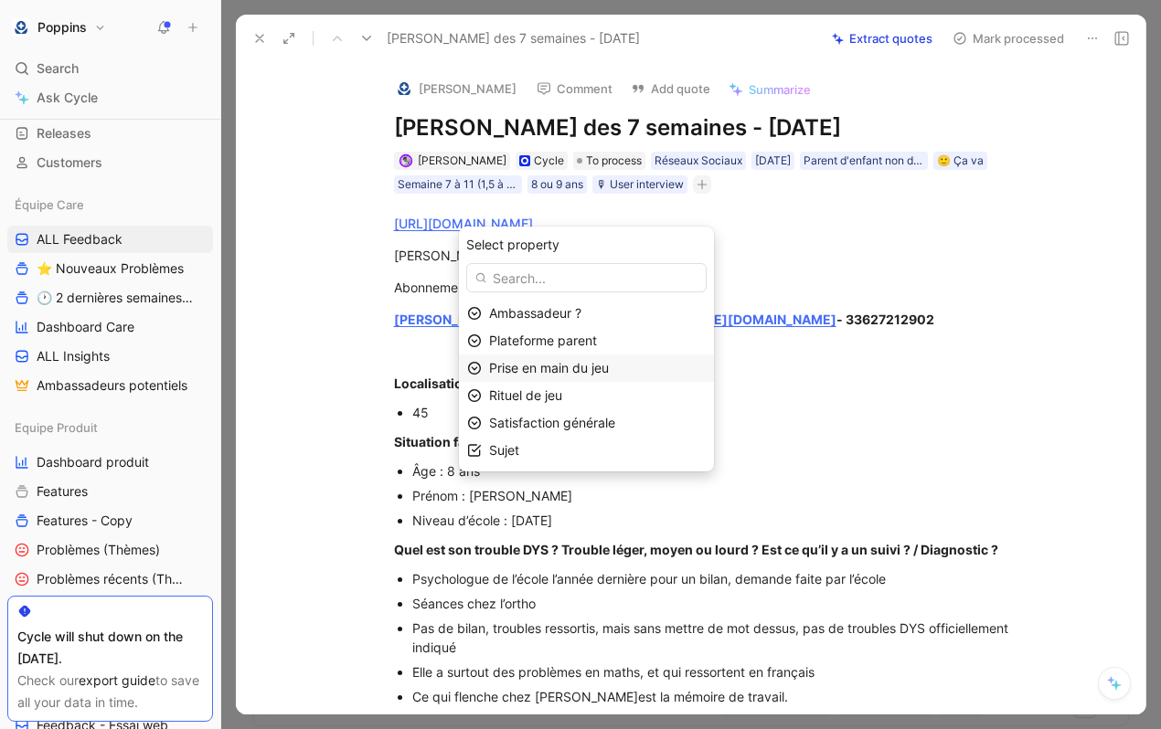
click at [609, 364] on span "Prise en main du jeu" at bounding box center [549, 368] width 120 height 16
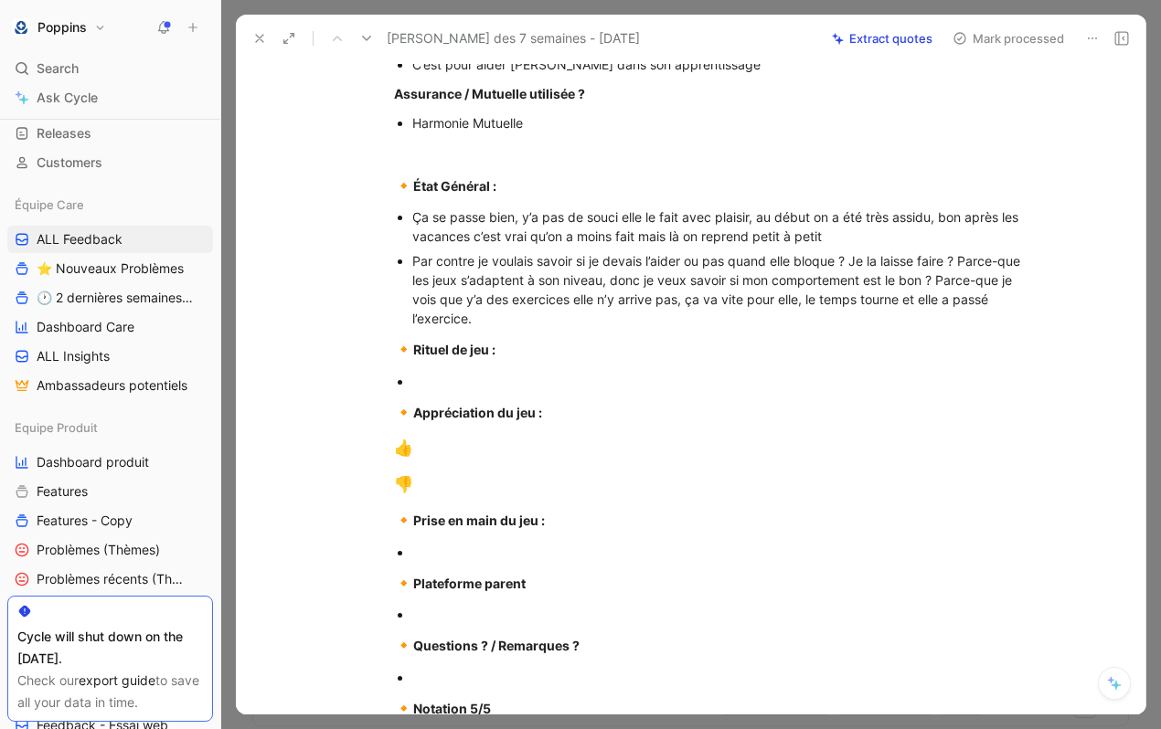
scroll to position [800, 0]
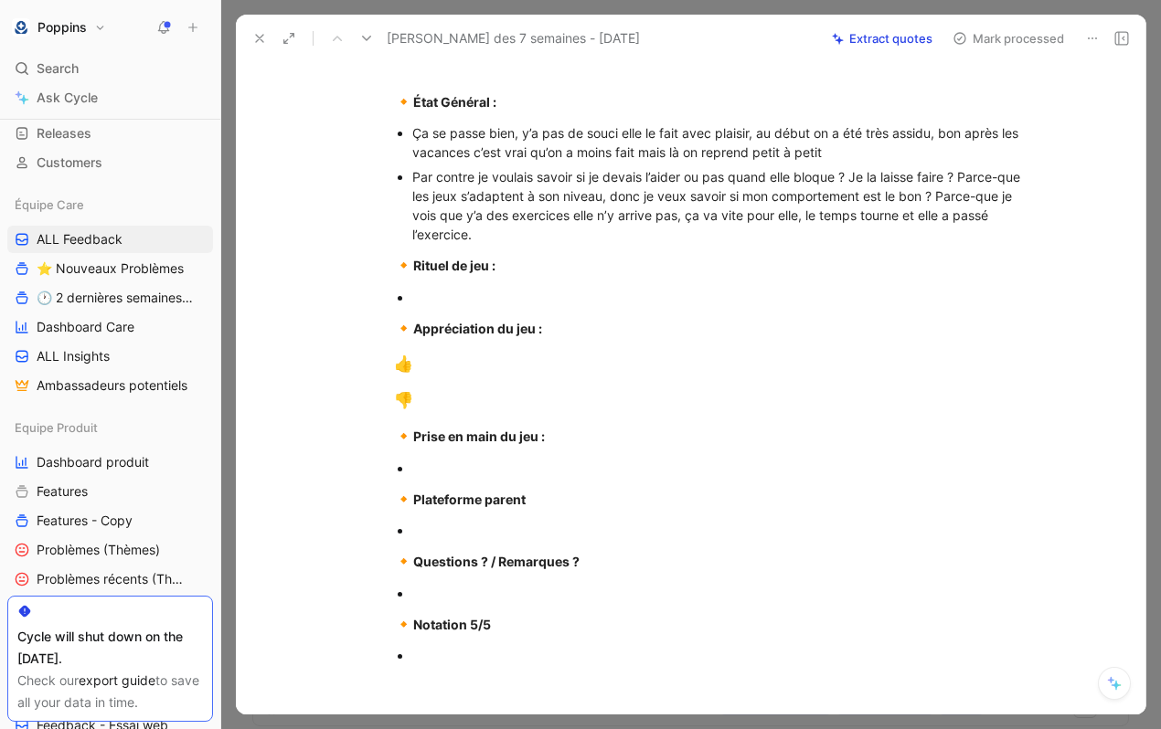
click at [552, 281] on p "🔸 Rituel de jeu :" at bounding box center [710, 266] width 702 height 35
click at [544, 244] on div "Par contre je voulais savoir si je devais l’aider ou pas quand elle bloque ? Je…" at bounding box center [719, 205] width 614 height 77
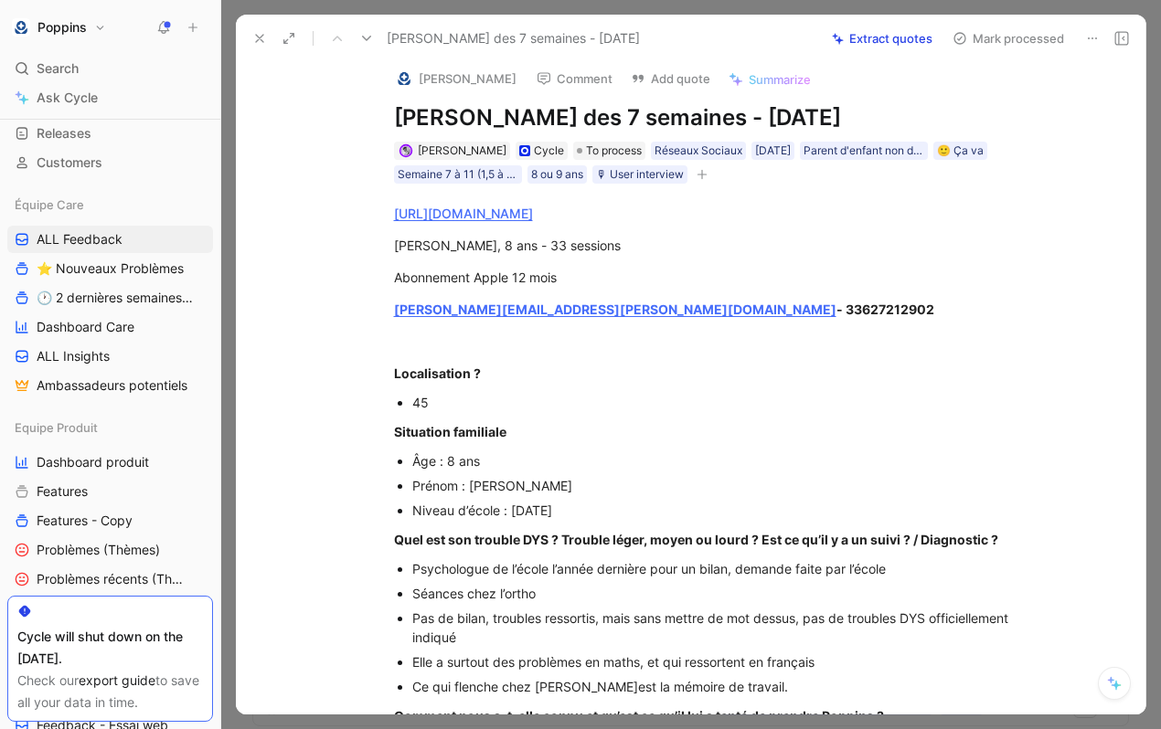
scroll to position [0, 0]
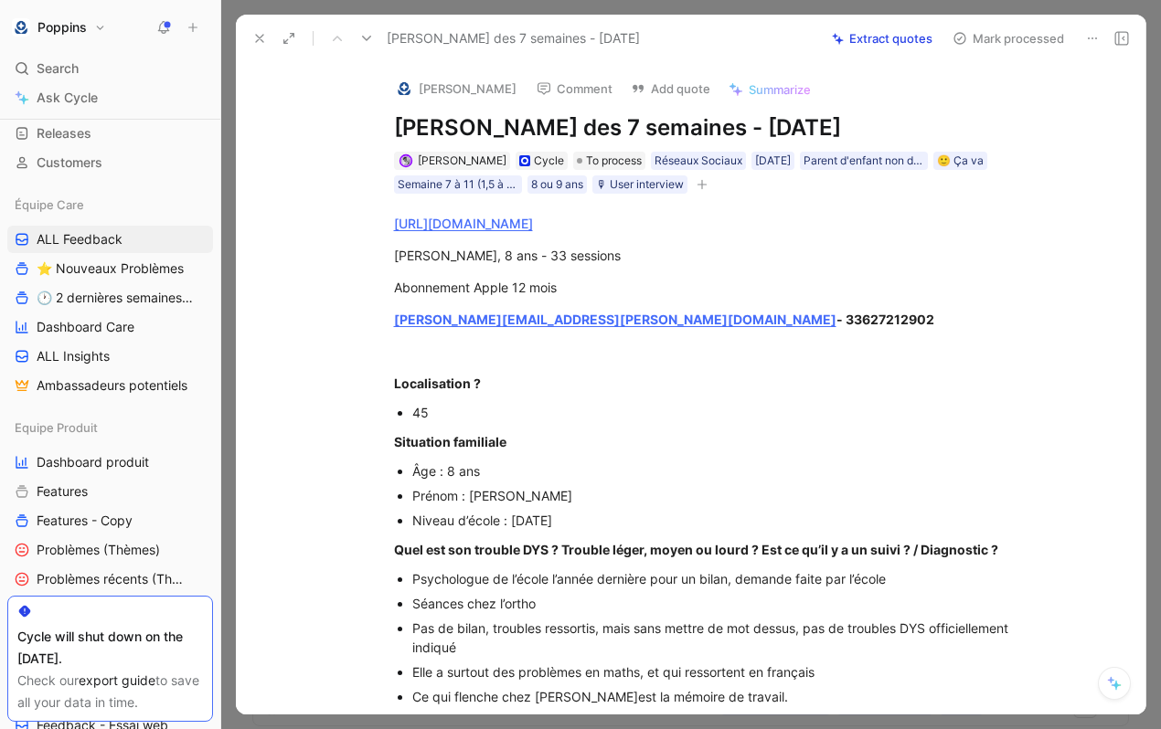
click at [698, 190] on icon "button" at bounding box center [702, 184] width 11 height 11
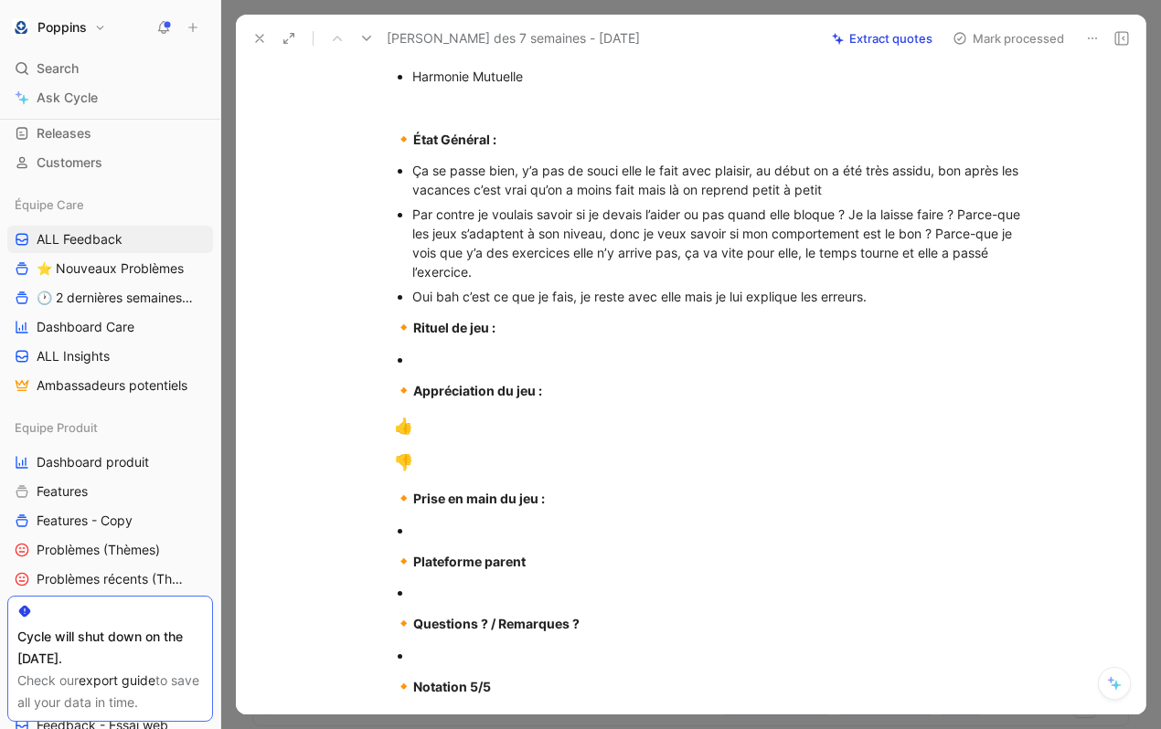
scroll to position [753, 0]
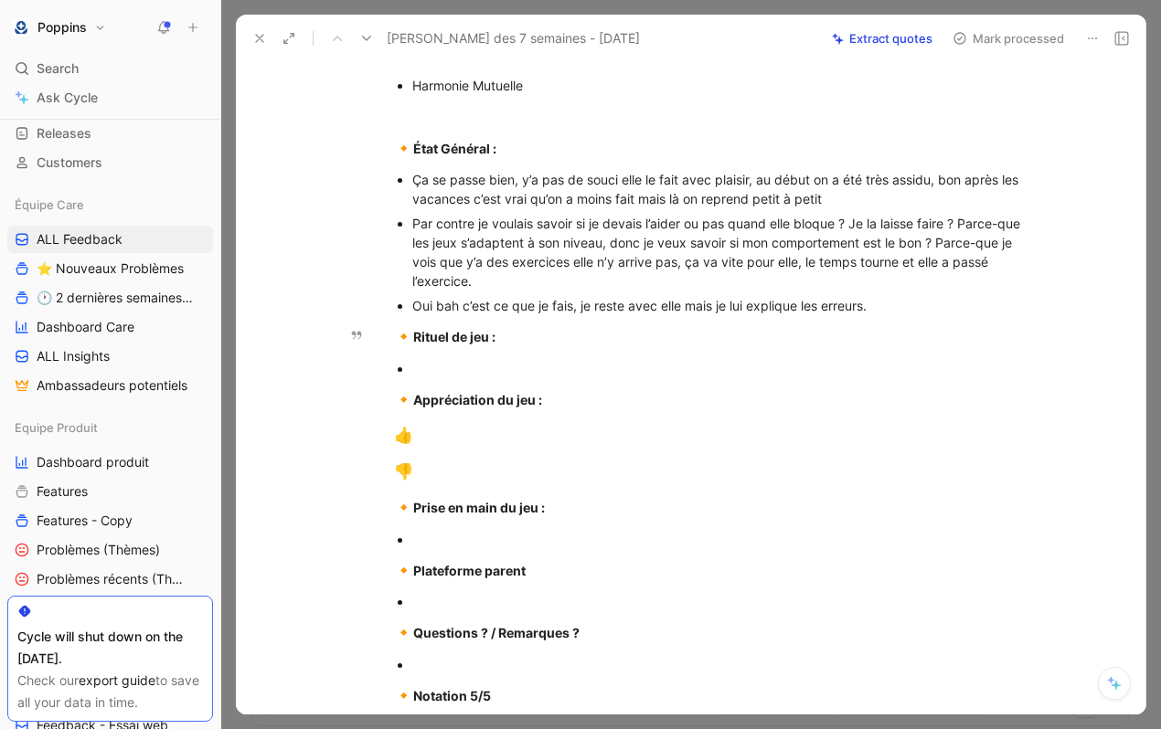
click at [888, 315] on div "Oui bah c’est ce que je fais, je reste avec elle mais je lui explique les erreu…" at bounding box center [719, 305] width 614 height 19
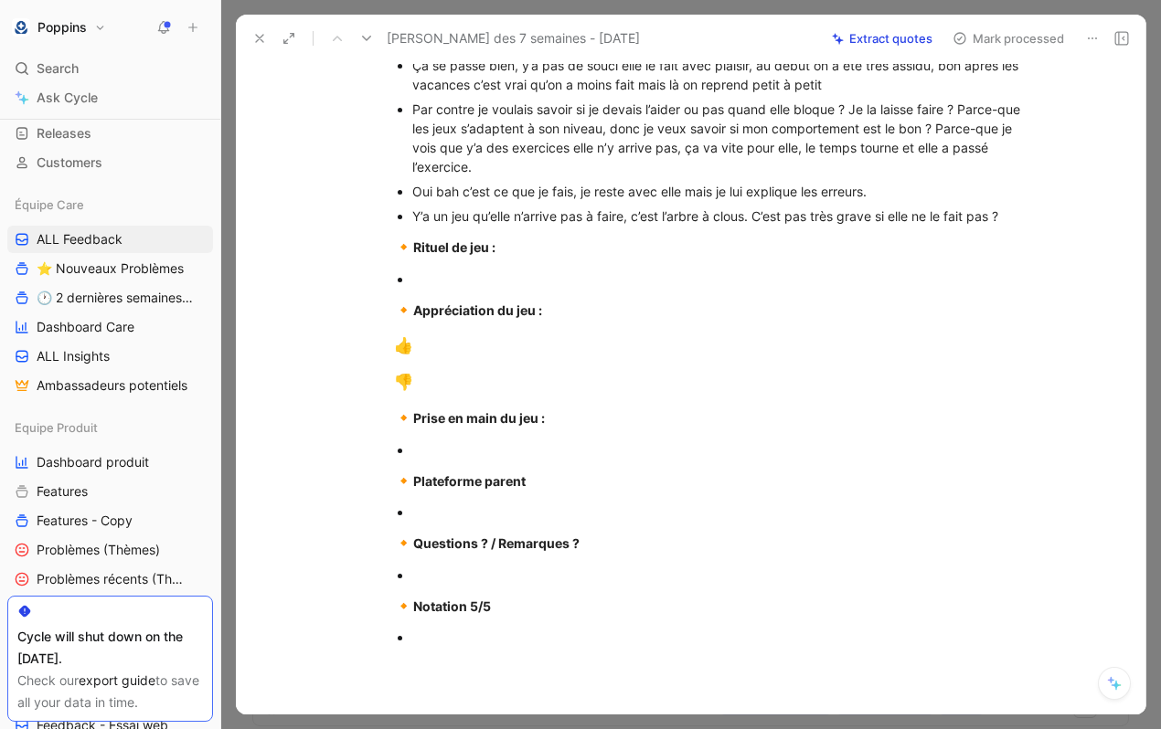
scroll to position [830, 0]
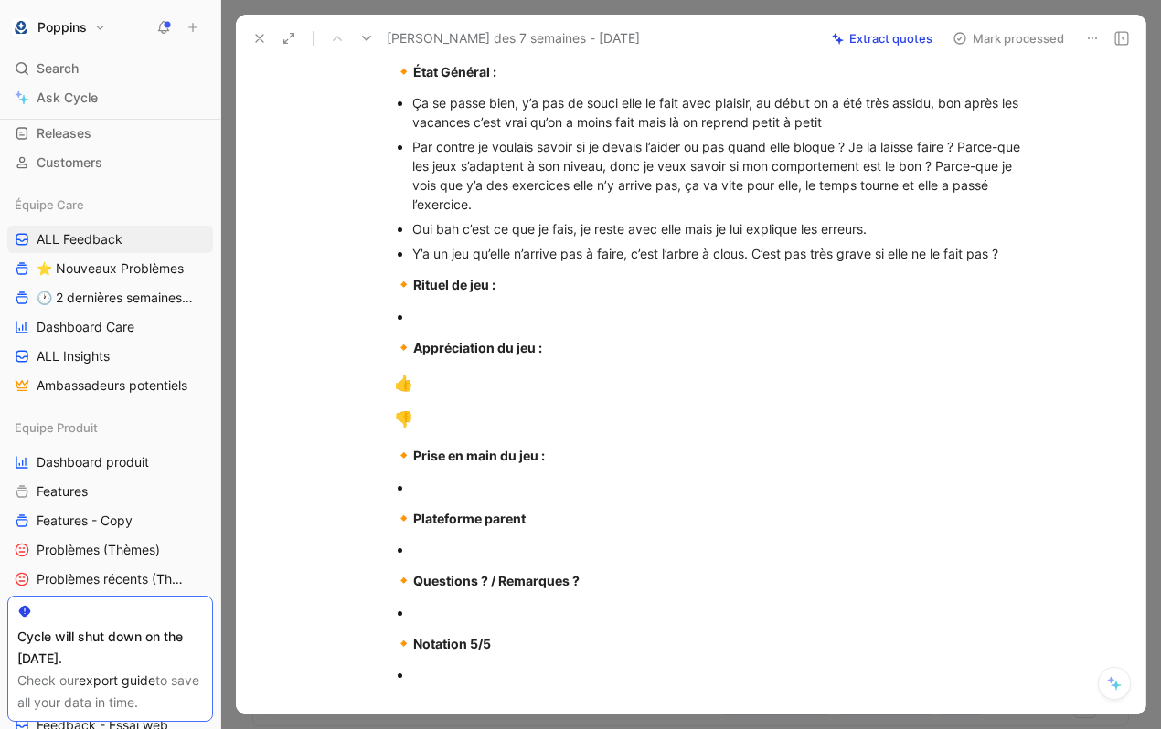
click at [432, 326] on div at bounding box center [719, 316] width 614 height 19
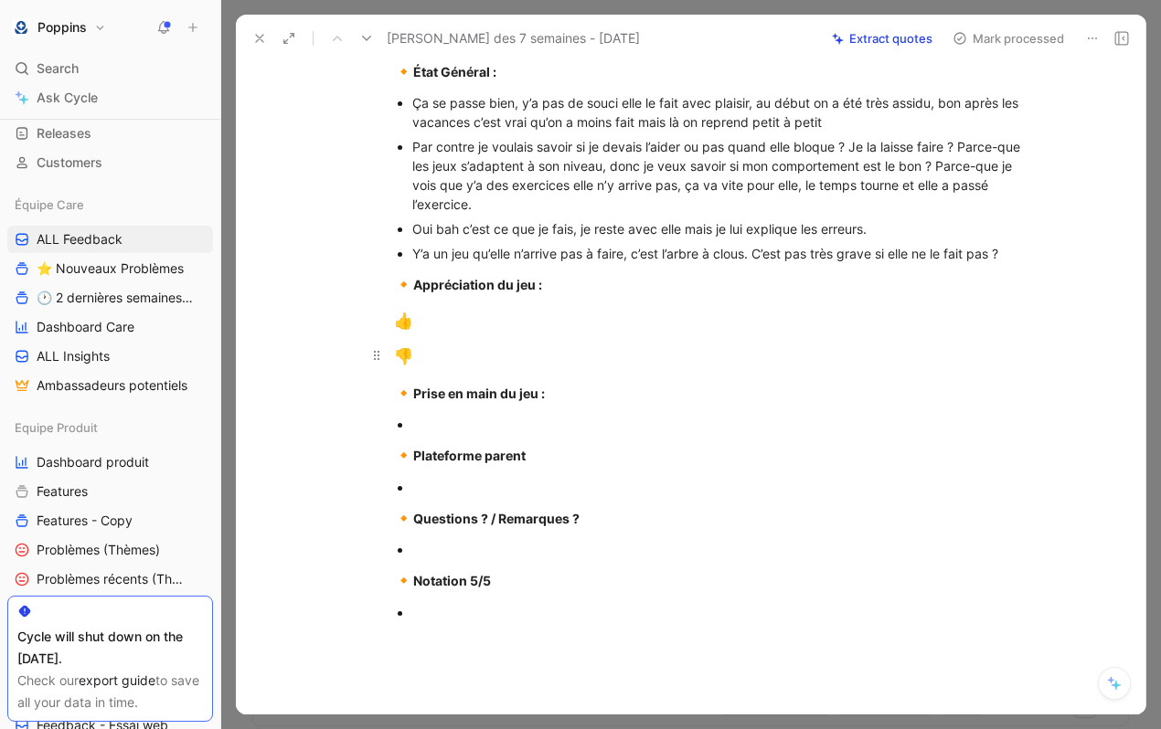
click at [433, 369] on div "👎" at bounding box center [710, 358] width 633 height 24
click at [1023, 263] on div "Y’a un jeu qu’elle n’arrive pas à faire, c’est l’arbre à clous. C’est pas très …" at bounding box center [719, 253] width 614 height 19
click at [483, 334] on div "👍" at bounding box center [710, 322] width 633 height 24
click at [469, 440] on div "[URL][DOMAIN_NAME] [PERSON_NAME], 8 ans - 33 sessions Abonnement Apple 12 mois …" at bounding box center [709, 2] width 871 height 1276
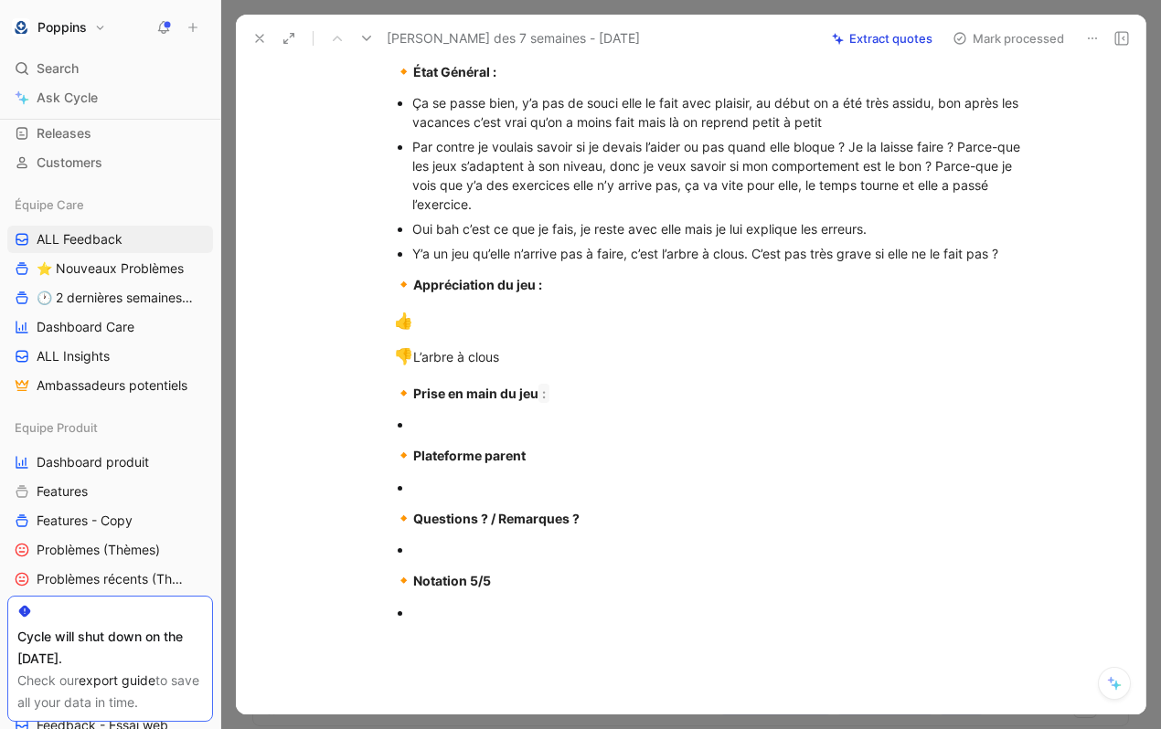
click at [453, 434] on div at bounding box center [719, 424] width 614 height 19
click at [452, 334] on div "👍" at bounding box center [710, 322] width 633 height 24
click at [449, 434] on div at bounding box center [719, 424] width 614 height 19
click at [452, 497] on div at bounding box center [719, 487] width 614 height 19
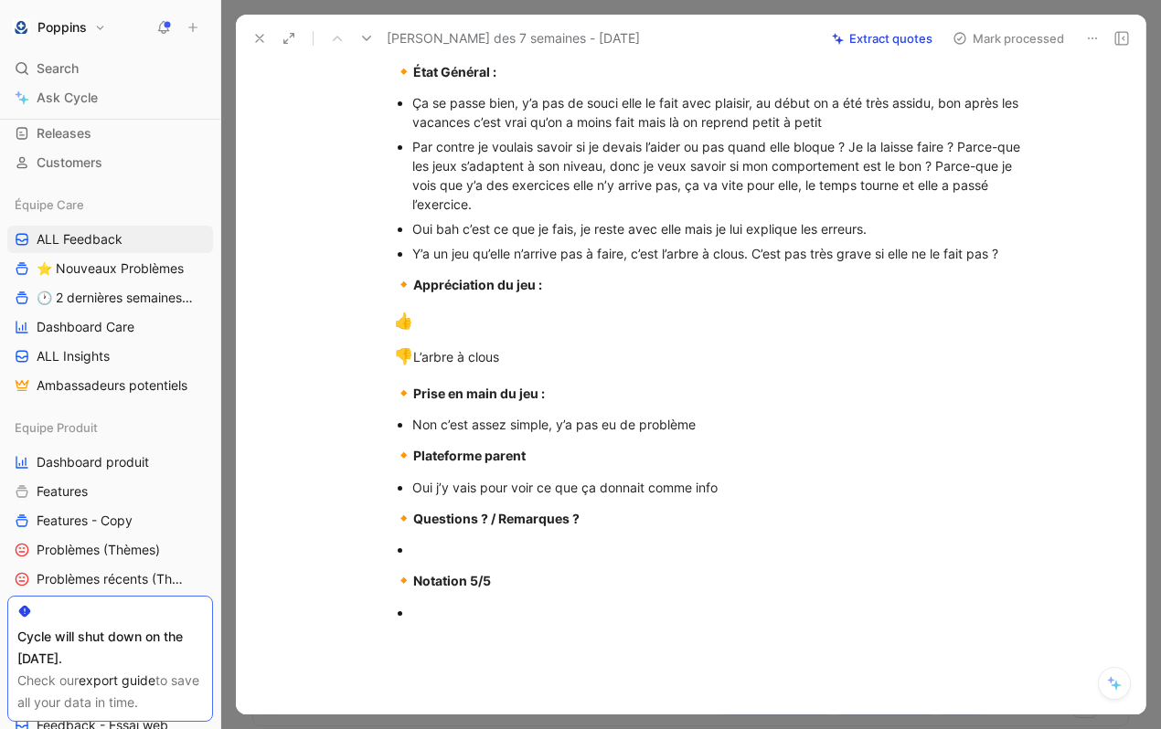
click at [457, 622] on div at bounding box center [719, 612] width 614 height 19
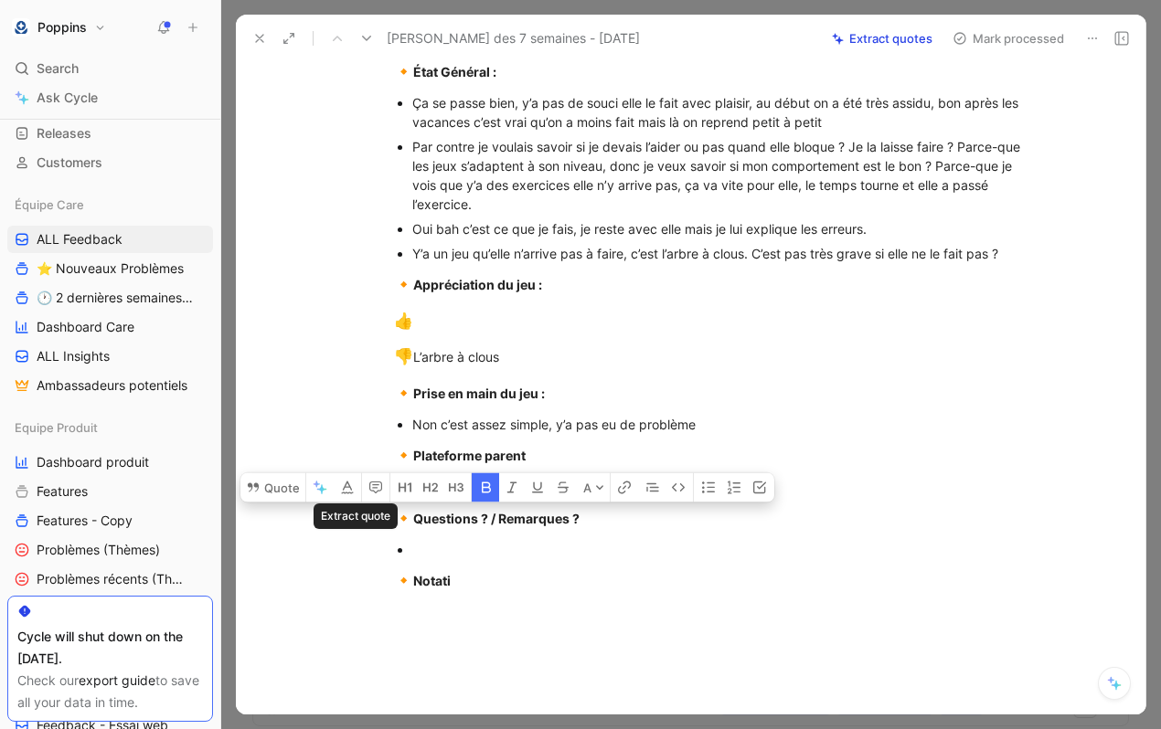
drag, startPoint x: 489, startPoint y: 613, endPoint x: 350, endPoint y: 555, distance: 150.8
click at [350, 555] on div "Quote A [URL][DOMAIN_NAME] [PERSON_NAME], 8 ans - 33 sessions Abonnement Apple …" at bounding box center [709, 98] width 871 height 1468
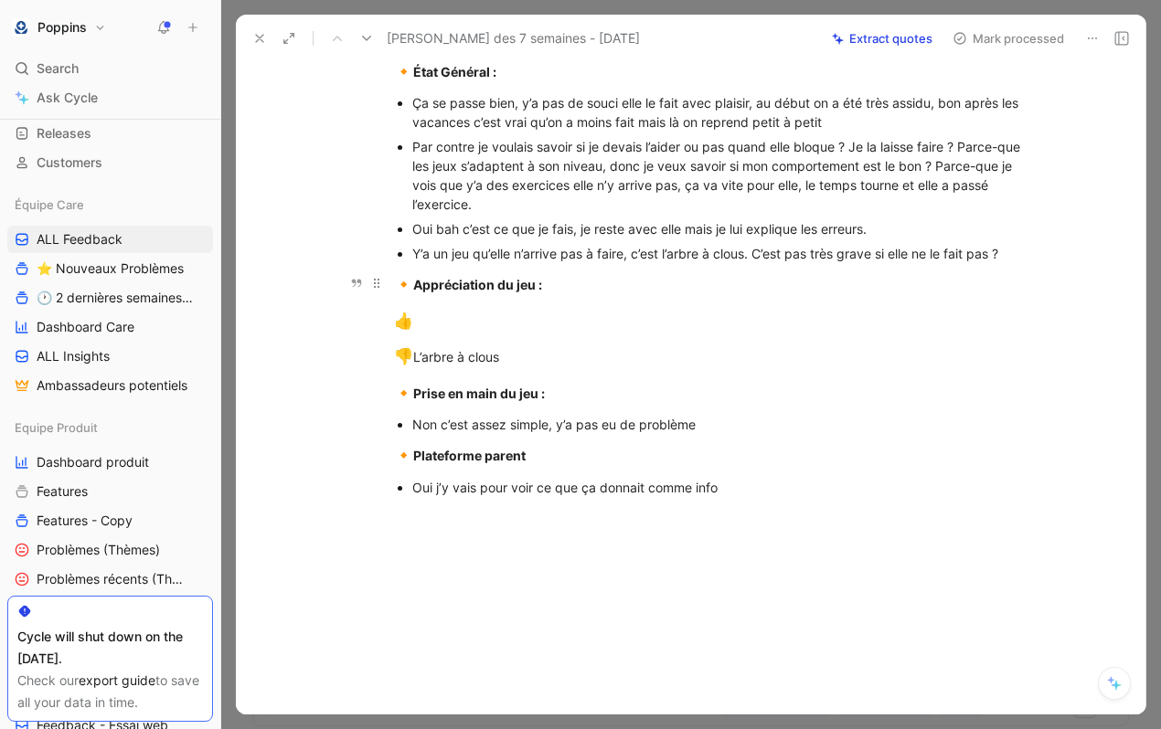
click at [556, 297] on div "🔸 Appréciation du jeu :" at bounding box center [710, 285] width 633 height 24
click at [486, 334] on div "👍" at bounding box center [710, 322] width 633 height 24
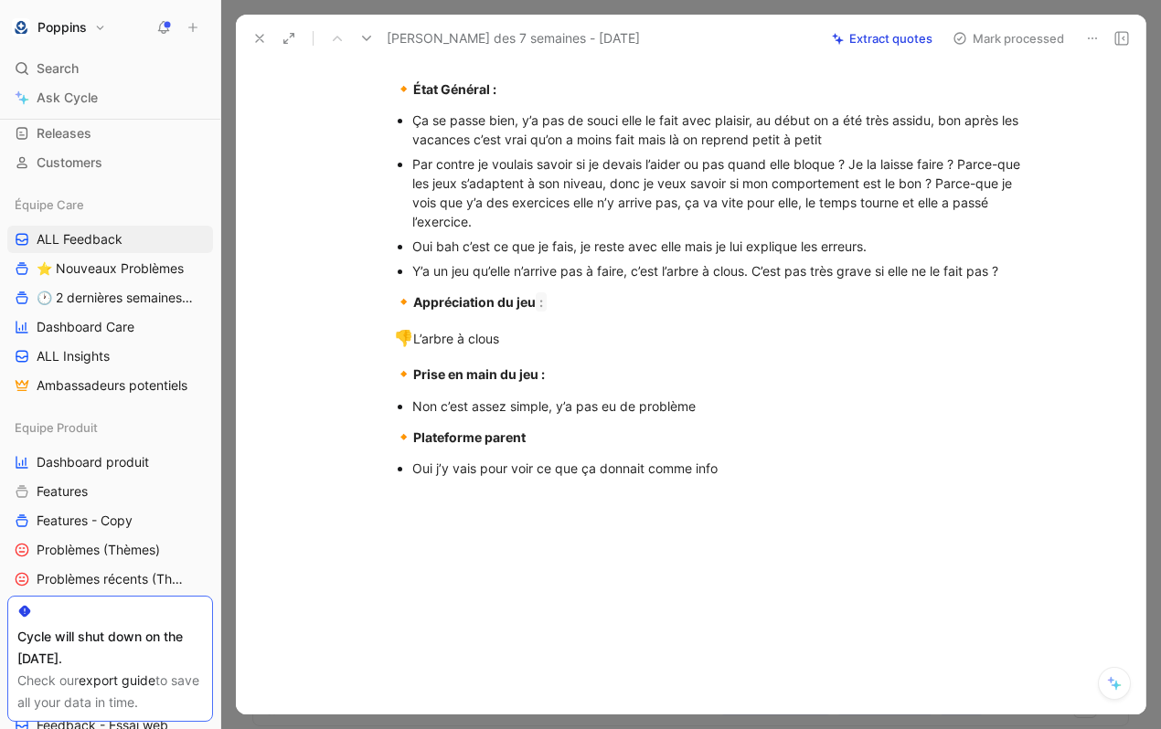
scroll to position [777, 0]
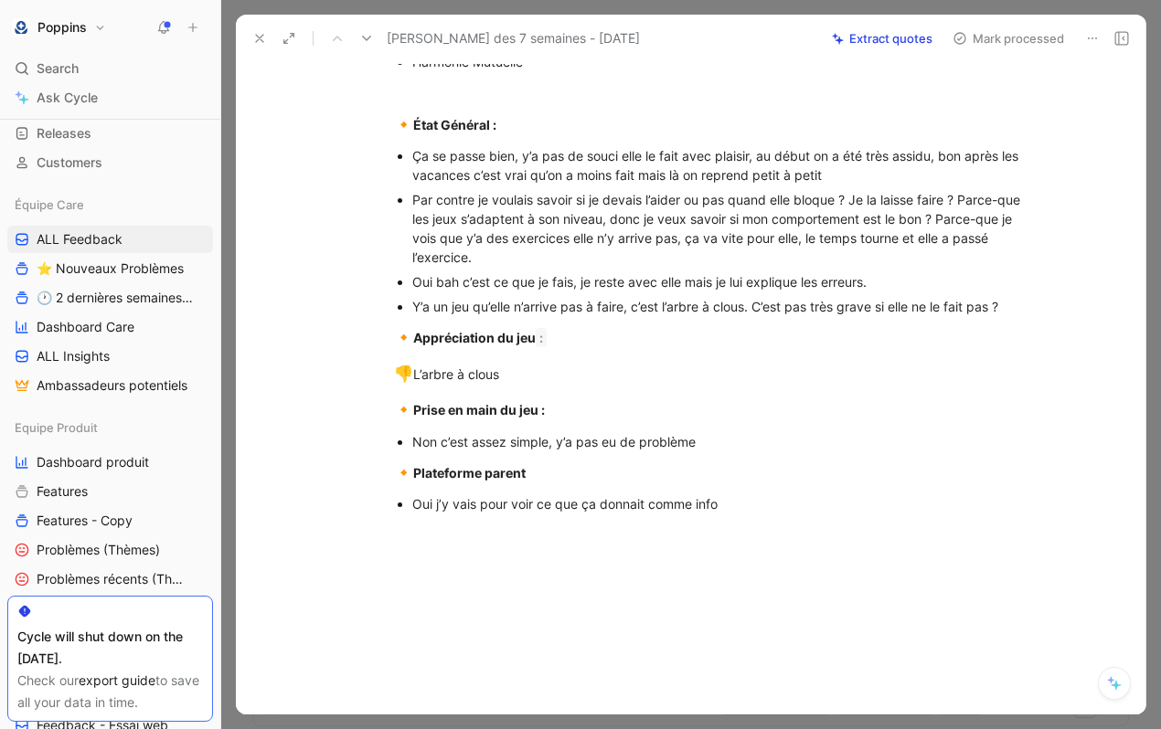
click at [567, 219] on div "Par contre je voulais savoir si je devais l’aider ou pas quand elle bloque ? Je…" at bounding box center [719, 228] width 614 height 77
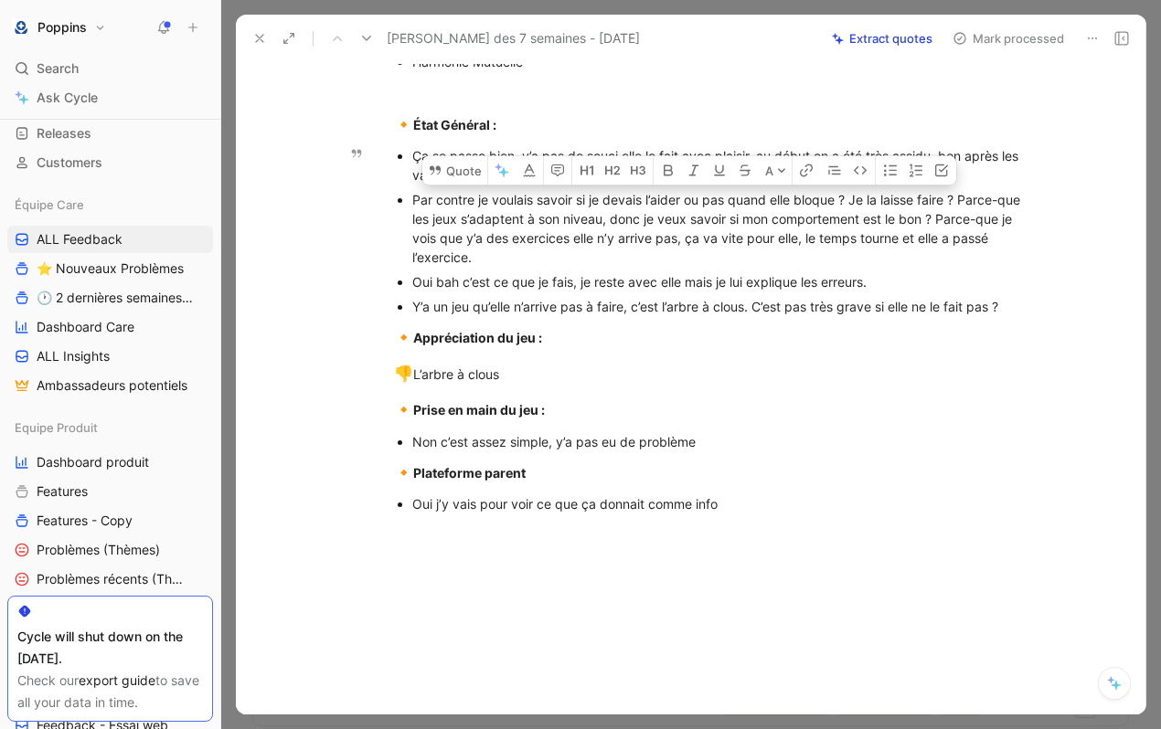
drag, startPoint x: 410, startPoint y: 228, endPoint x: 963, endPoint y: 250, distance: 553.5
click at [963, 250] on ul "Ça se passe bien, y’a pas de souci elle le fait avec plaisir, au début on a été…" at bounding box center [710, 232] width 702 height 176
click at [472, 185] on button "Quote" at bounding box center [454, 169] width 65 height 29
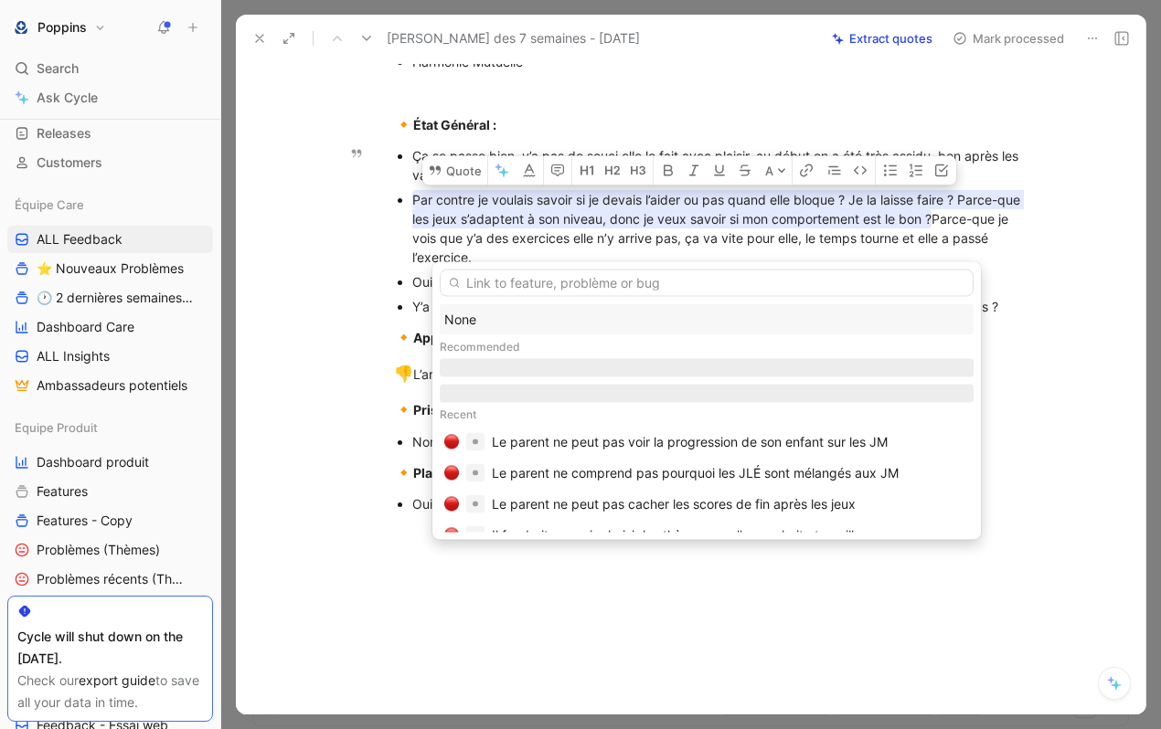
click at [533, 314] on div "None" at bounding box center [706, 320] width 525 height 22
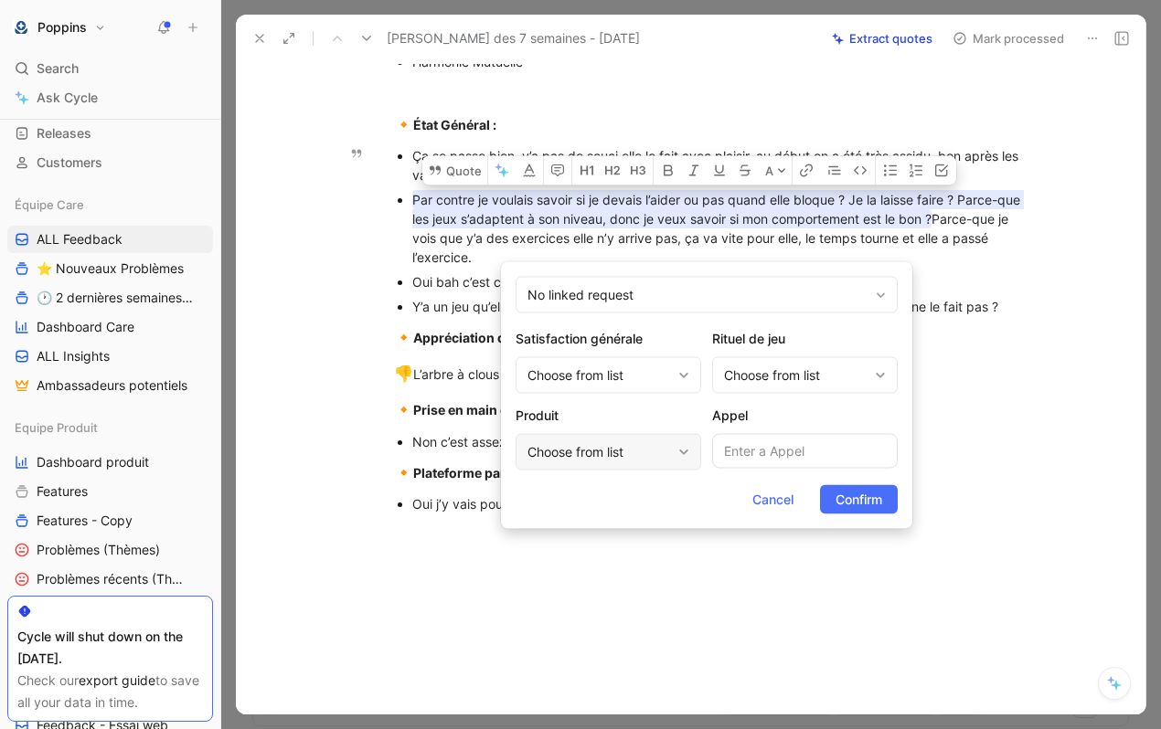
click at [655, 457] on div "Choose from list" at bounding box center [599, 453] width 144 height 22
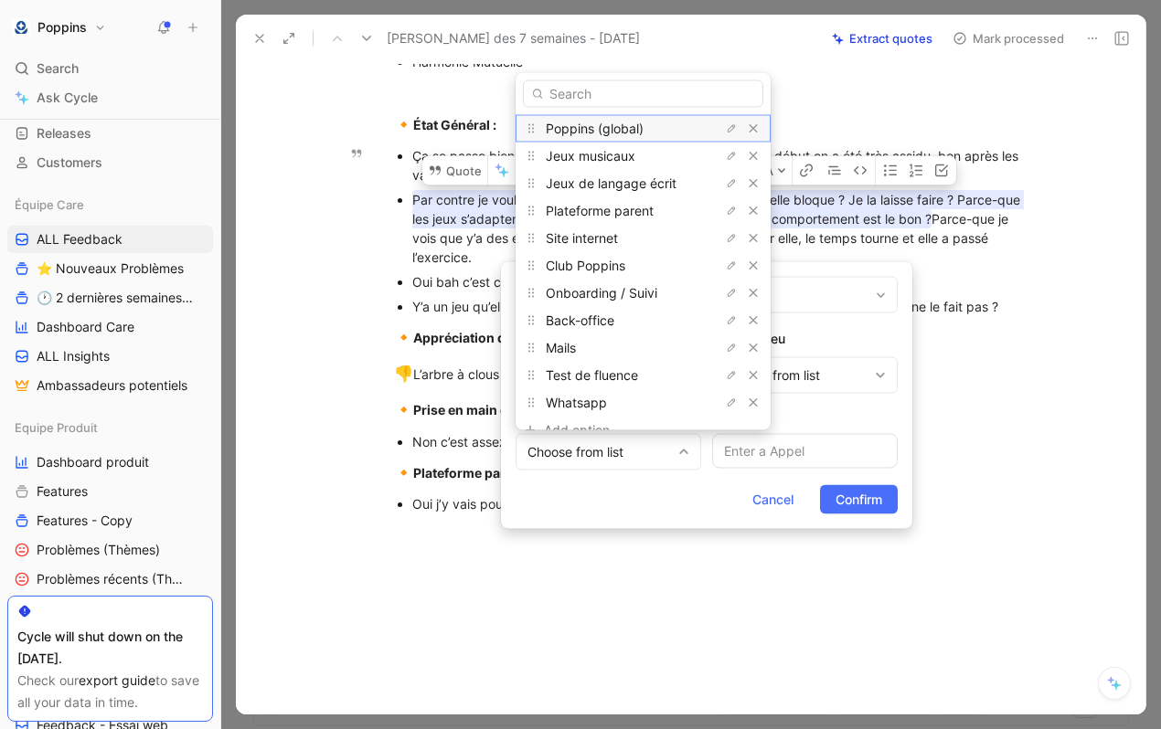
click at [628, 139] on div "Poppins (global)" at bounding box center [614, 128] width 137 height 22
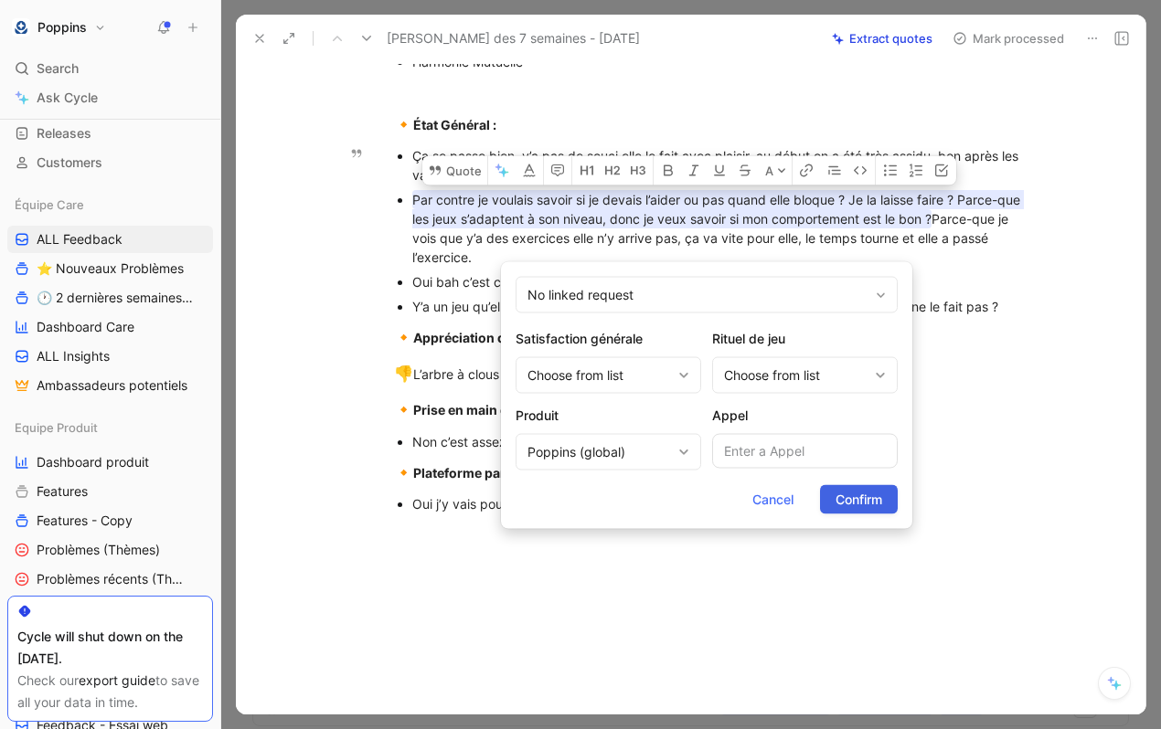
click at [837, 495] on span "Confirm" at bounding box center [858, 500] width 47 height 22
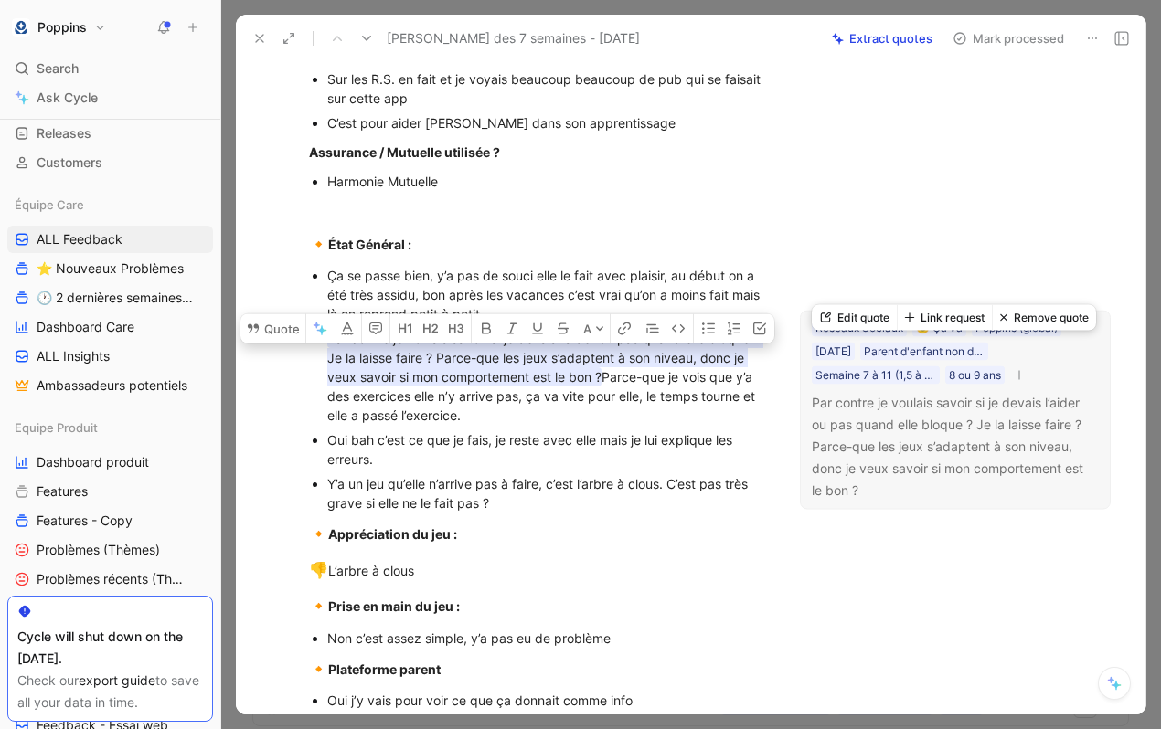
click at [1025, 384] on button "button" at bounding box center [1019, 375] width 18 height 18
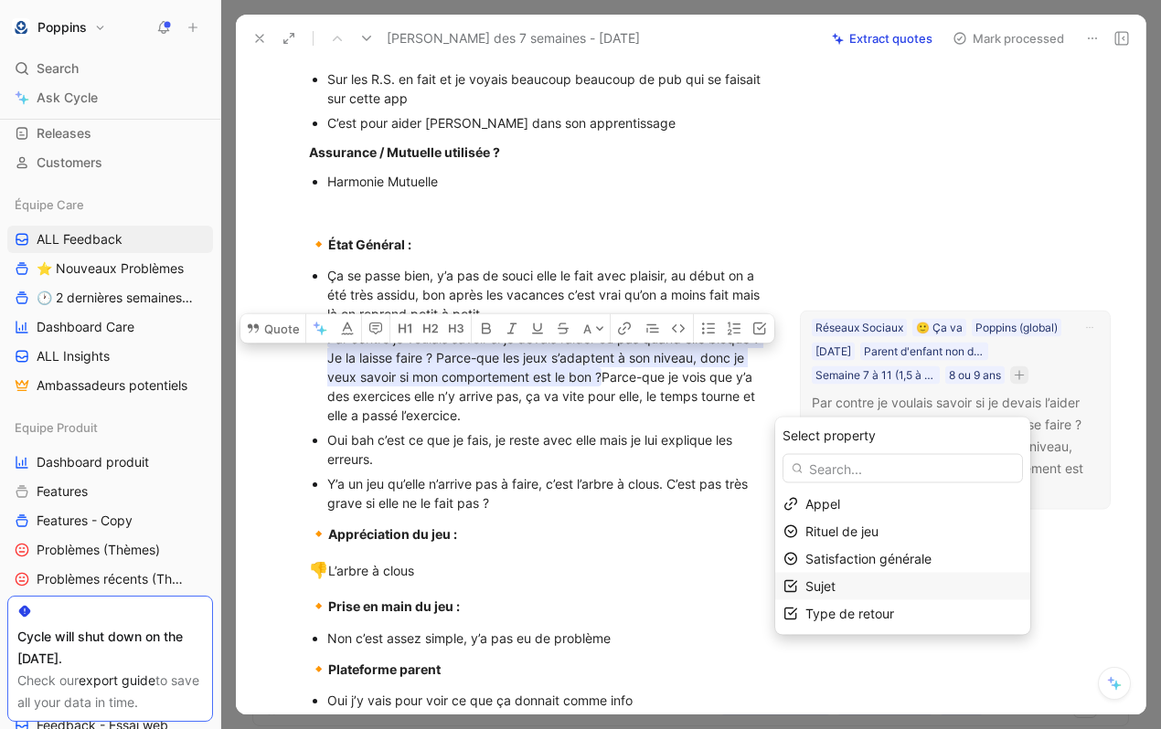
click at [878, 580] on div "Sujet" at bounding box center [913, 587] width 217 height 22
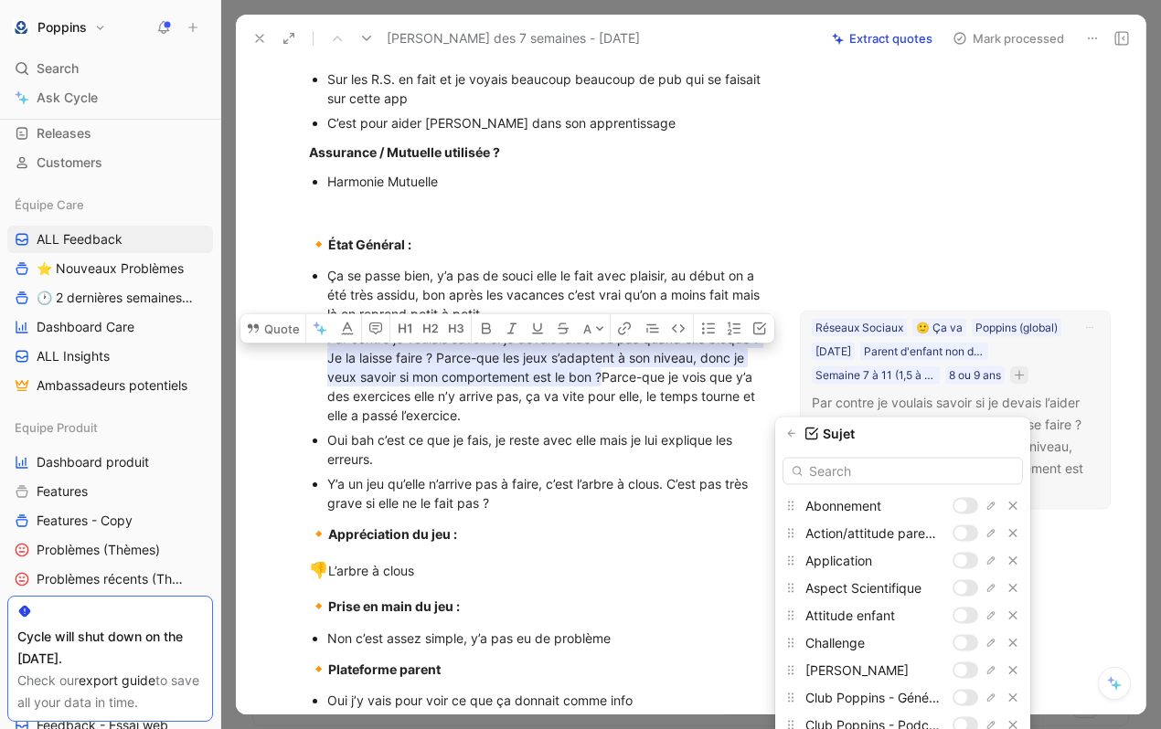
click at [877, 481] on input "text" at bounding box center [902, 471] width 240 height 27
click at [966, 535] on div at bounding box center [960, 533] width 13 height 13
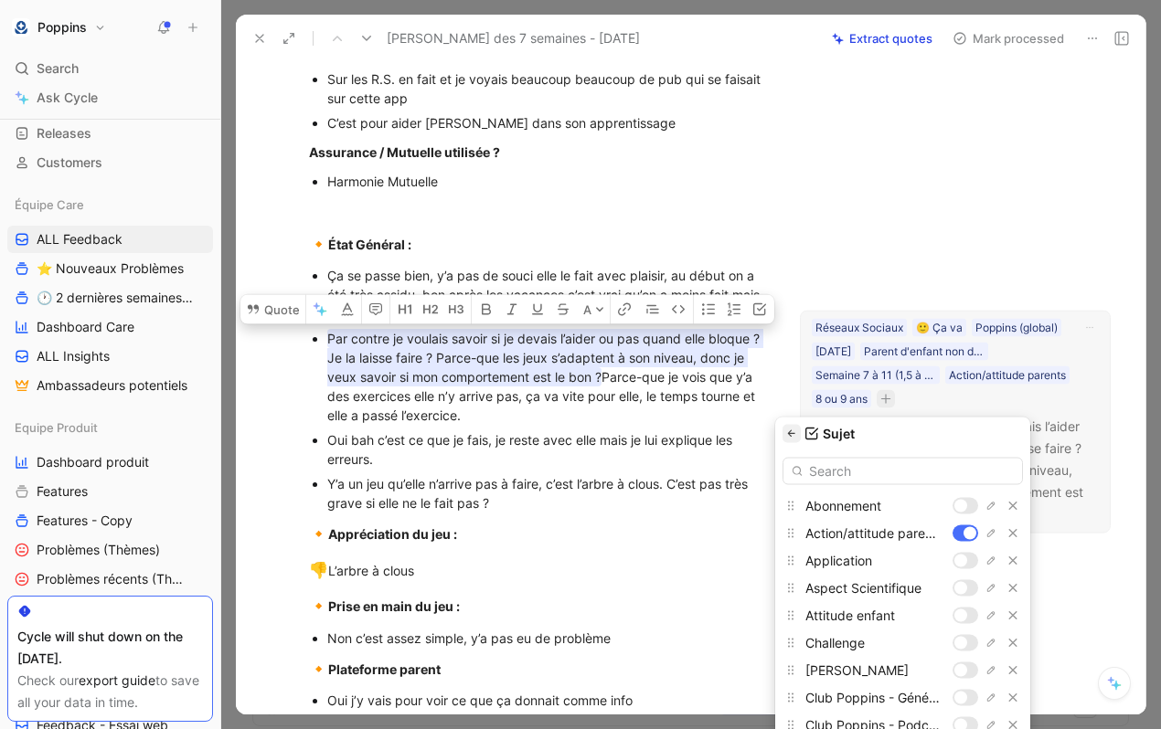
click at [796, 436] on icon "button" at bounding box center [791, 434] width 11 height 11
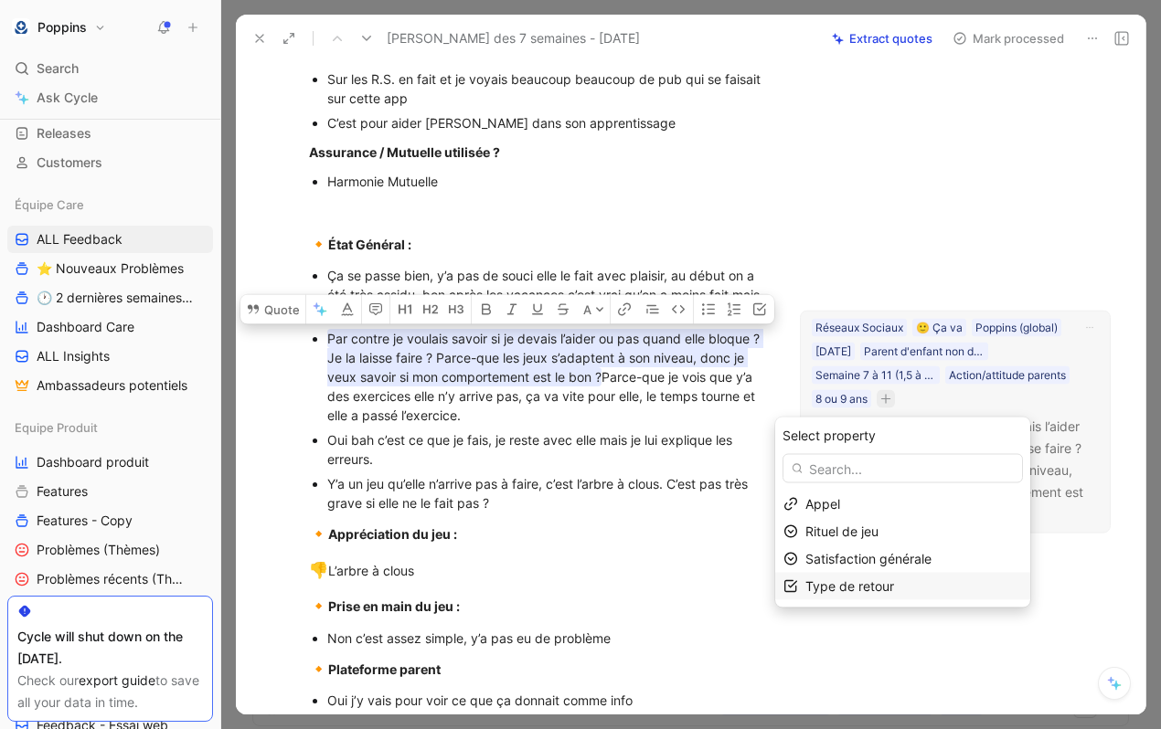
click at [980, 590] on div "Type de retour" at bounding box center [913, 587] width 217 height 22
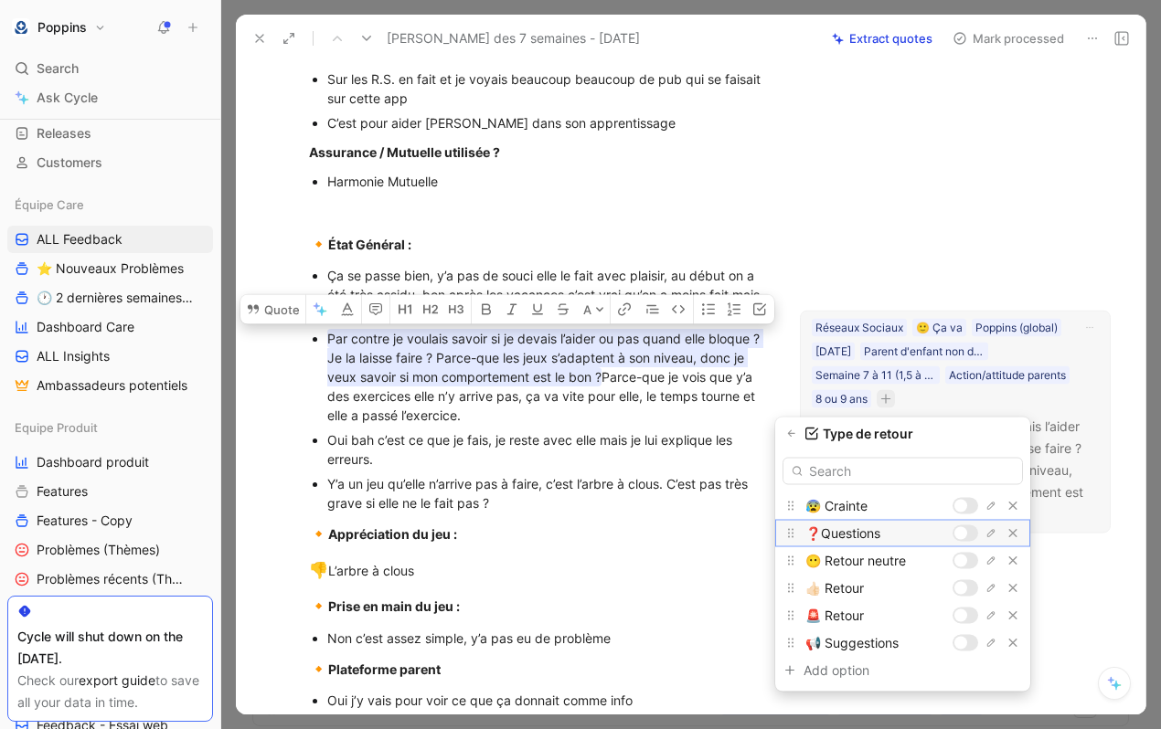
click at [961, 531] on div at bounding box center [960, 533] width 13 height 13
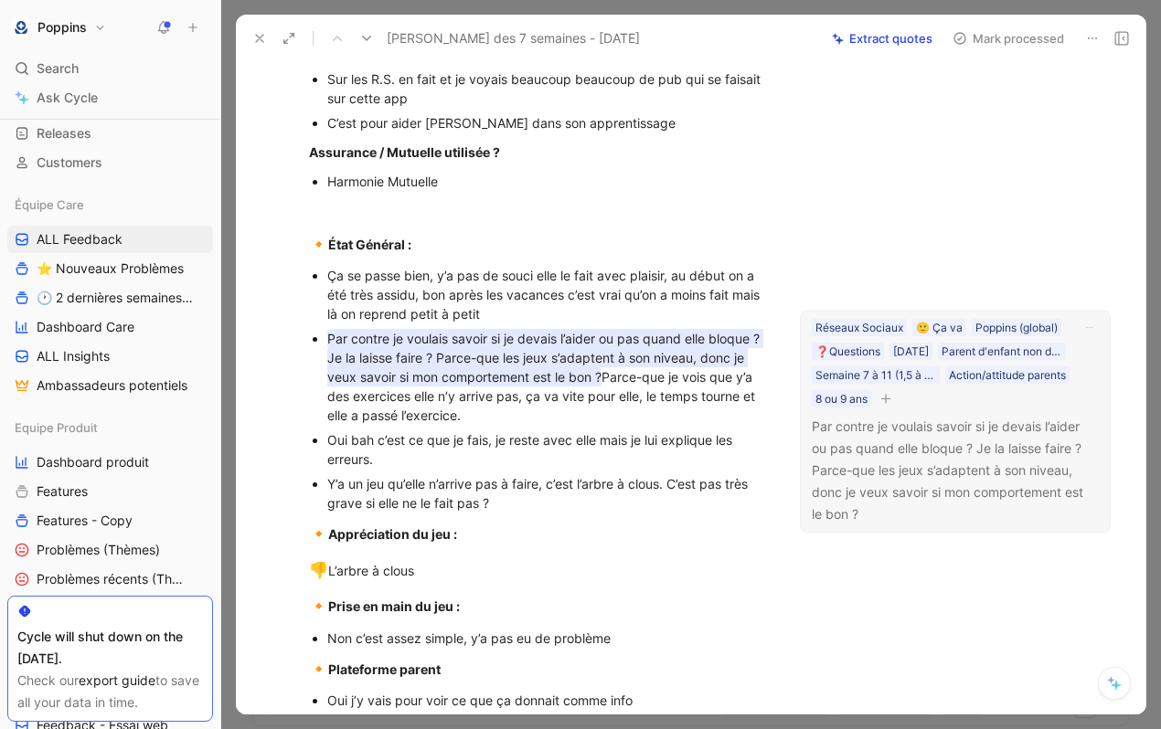
scroll to position [0, 0]
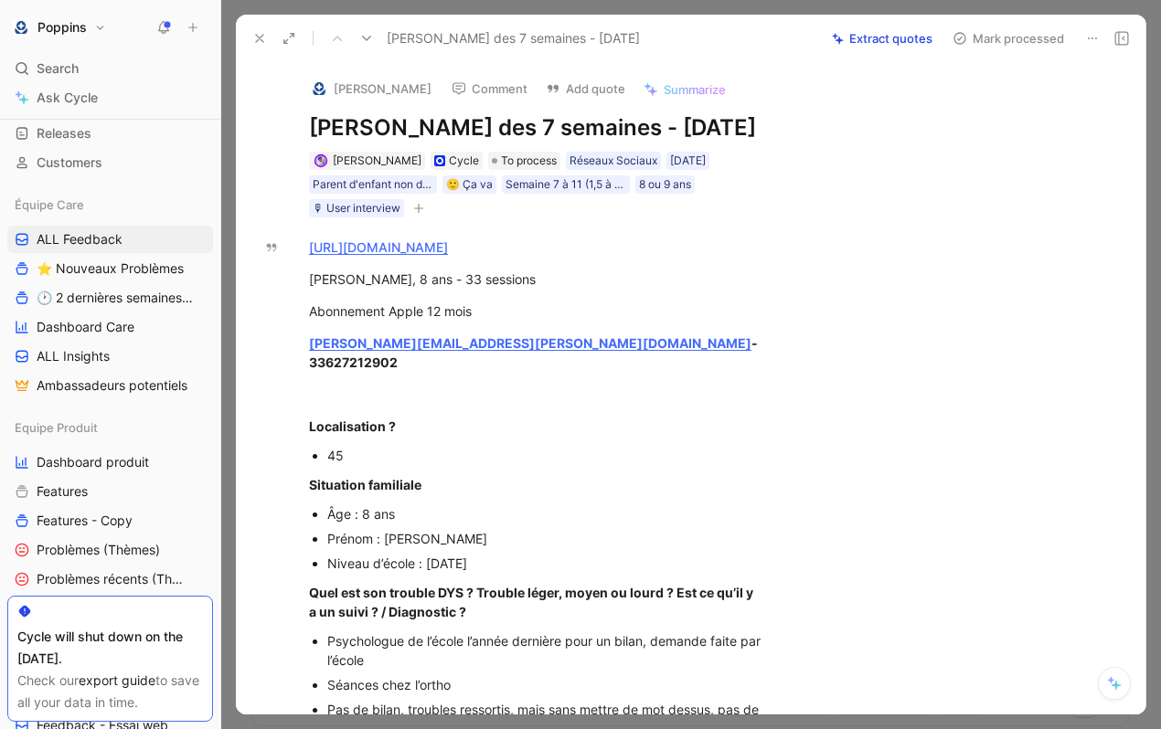
click at [423, 214] on icon "button" at bounding box center [418, 208] width 11 height 11
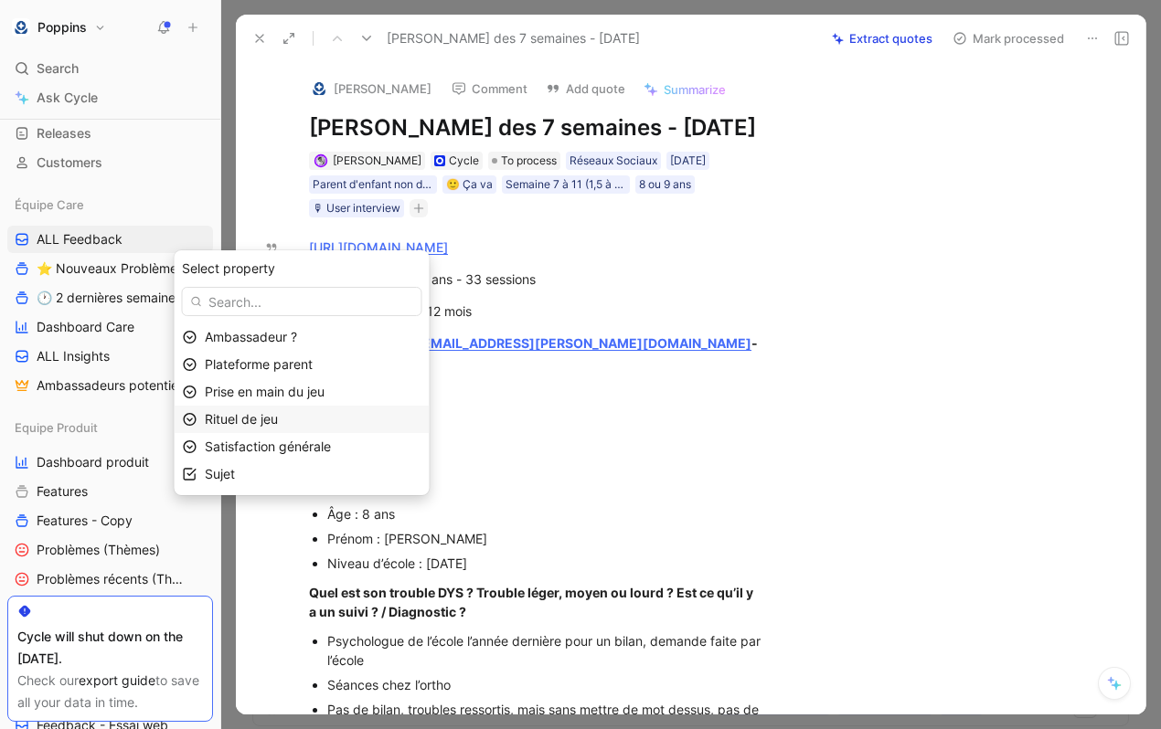
click at [366, 428] on div "Rituel de jeu" at bounding box center [313, 420] width 217 height 22
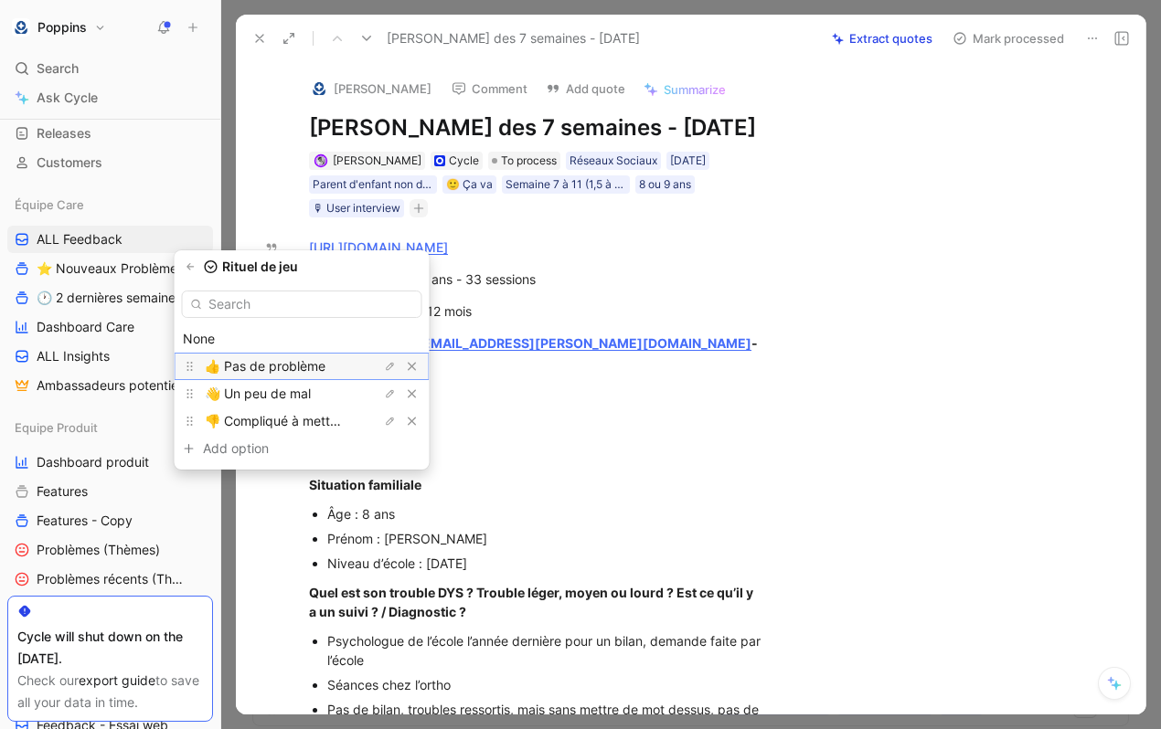
click at [318, 375] on div "👍 Pas de problème" at bounding box center [273, 367] width 137 height 22
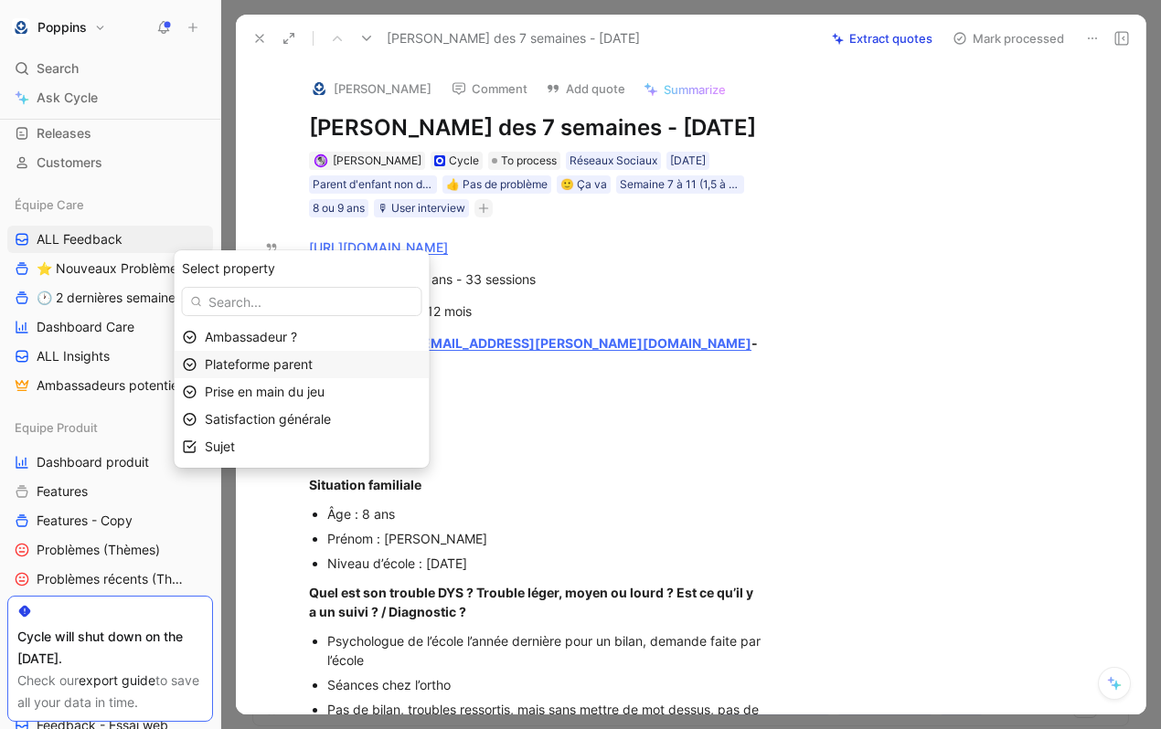
click at [302, 367] on span "Plateforme parent" at bounding box center [259, 364] width 108 height 16
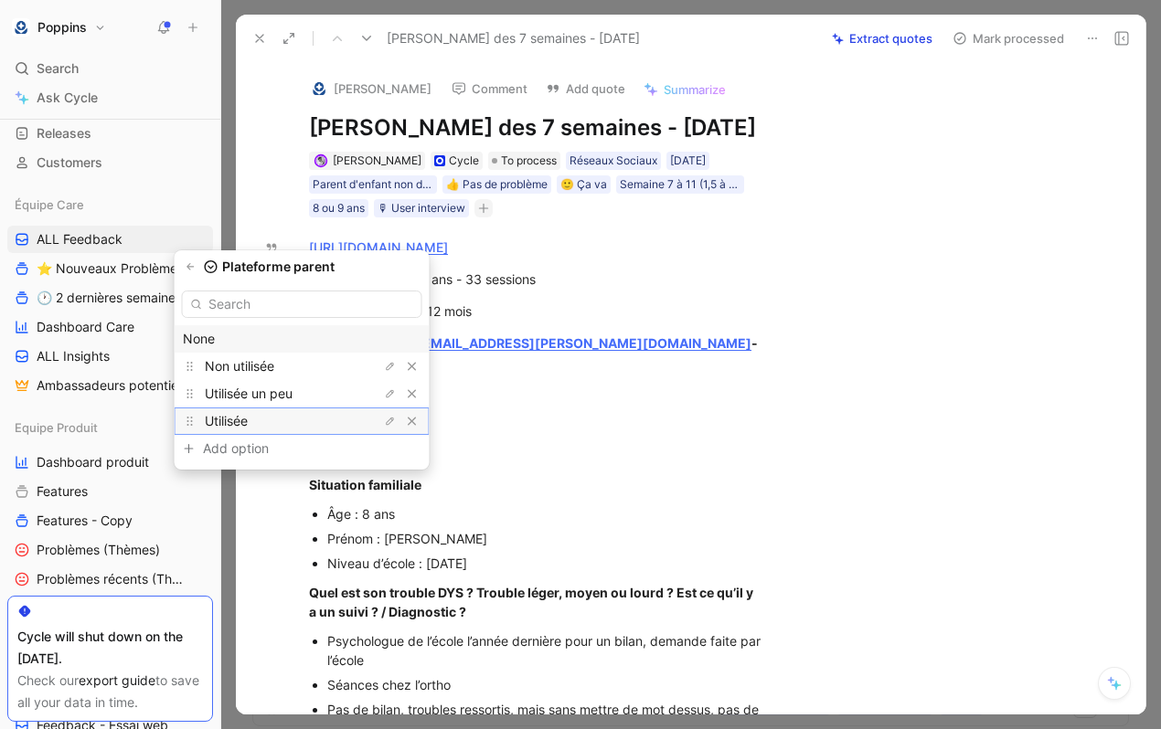
click at [301, 417] on div "Utilisée" at bounding box center [273, 421] width 137 height 22
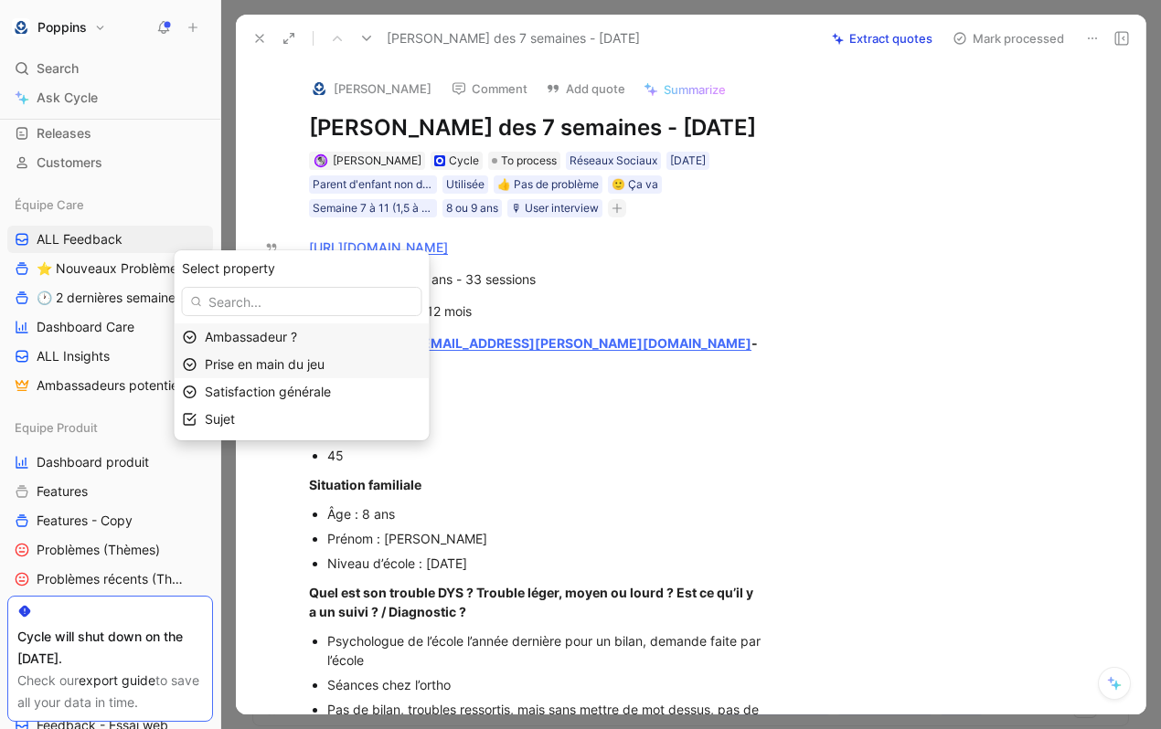
click at [298, 360] on span "Prise en main du jeu" at bounding box center [265, 364] width 120 height 16
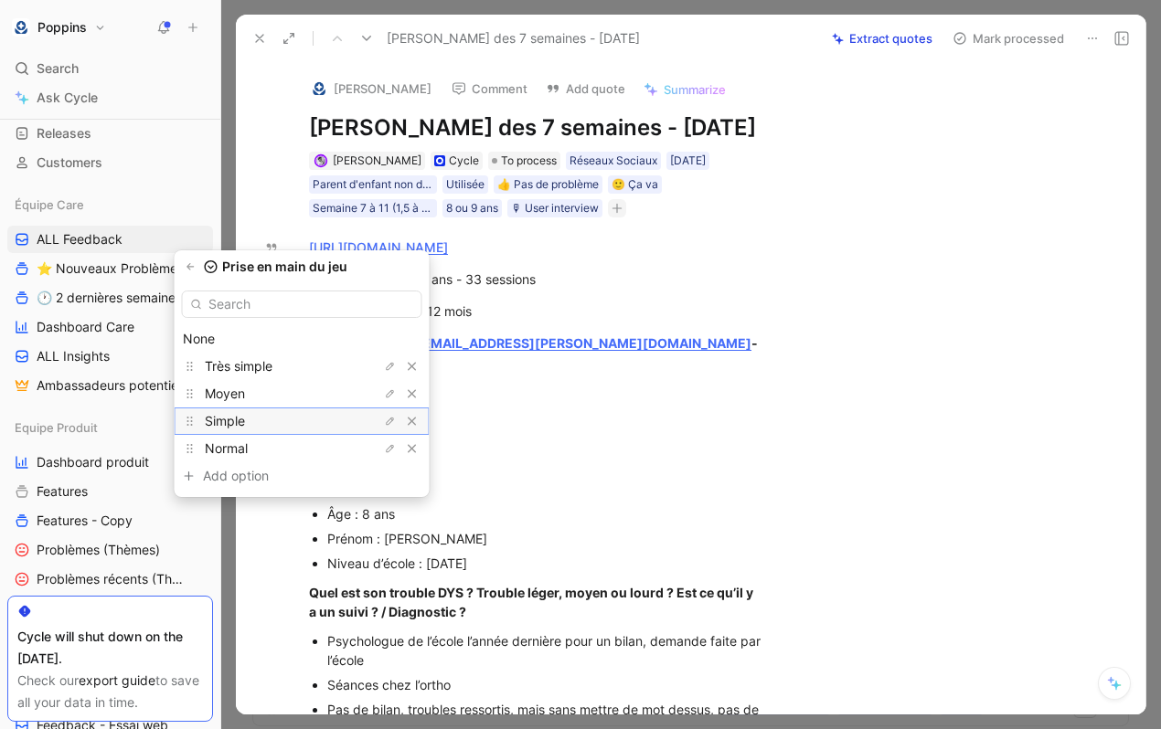
click at [283, 411] on div "Simple" at bounding box center [273, 421] width 137 height 22
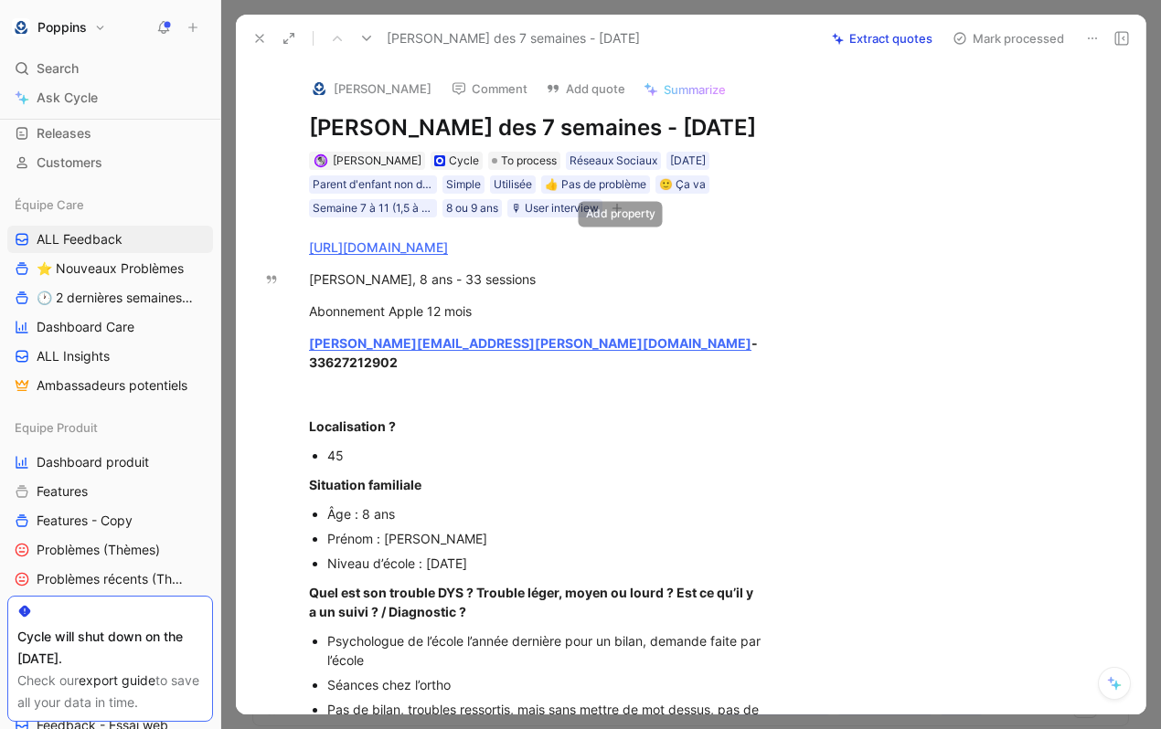
click at [616, 214] on icon "button" at bounding box center [617, 208] width 11 height 11
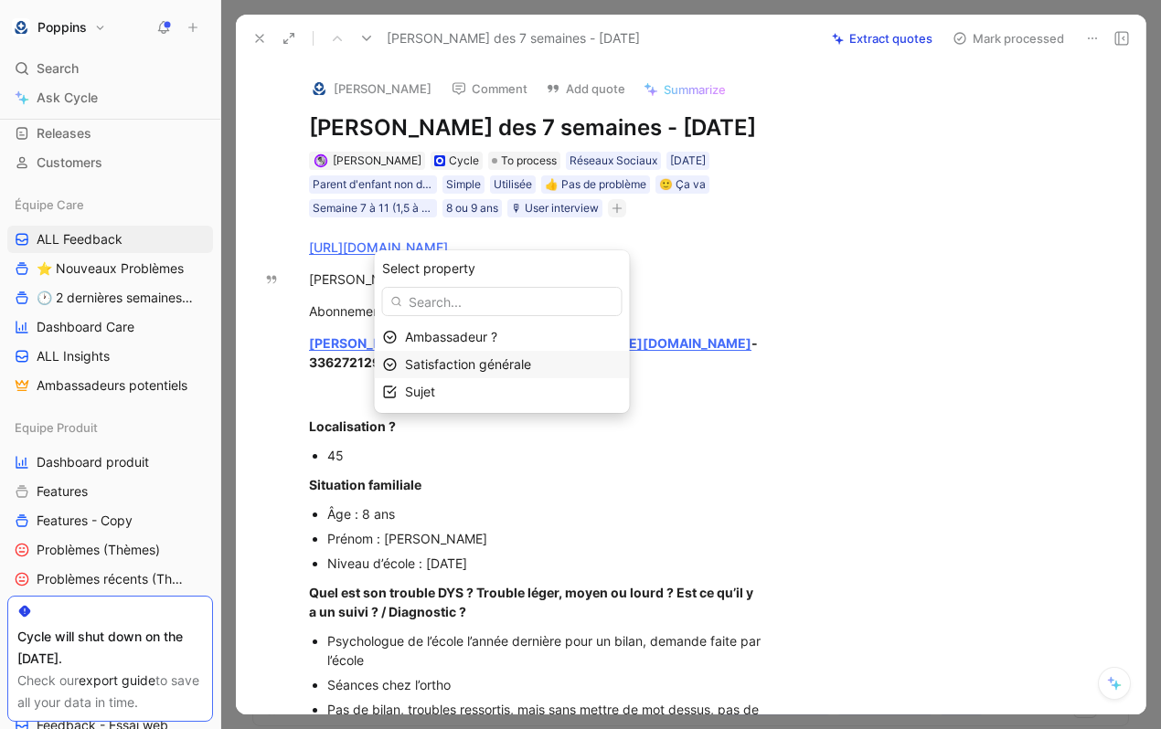
drag, startPoint x: 506, startPoint y: 346, endPoint x: 498, endPoint y: 375, distance: 29.5
click at [498, 375] on div "Ambassadeur ? Satisfaction générale Sujet" at bounding box center [502, 365] width 255 height 82
click at [498, 375] on div "Satisfaction générale" at bounding box center [513, 365] width 217 height 22
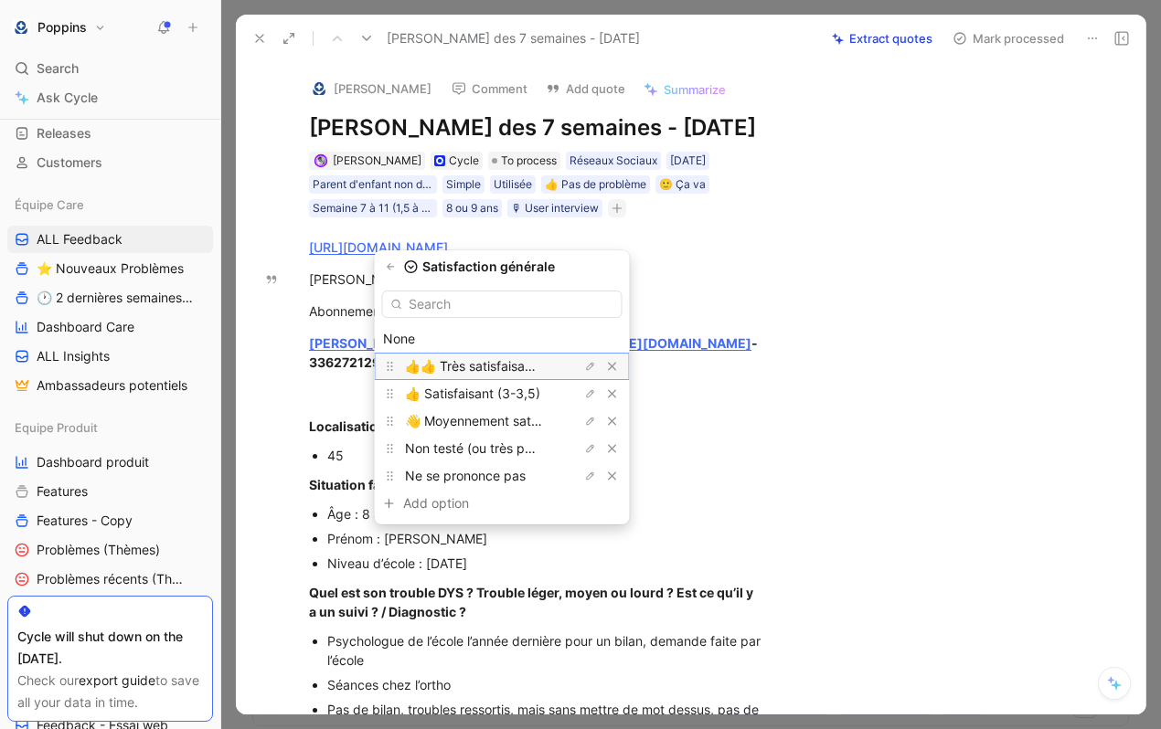
click at [491, 365] on span "👍👍 Très satisfaisant (>= 4))" at bounding box center [493, 366] width 177 height 16
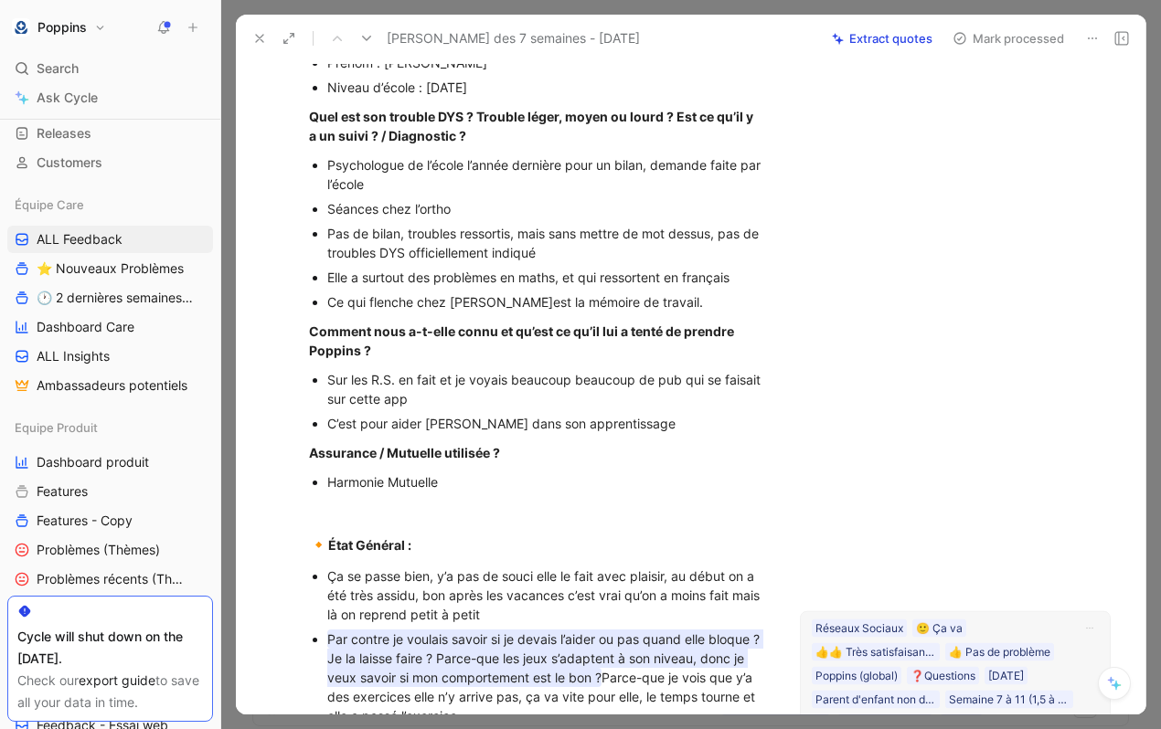
scroll to position [9, 0]
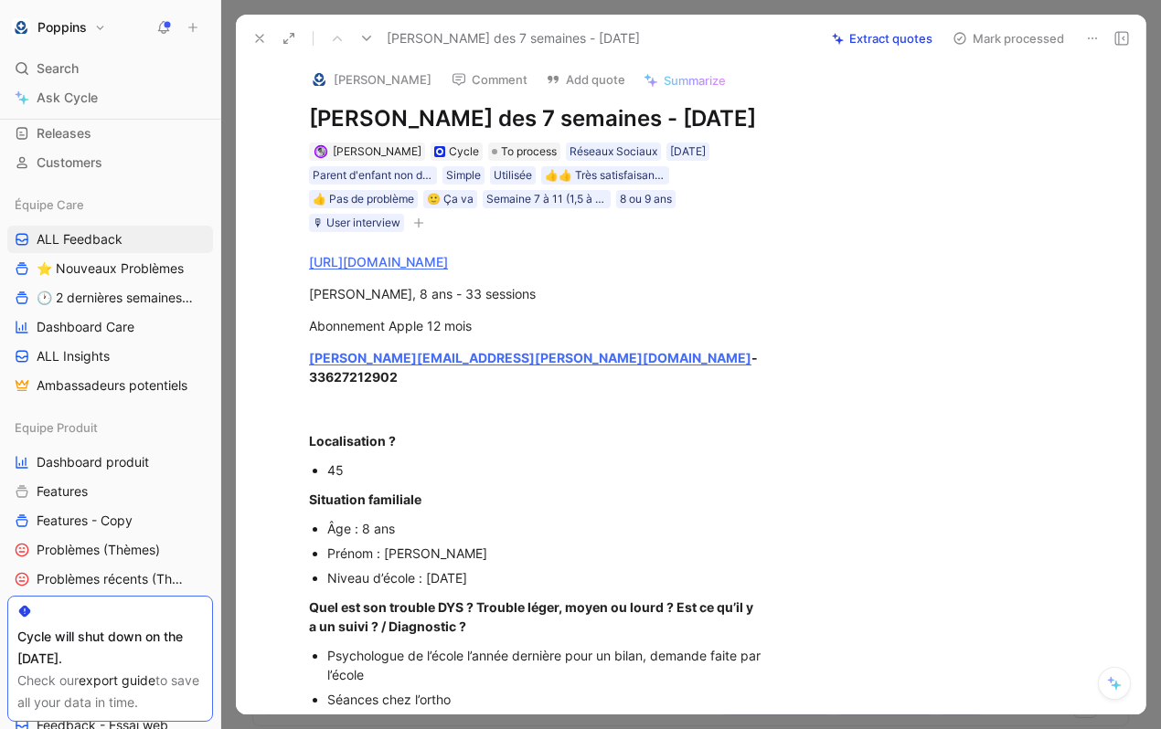
click at [607, 193] on div "[PERSON_NAME] Cycle To process Réseaux Sociaux [DATE] Parent d'enfant non diagn…" at bounding box center [537, 187] width 460 height 93
click at [597, 185] on div "👍👍 Très satisfaisant (>= 4))" at bounding box center [605, 175] width 121 height 18
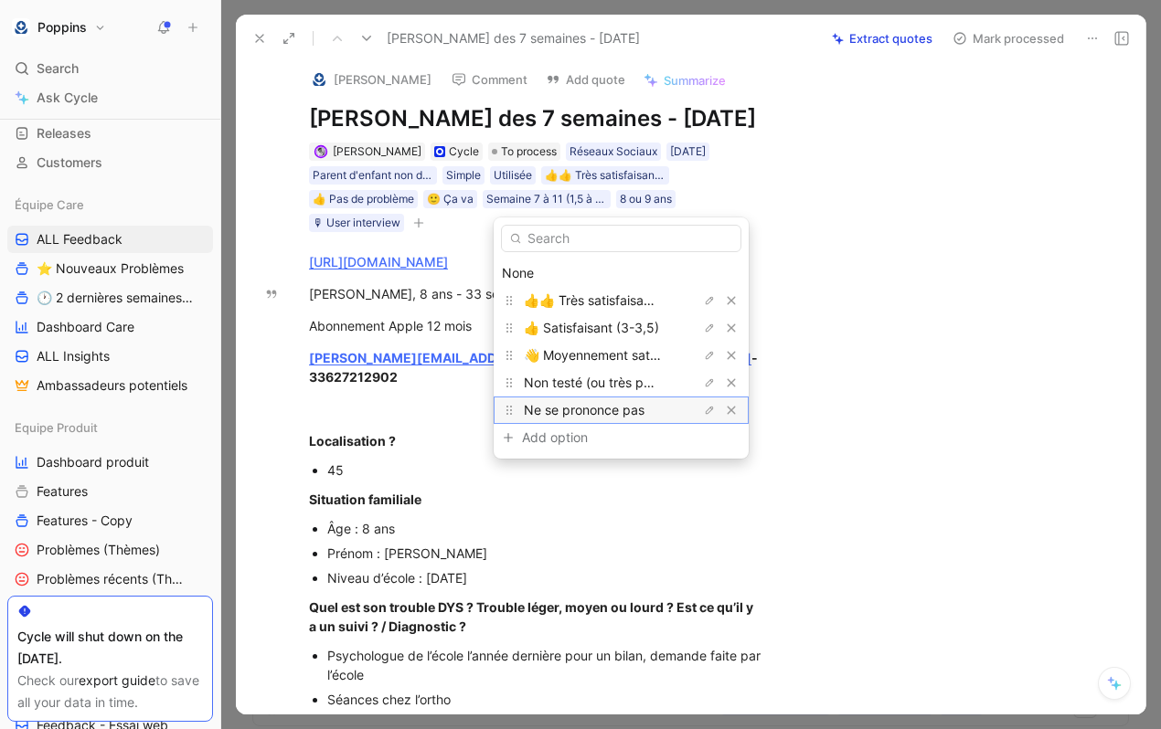
click at [607, 402] on span "Ne se prononce pas" at bounding box center [584, 410] width 121 height 16
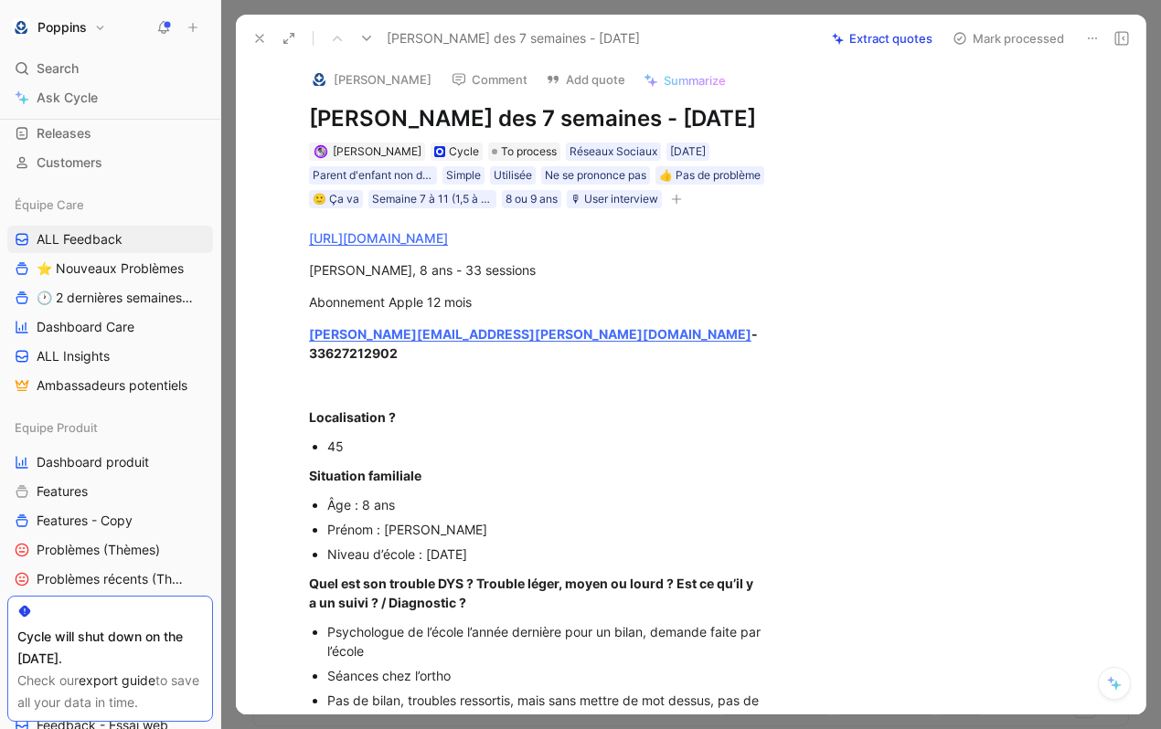
click at [622, 456] on div "45" at bounding box center [546, 446] width 438 height 19
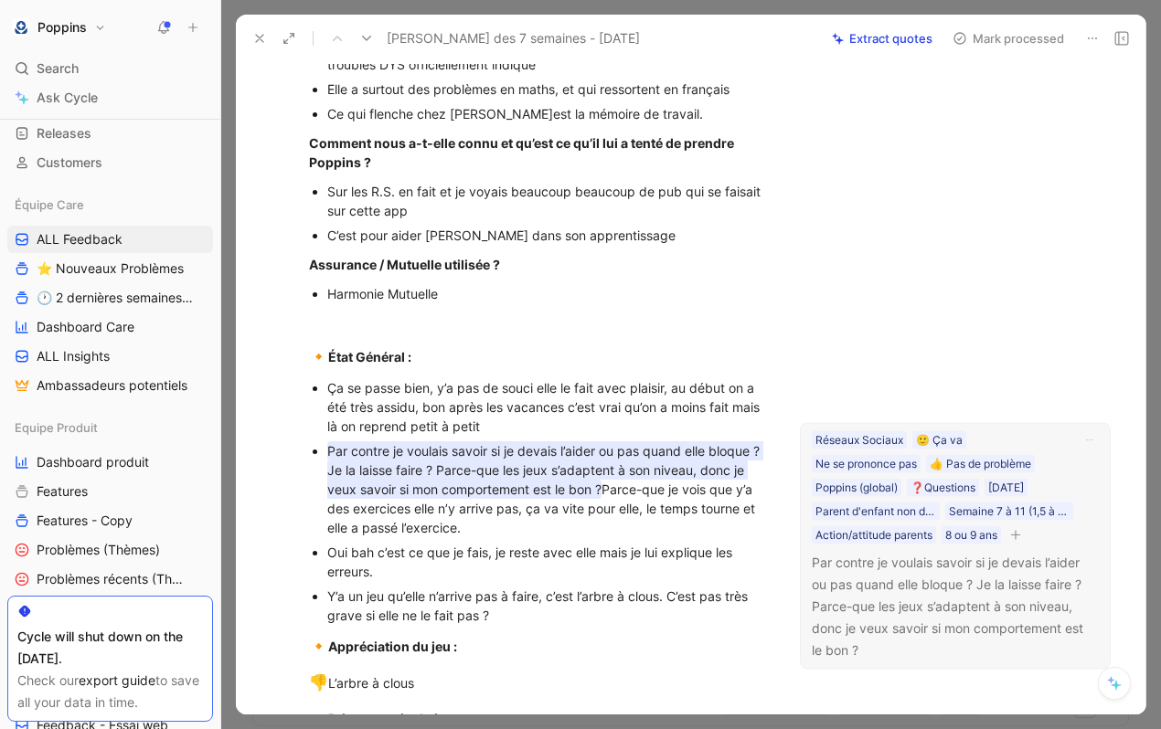
scroll to position [687, 0]
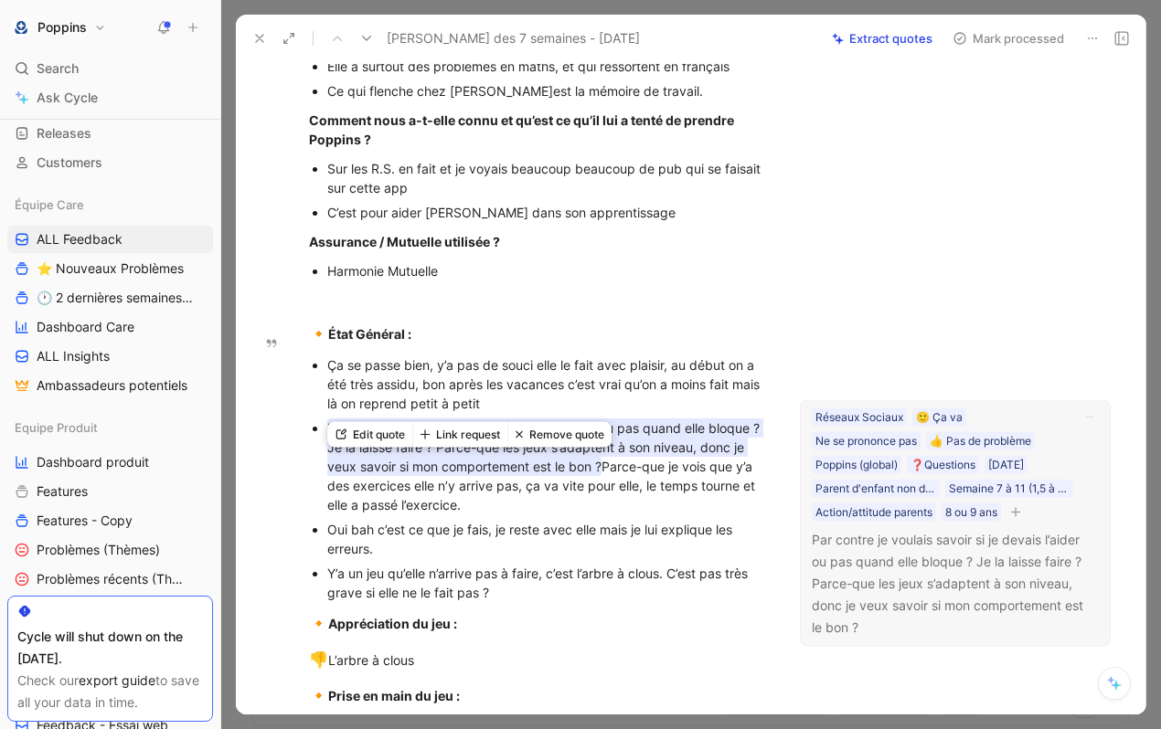
click at [516, 432] on icon at bounding box center [519, 435] width 9 height 9
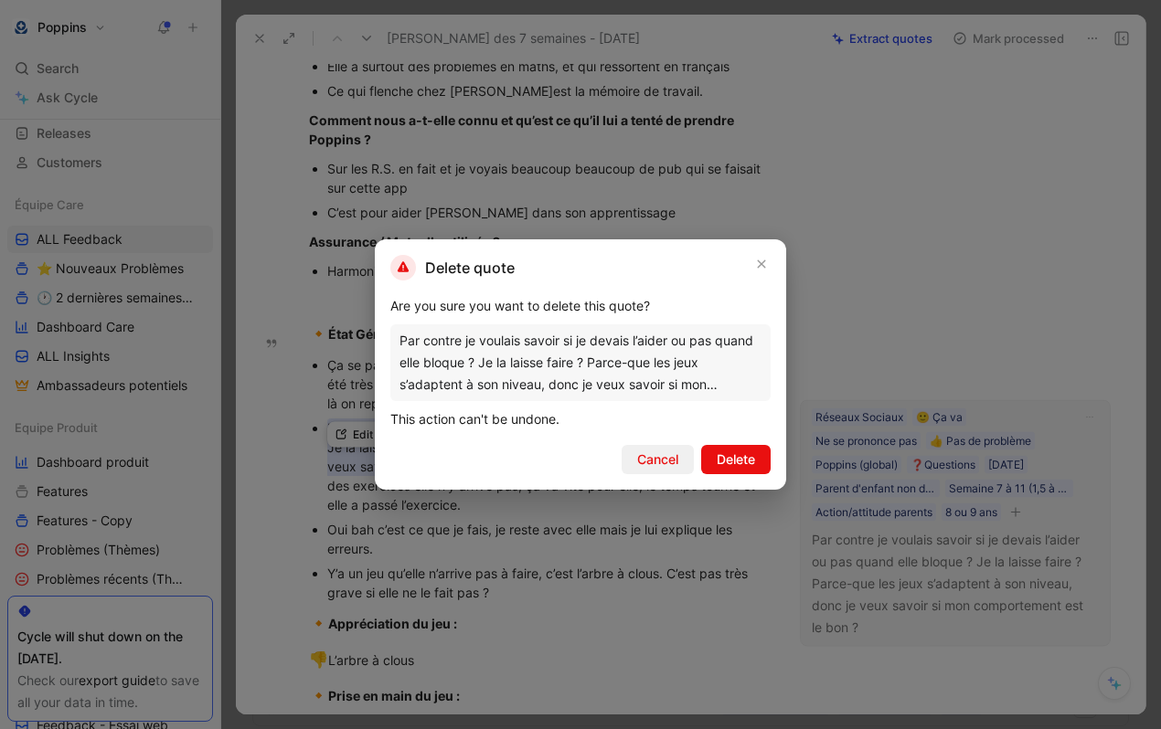
click at [637, 461] on span "Cancel" at bounding box center [657, 460] width 41 height 22
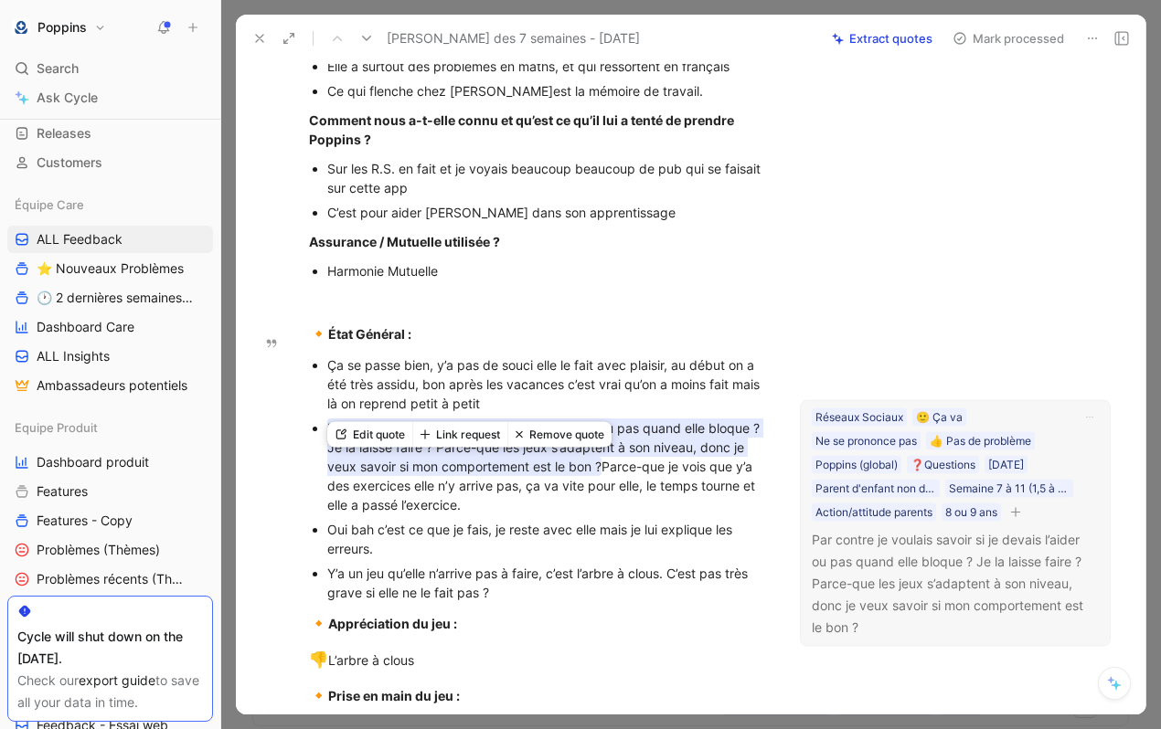
click at [542, 515] on div "Par contre je voulais savoir si je devais l’aider ou pas quand elle bloque ? Je…" at bounding box center [546, 467] width 438 height 96
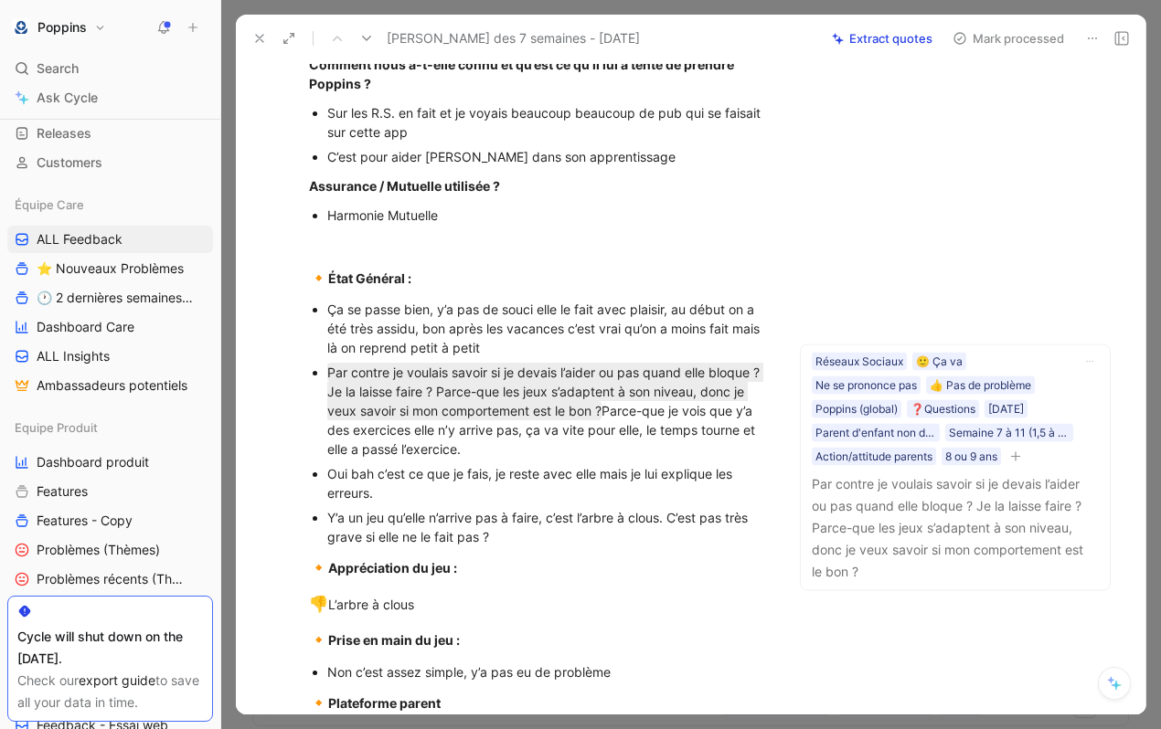
scroll to position [791, 0]
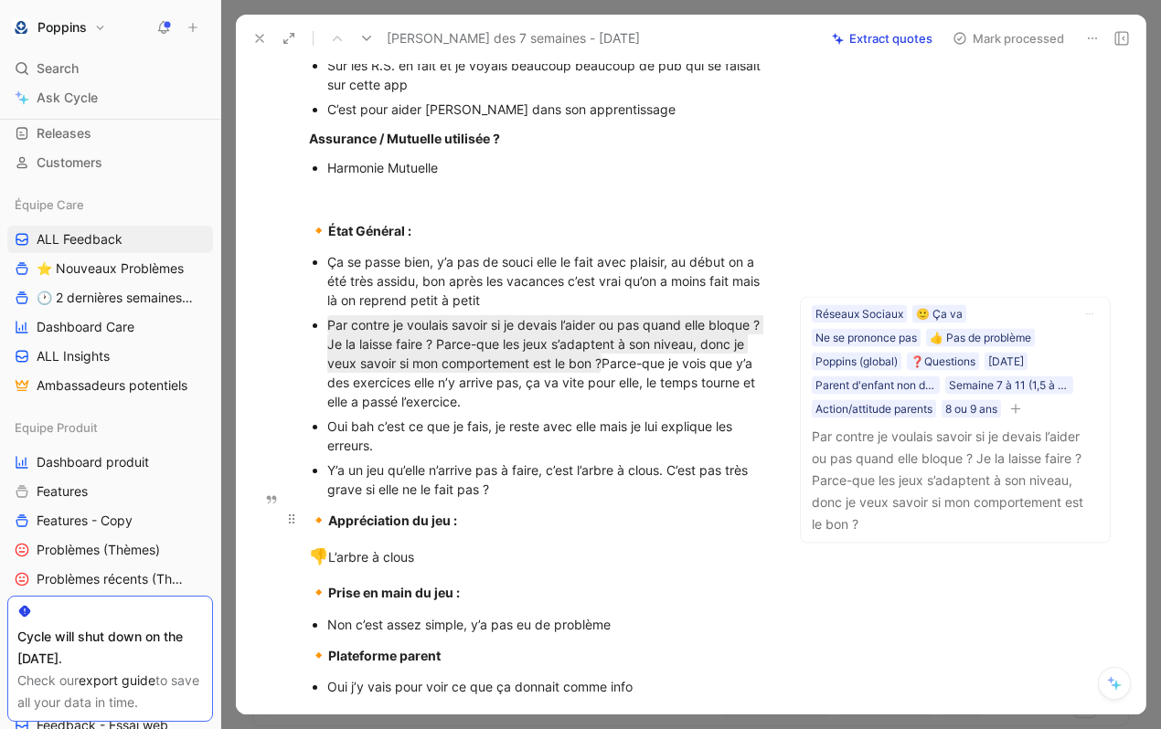
drag, startPoint x: 326, startPoint y: 501, endPoint x: 588, endPoint y: 541, distance: 264.5
click at [588, 541] on div "[URL][DOMAIN_NAME] [PERSON_NAME], 8 ans - 33 sessions Abonnement Apple 12 mois …" at bounding box center [537, 71] width 526 height 1288
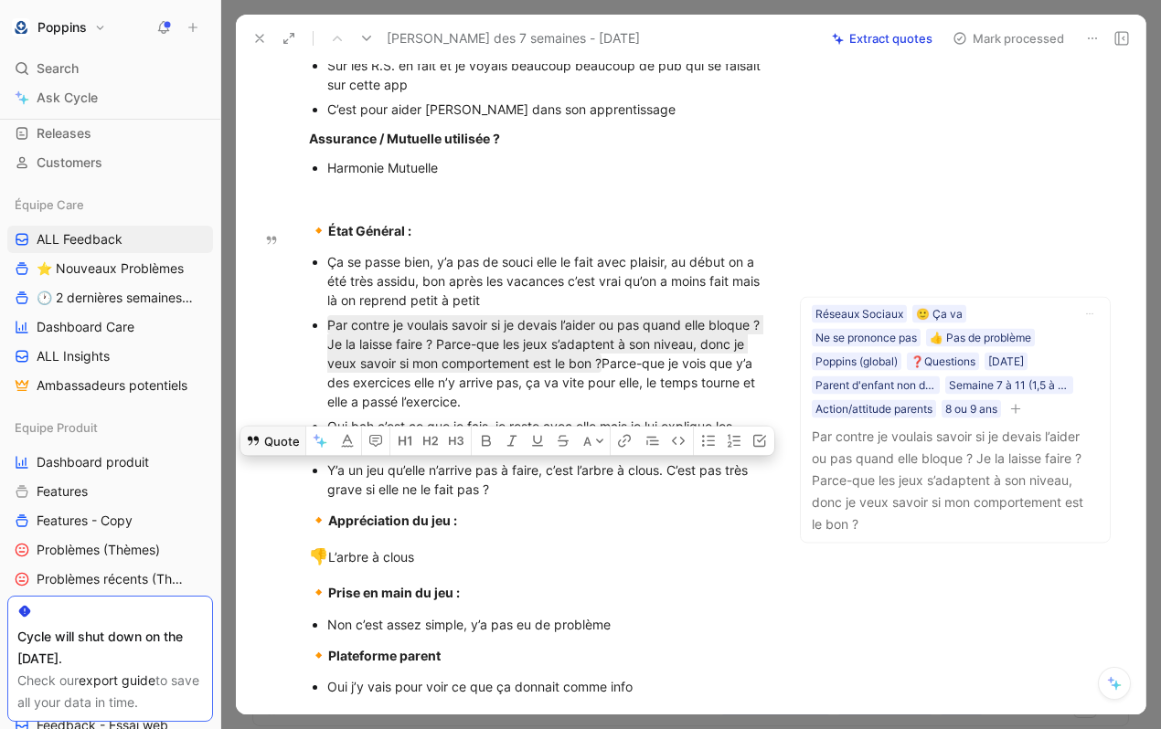
click at [281, 455] on button "Quote" at bounding box center [272, 440] width 65 height 29
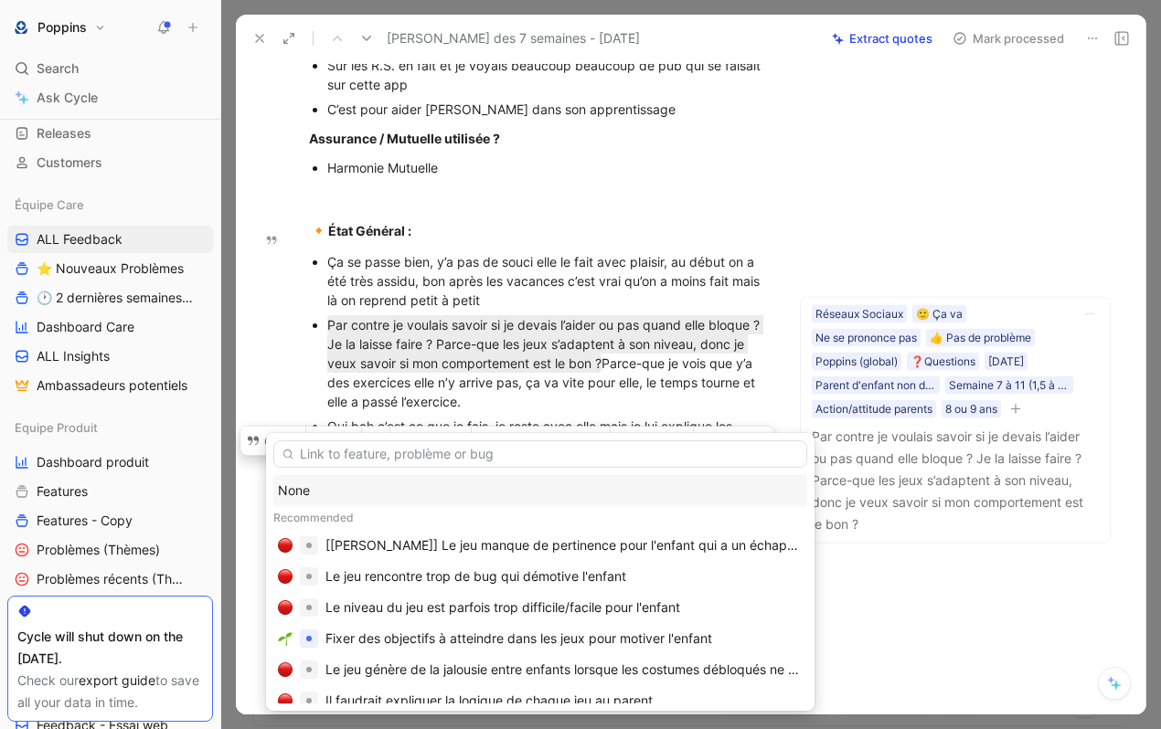
click at [334, 482] on div "None" at bounding box center [540, 491] width 525 height 22
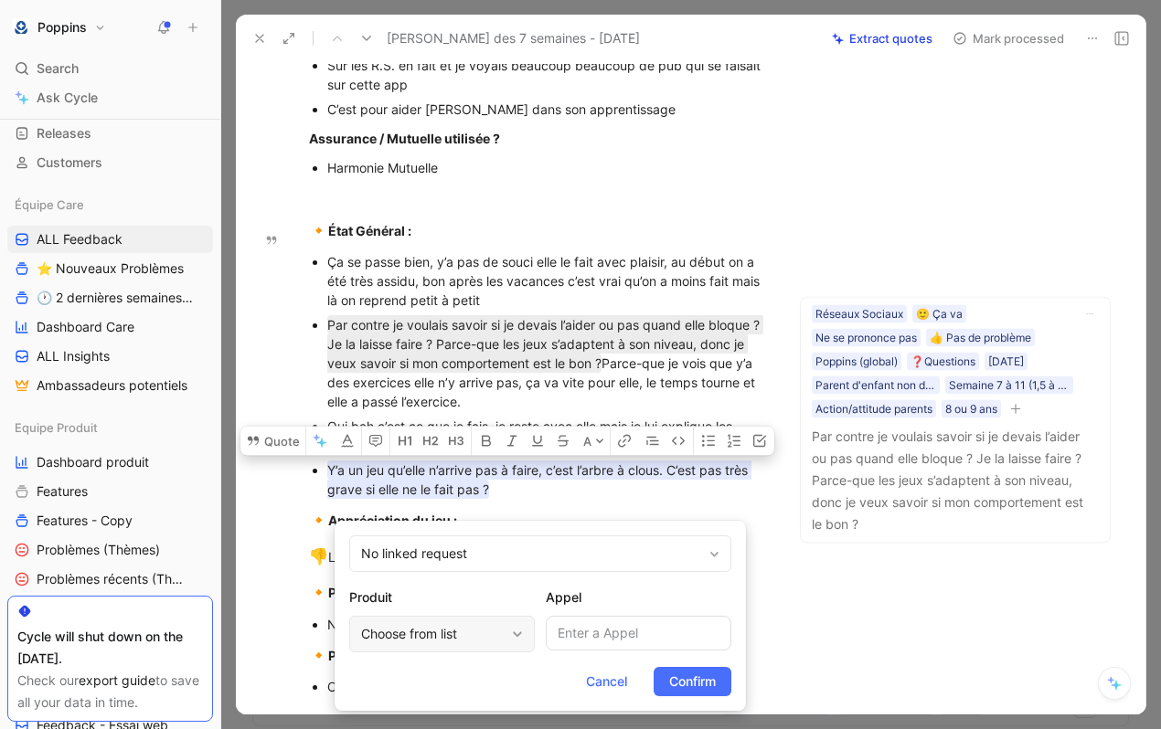
click at [444, 643] on div "Choose from list" at bounding box center [433, 634] width 144 height 22
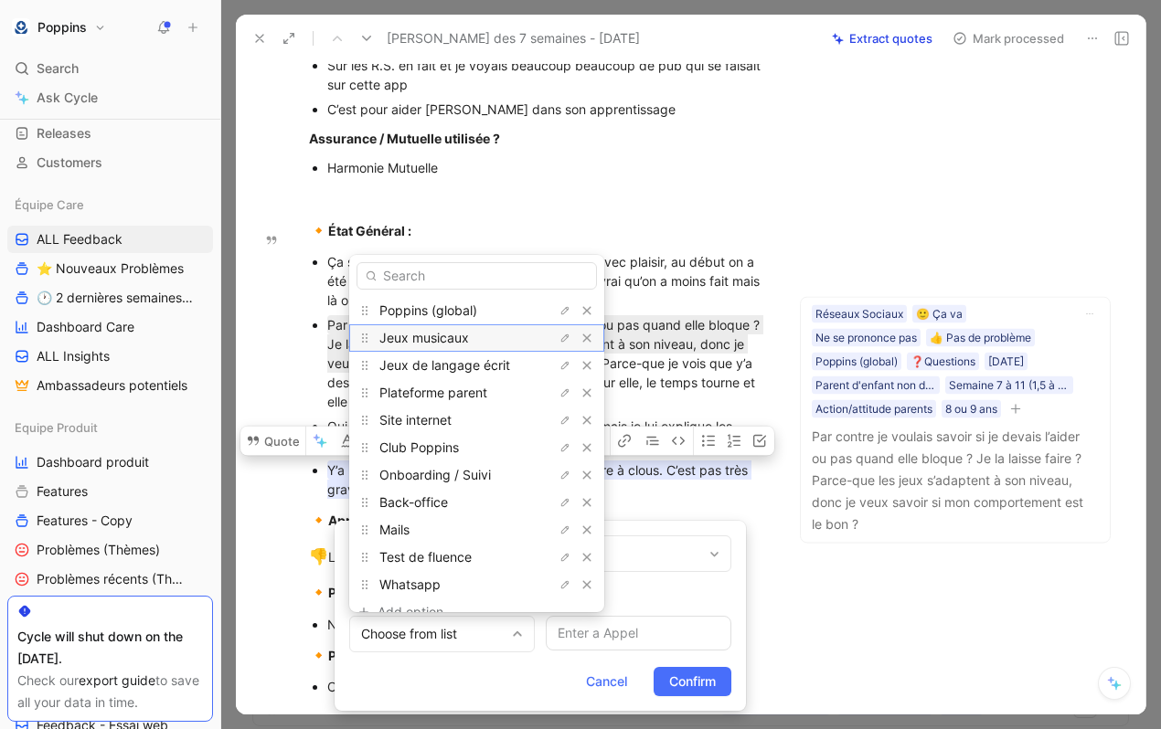
click at [457, 345] on span "Jeux musicaux" at bounding box center [424, 338] width 90 height 16
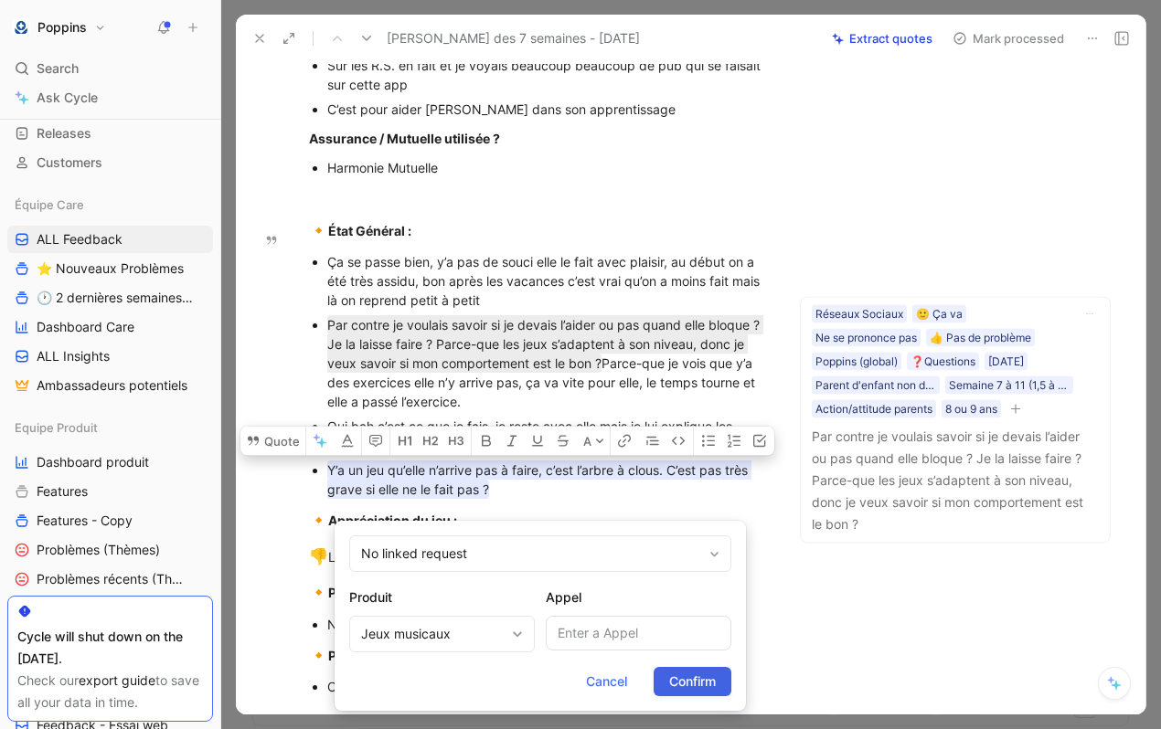
click at [711, 695] on button "Confirm" at bounding box center [693, 681] width 78 height 29
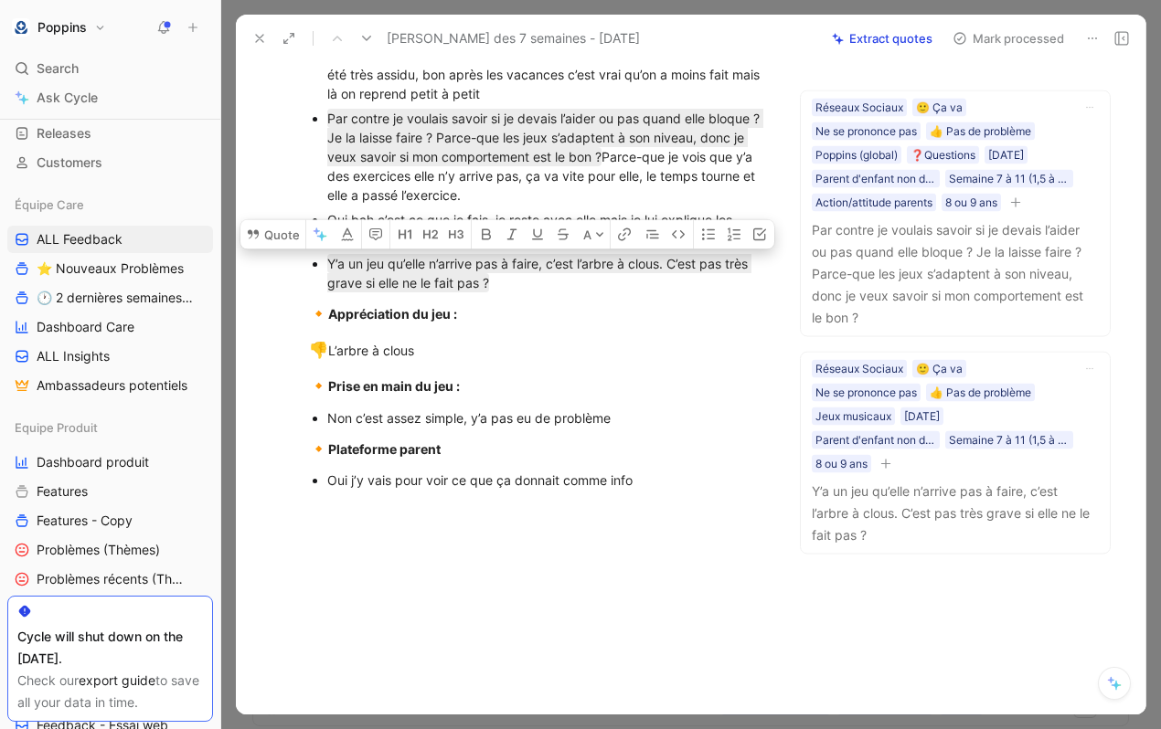
scroll to position [1043, 0]
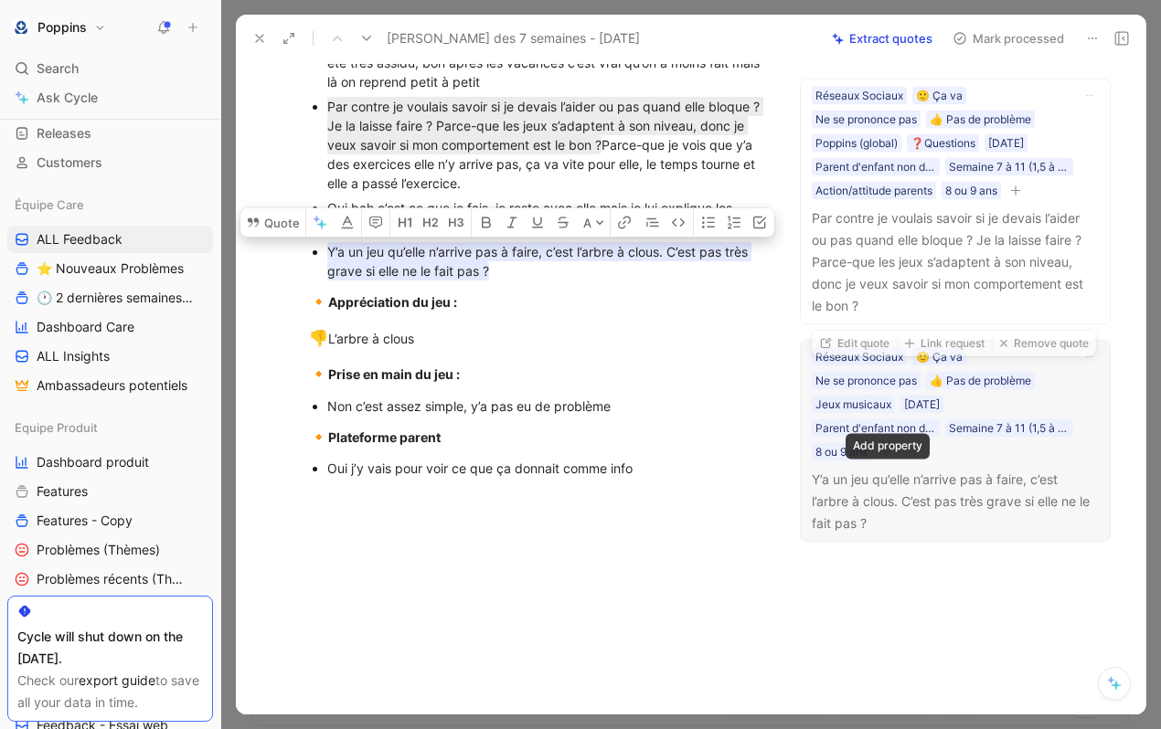
click at [886, 457] on icon "button" at bounding box center [885, 451] width 11 height 11
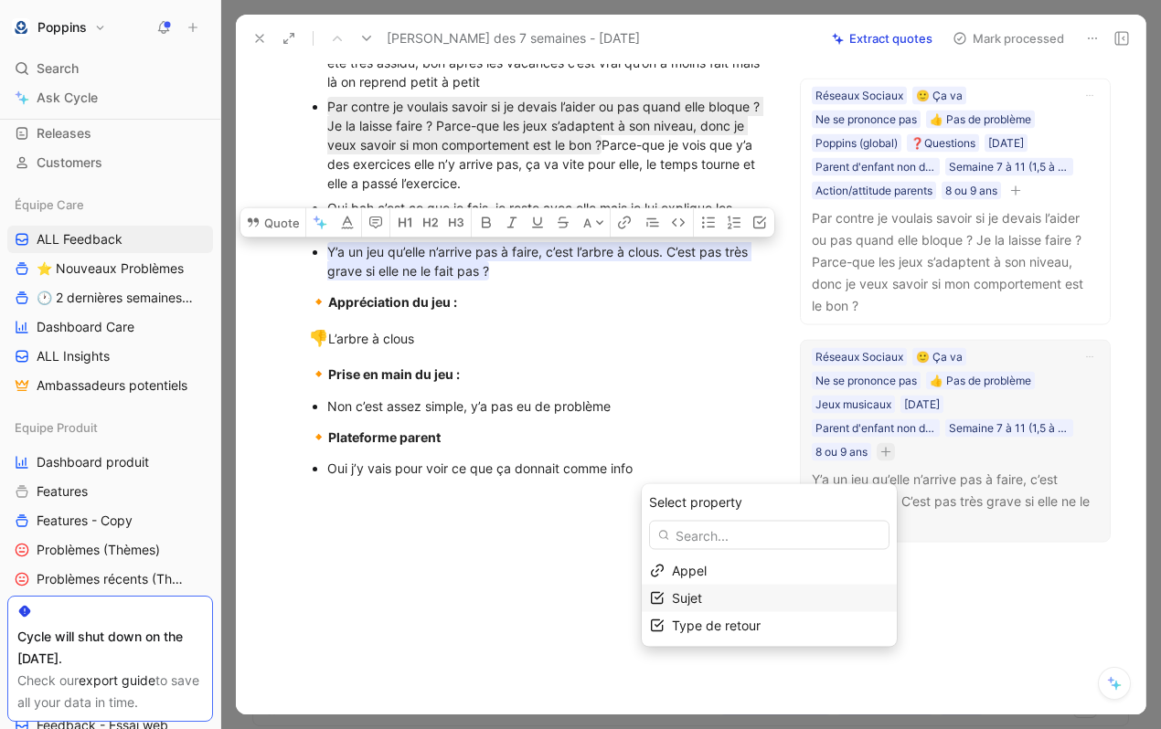
click at [737, 607] on div "Sujet" at bounding box center [780, 599] width 217 height 22
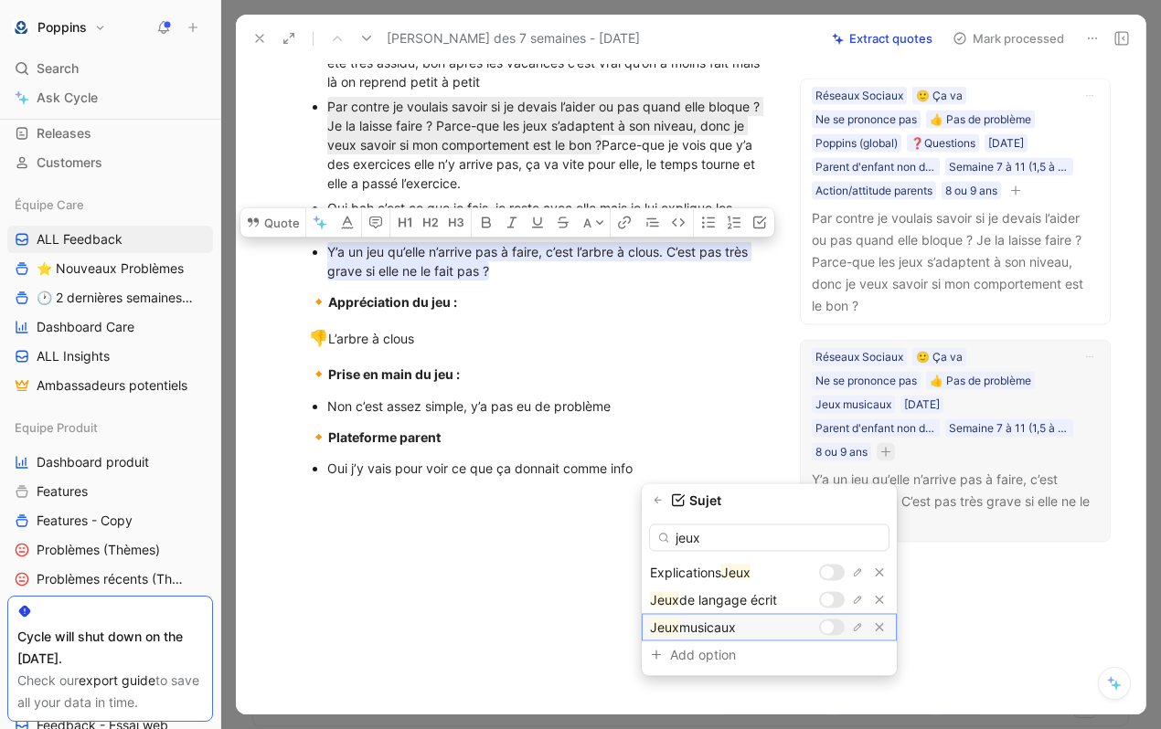
click at [830, 632] on div at bounding box center [827, 628] width 13 height 13
click at [749, 542] on input "jeux" at bounding box center [769, 538] width 240 height 27
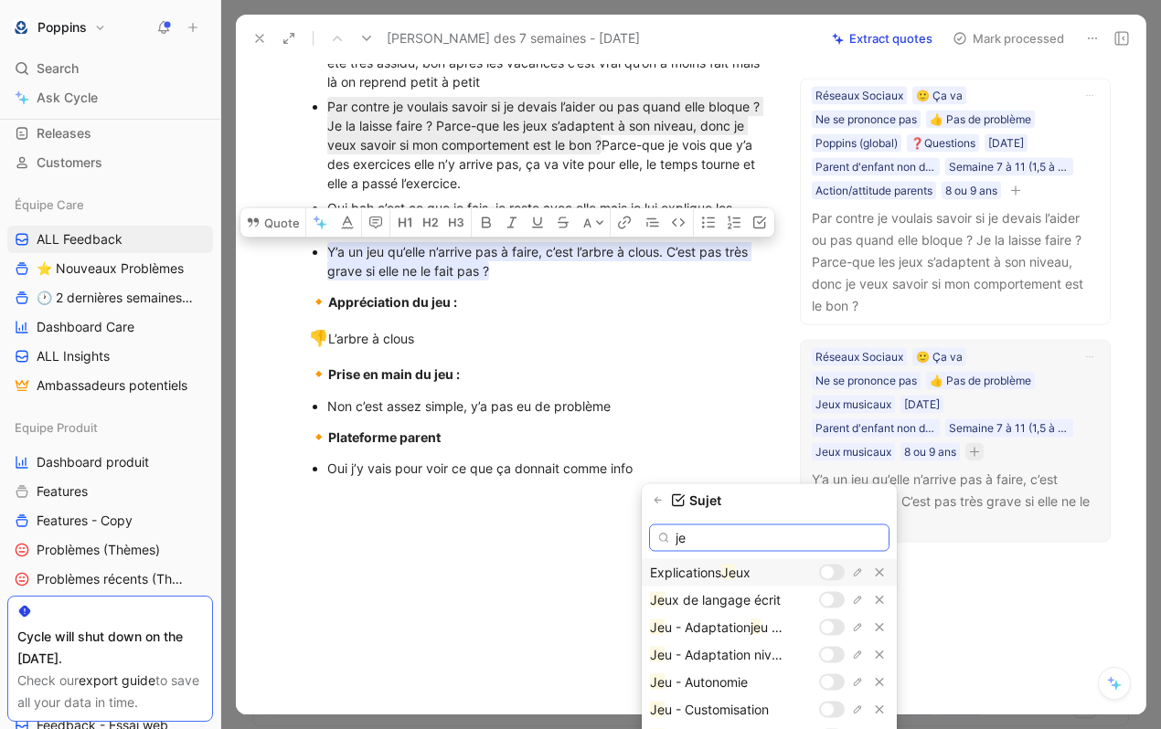
type input "j"
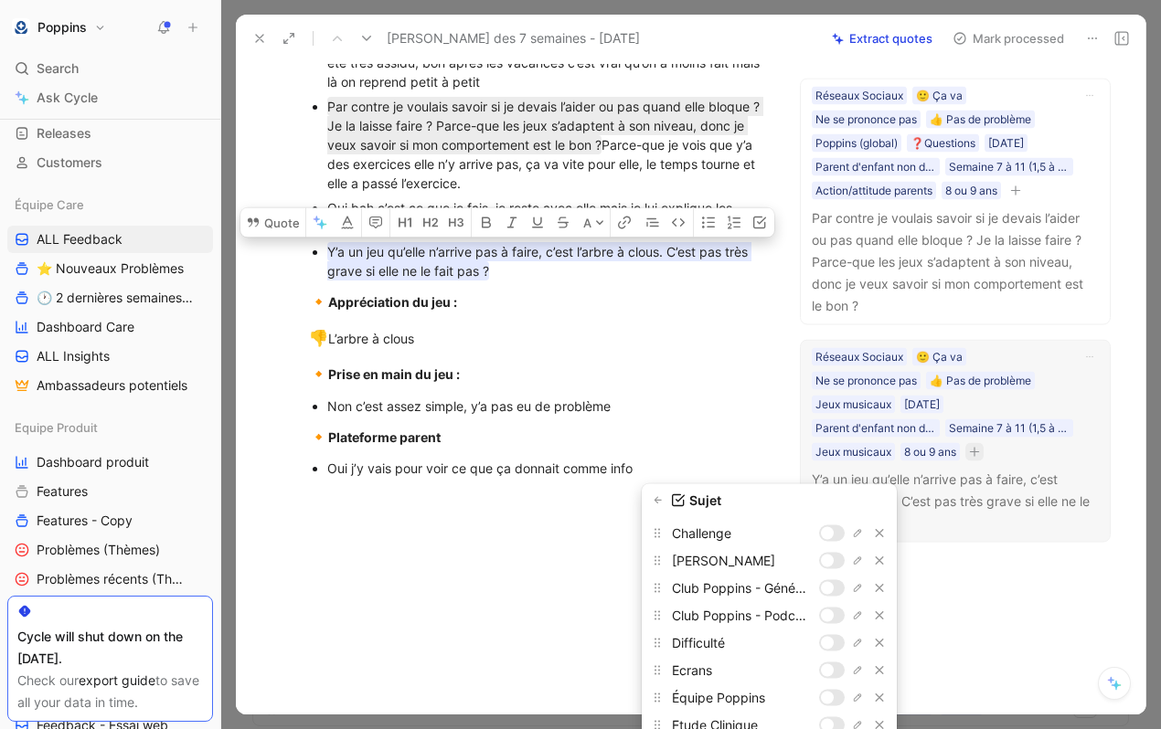
scroll to position [190, 0]
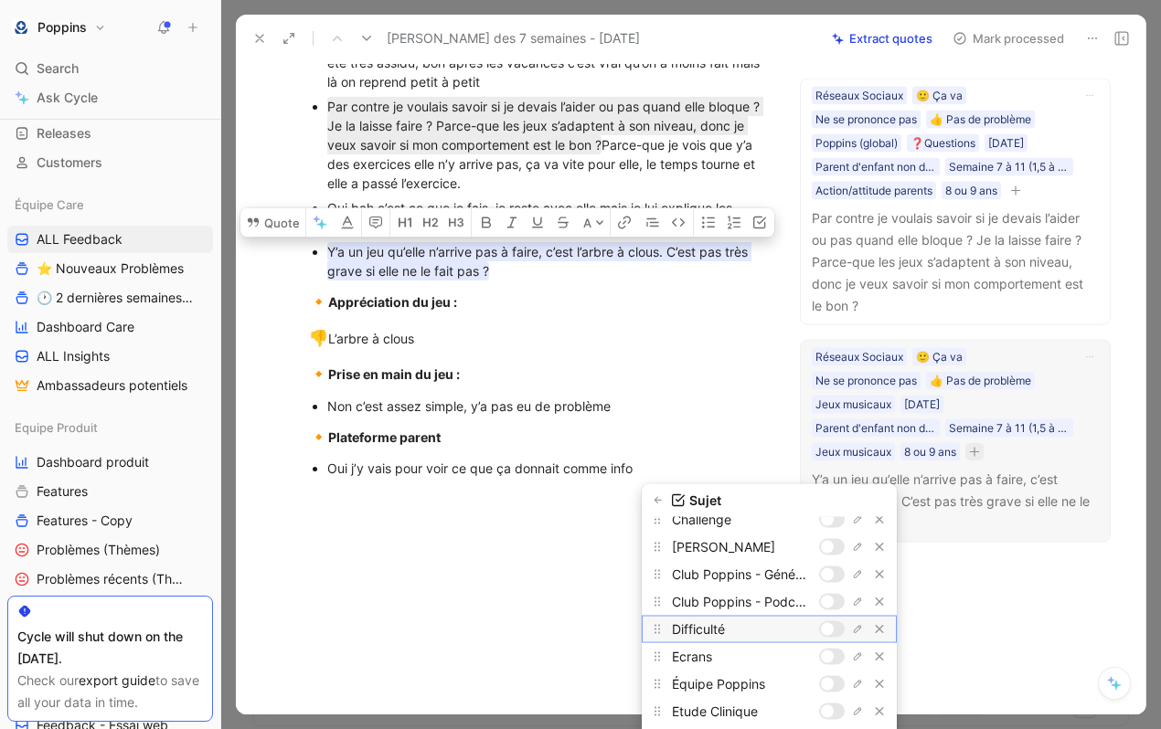
click at [828, 627] on div at bounding box center [827, 629] width 13 height 13
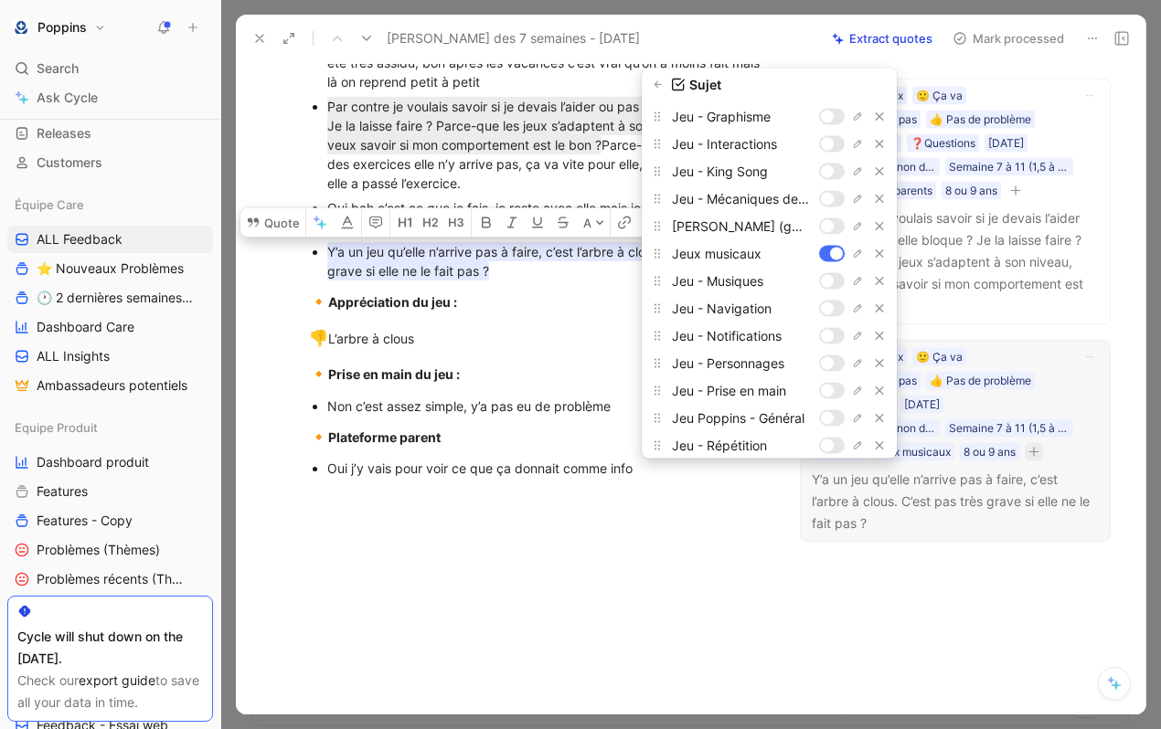
scroll to position [0, 0]
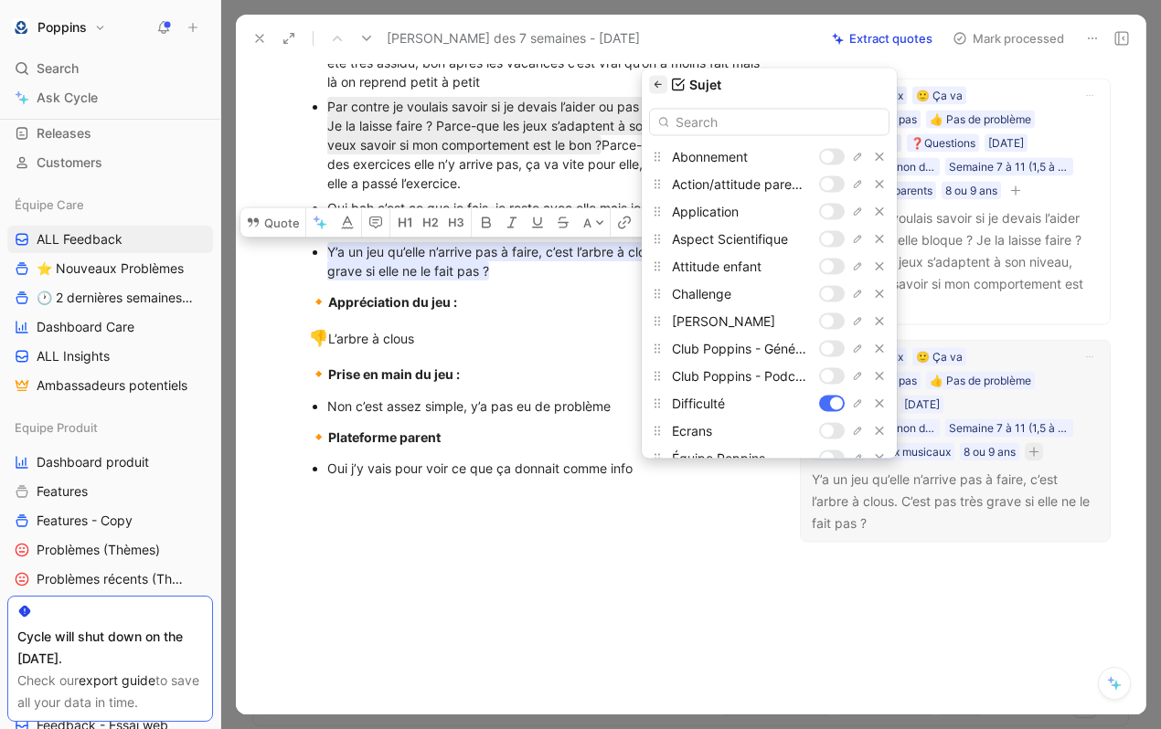
click at [664, 83] on icon "button" at bounding box center [658, 84] width 11 height 11
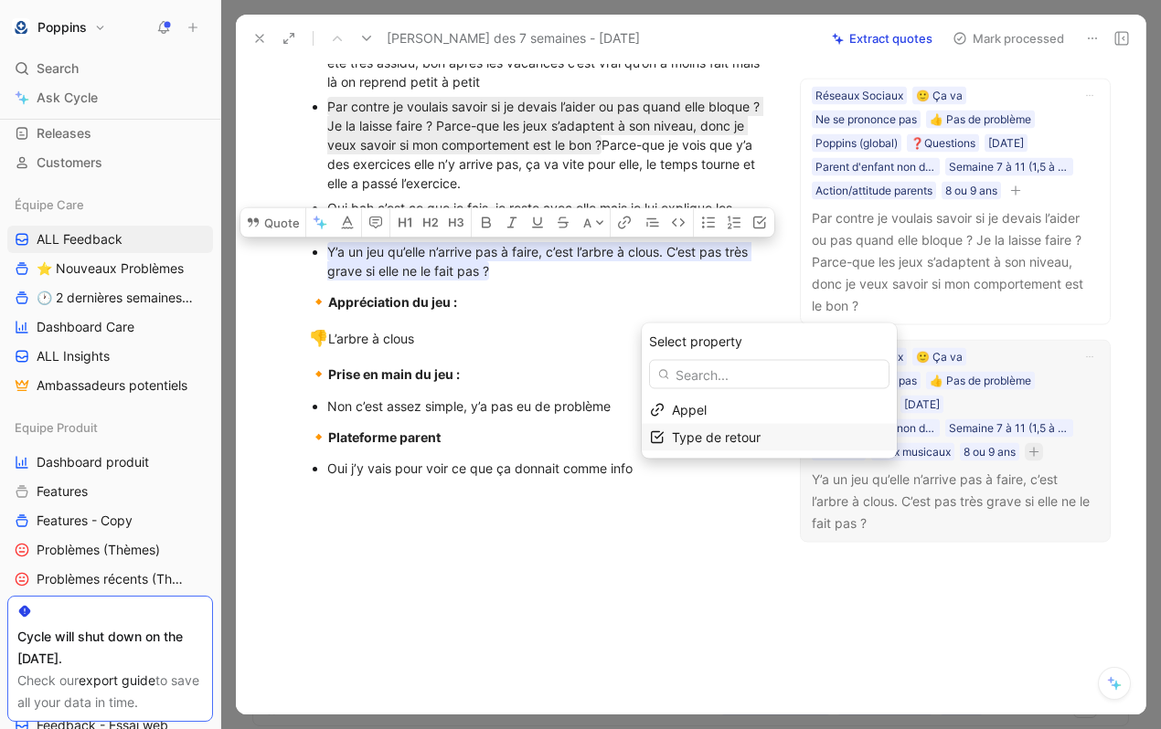
click at [762, 450] on div "Type de retour" at bounding box center [769, 437] width 255 height 27
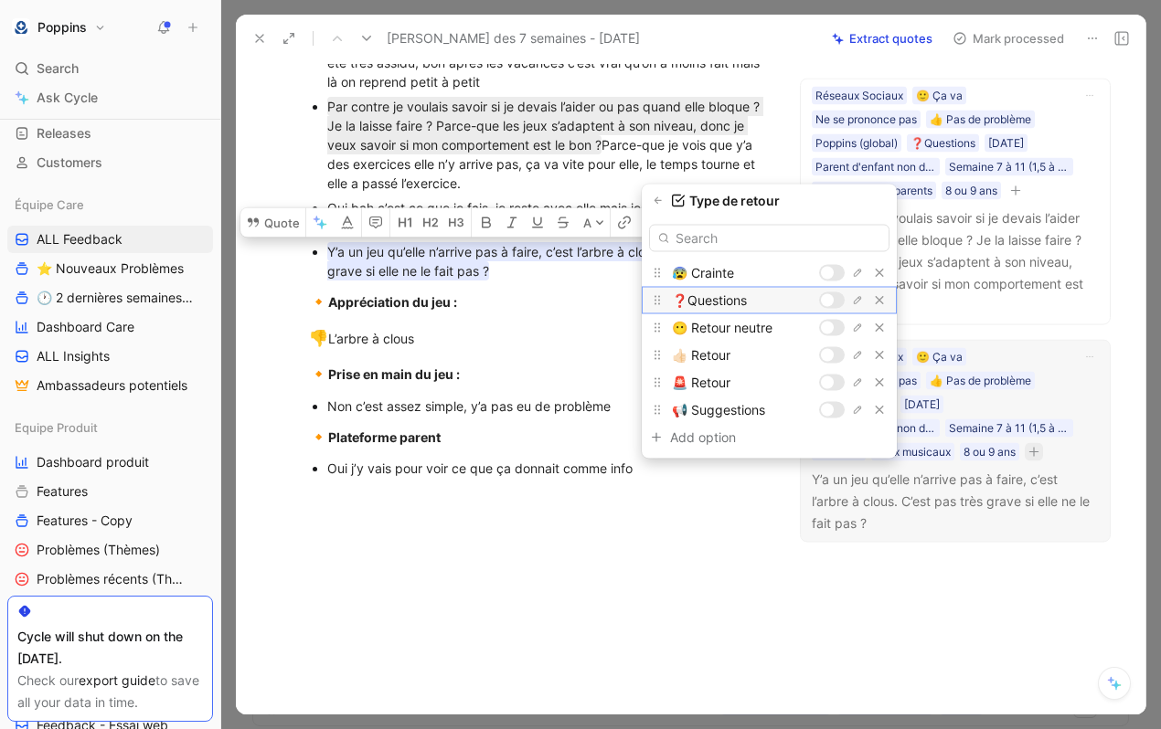
click at [828, 299] on div at bounding box center [827, 300] width 13 height 13
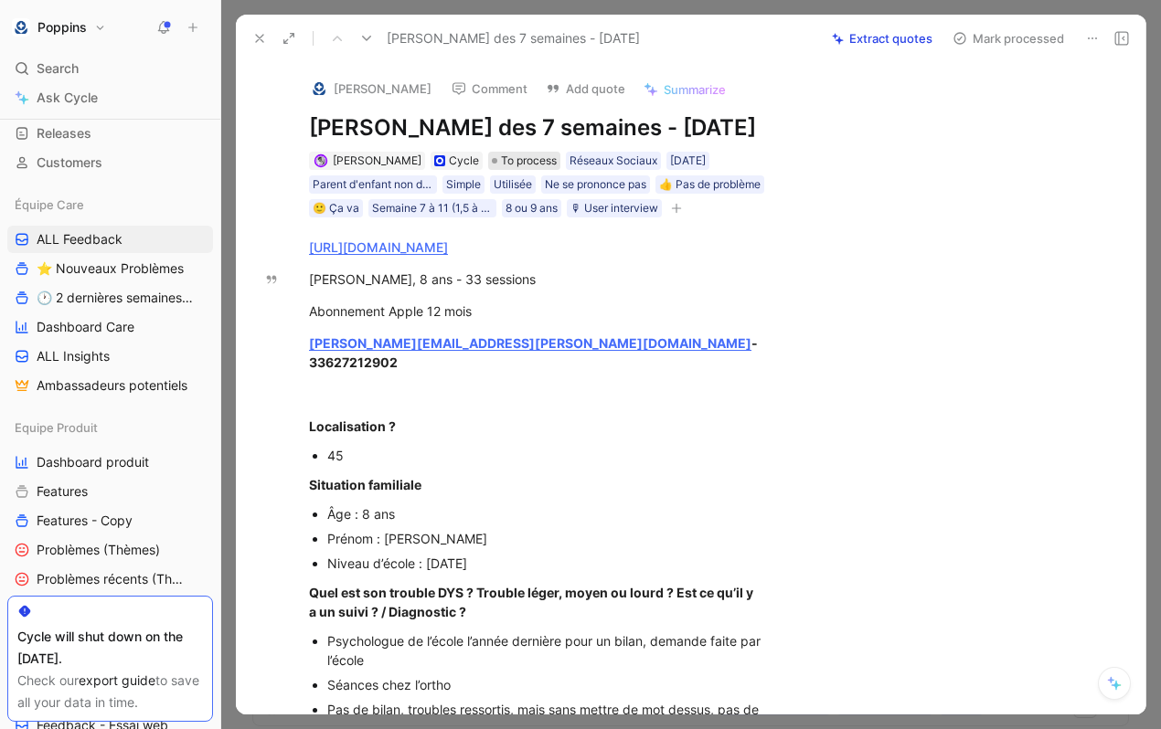
click at [510, 170] on span "To process" at bounding box center [529, 161] width 56 height 18
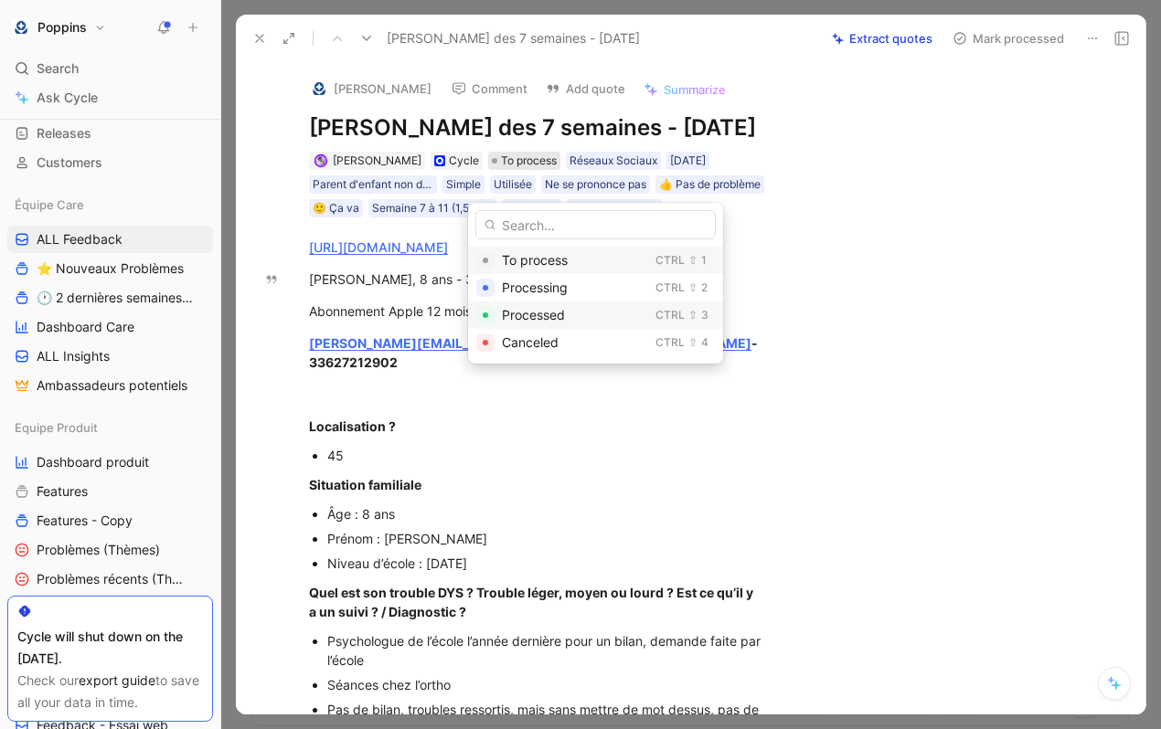
click at [532, 309] on span "Processed" at bounding box center [533, 315] width 63 height 16
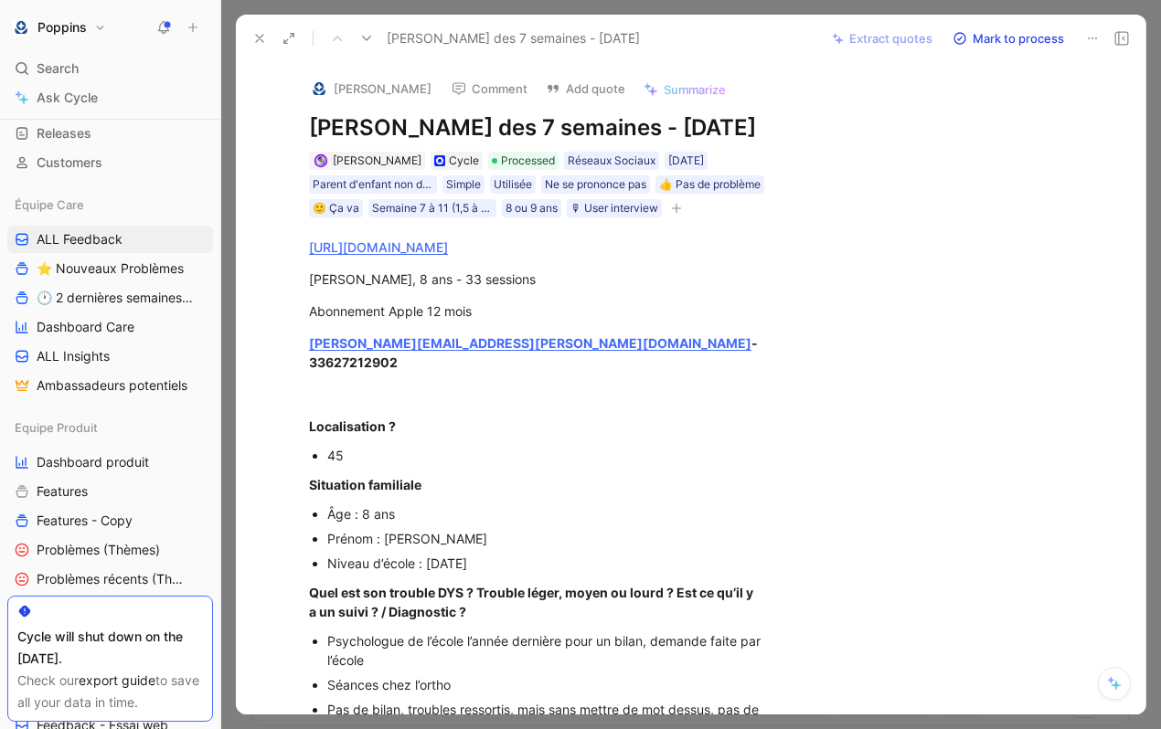
drag, startPoint x: 507, startPoint y: 127, endPoint x: 303, endPoint y: 126, distance: 203.8
click at [303, 126] on div "[PERSON_NAME] Comment Add quote Summarize [PERSON_NAME] des 7 semaines - [DATE]…" at bounding box center [537, 140] width 526 height 157
copy h1 "[PERSON_NAME]"
click at [313, 90] on img at bounding box center [319, 89] width 18 height 18
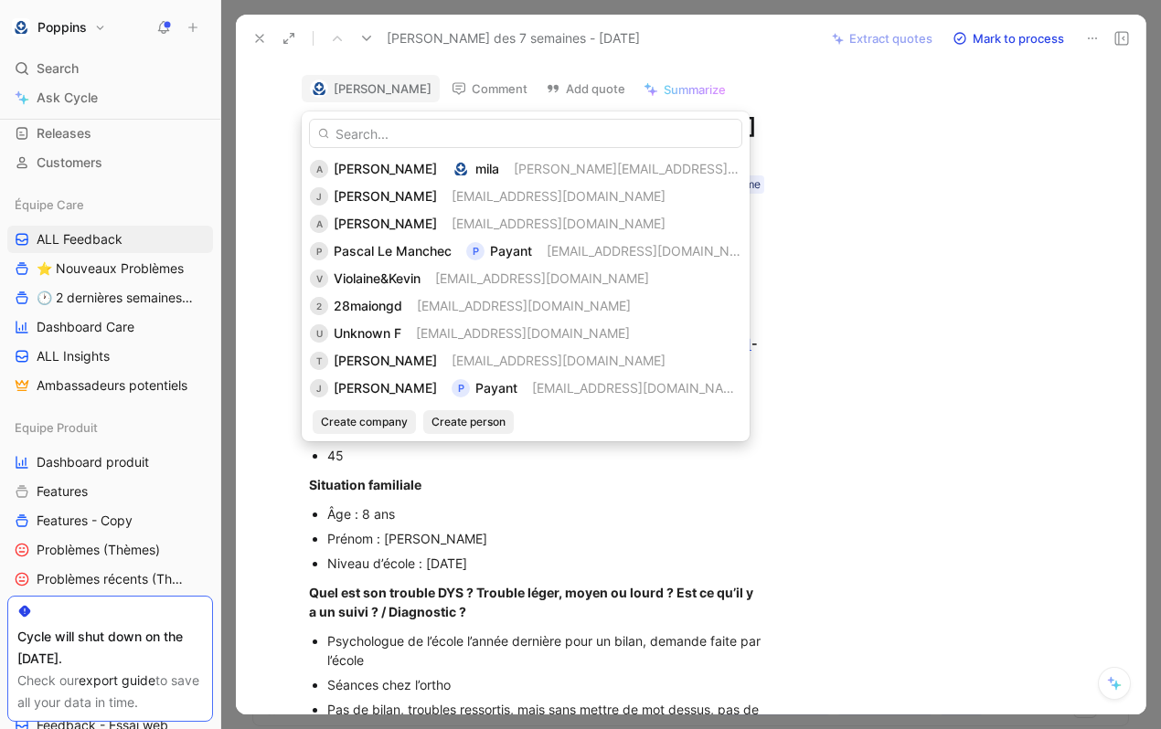
click at [630, 113] on div "A [PERSON_NAME] [PERSON_NAME][EMAIL_ADDRESS][DOMAIN_NAME] J [PERSON_NAME] [EMAI…" at bounding box center [526, 277] width 448 height 330
click at [613, 133] on input "text" at bounding box center [525, 133] width 433 height 29
paste input "[PERSON_NAME][EMAIL_ADDRESS][PERSON_NAME][DOMAIN_NAME]"
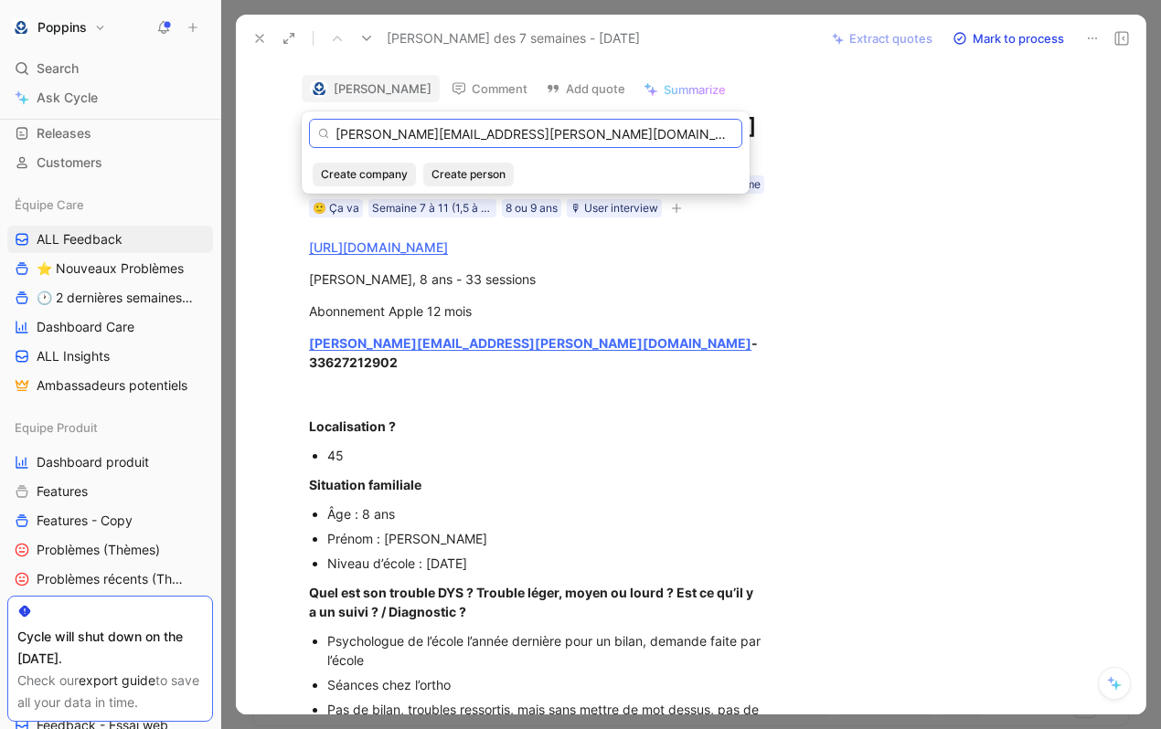
type input "[PERSON_NAME][EMAIL_ADDRESS][PERSON_NAME][DOMAIN_NAME]"
click at [465, 177] on span "Create person" at bounding box center [468, 174] width 74 height 18
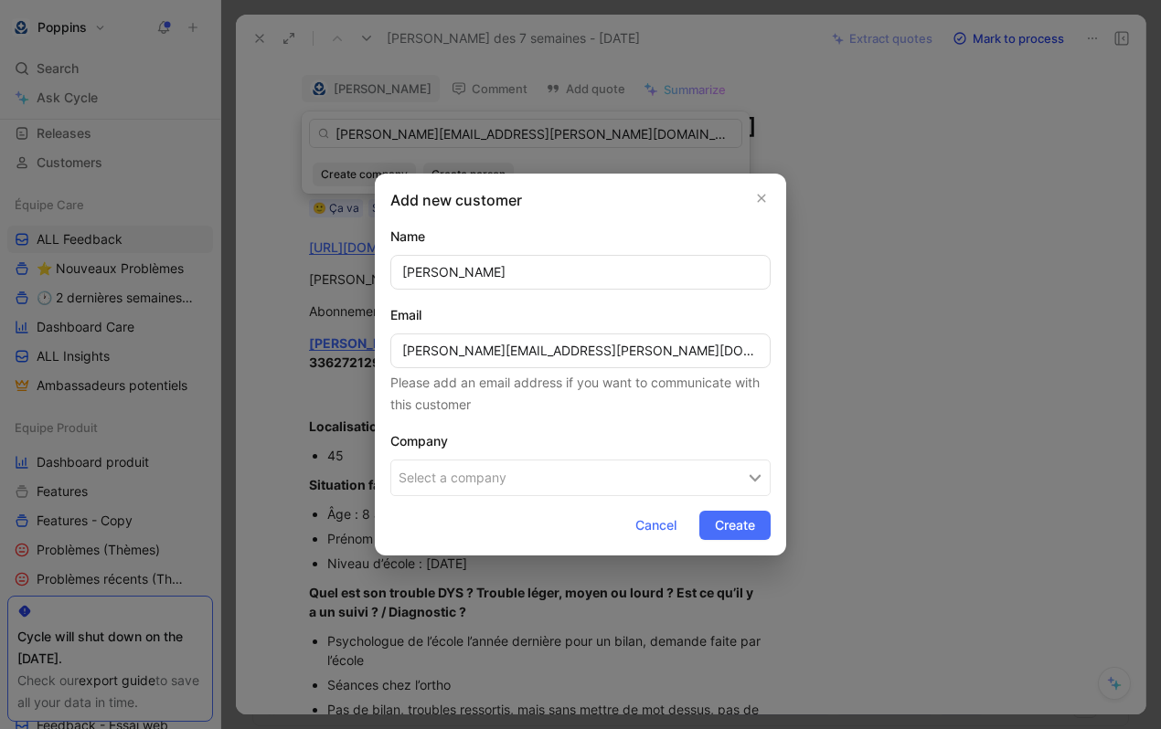
click at [407, 271] on input "[PERSON_NAME]" at bounding box center [580, 272] width 380 height 35
type input "[PERSON_NAME]"
click at [448, 483] on button "Select a company" at bounding box center [580, 478] width 380 height 37
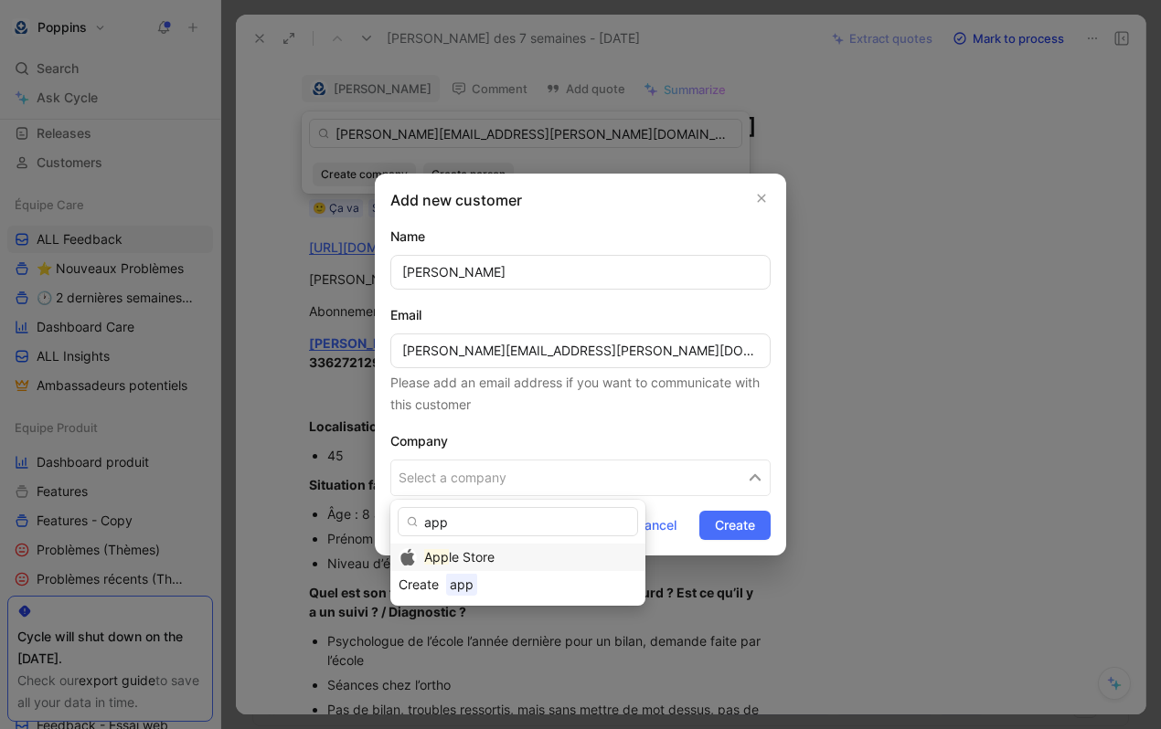
type input "app"
click at [506, 551] on div "App le Store" at bounding box center [530, 558] width 213 height 22
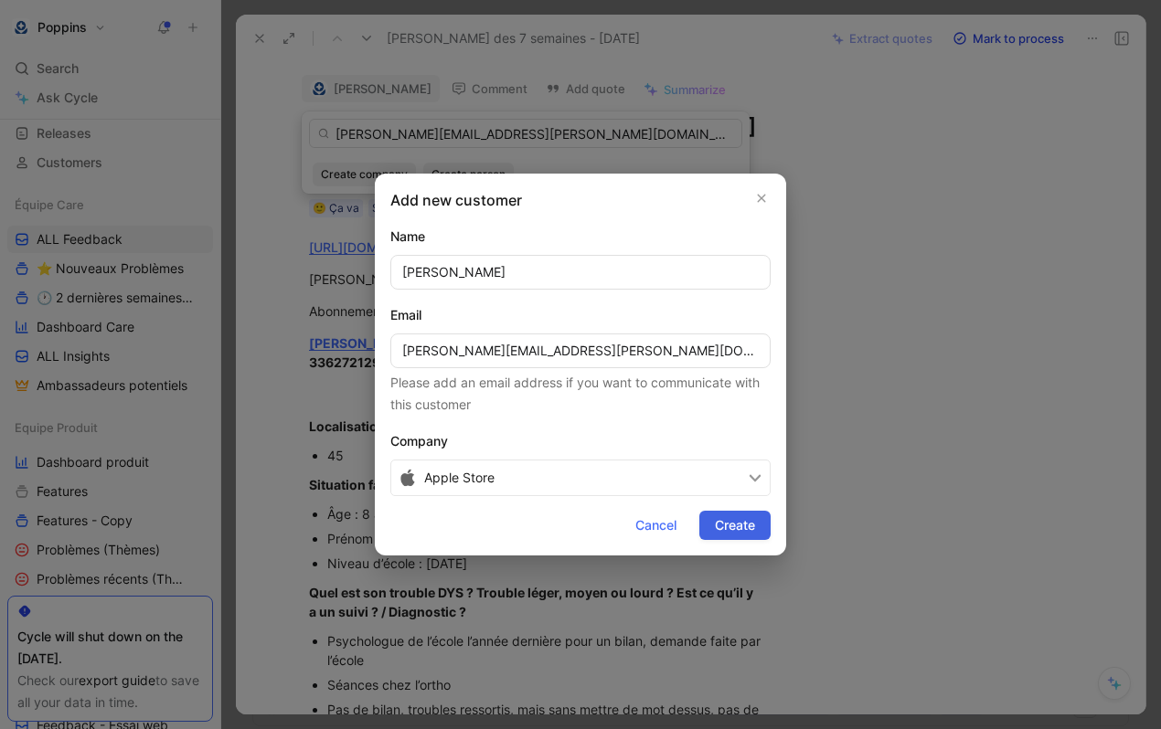
click at [706, 523] on button "Create" at bounding box center [734, 525] width 71 height 29
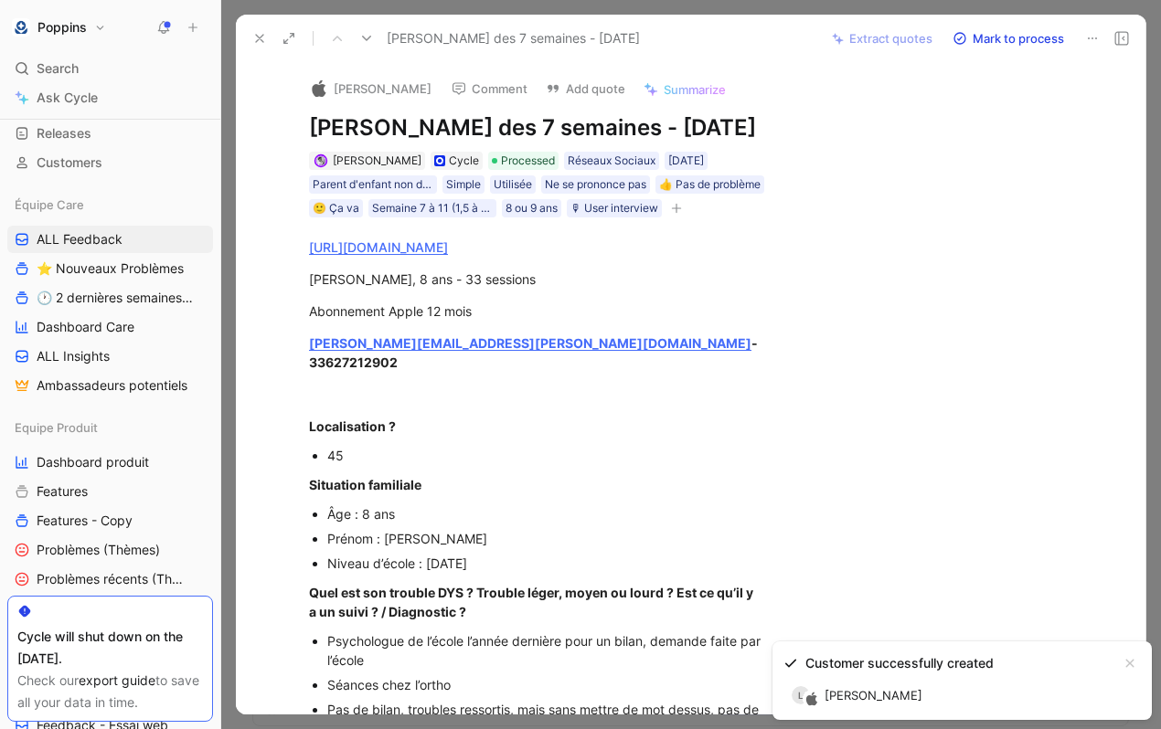
click at [258, 35] on icon at bounding box center [259, 38] width 15 height 15
